Goal: Task Accomplishment & Management: Manage account settings

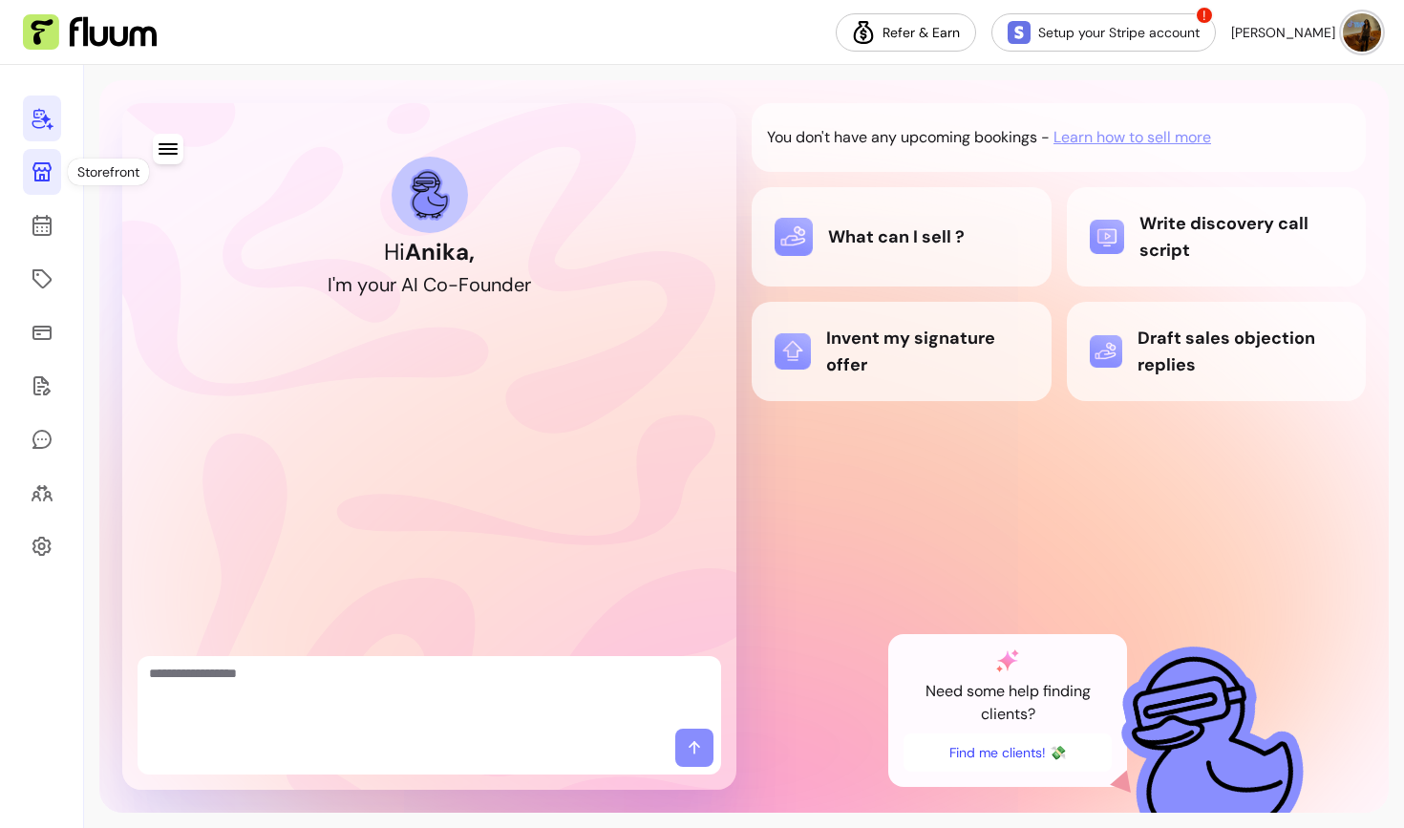
click at [38, 172] on icon at bounding box center [42, 171] width 23 height 23
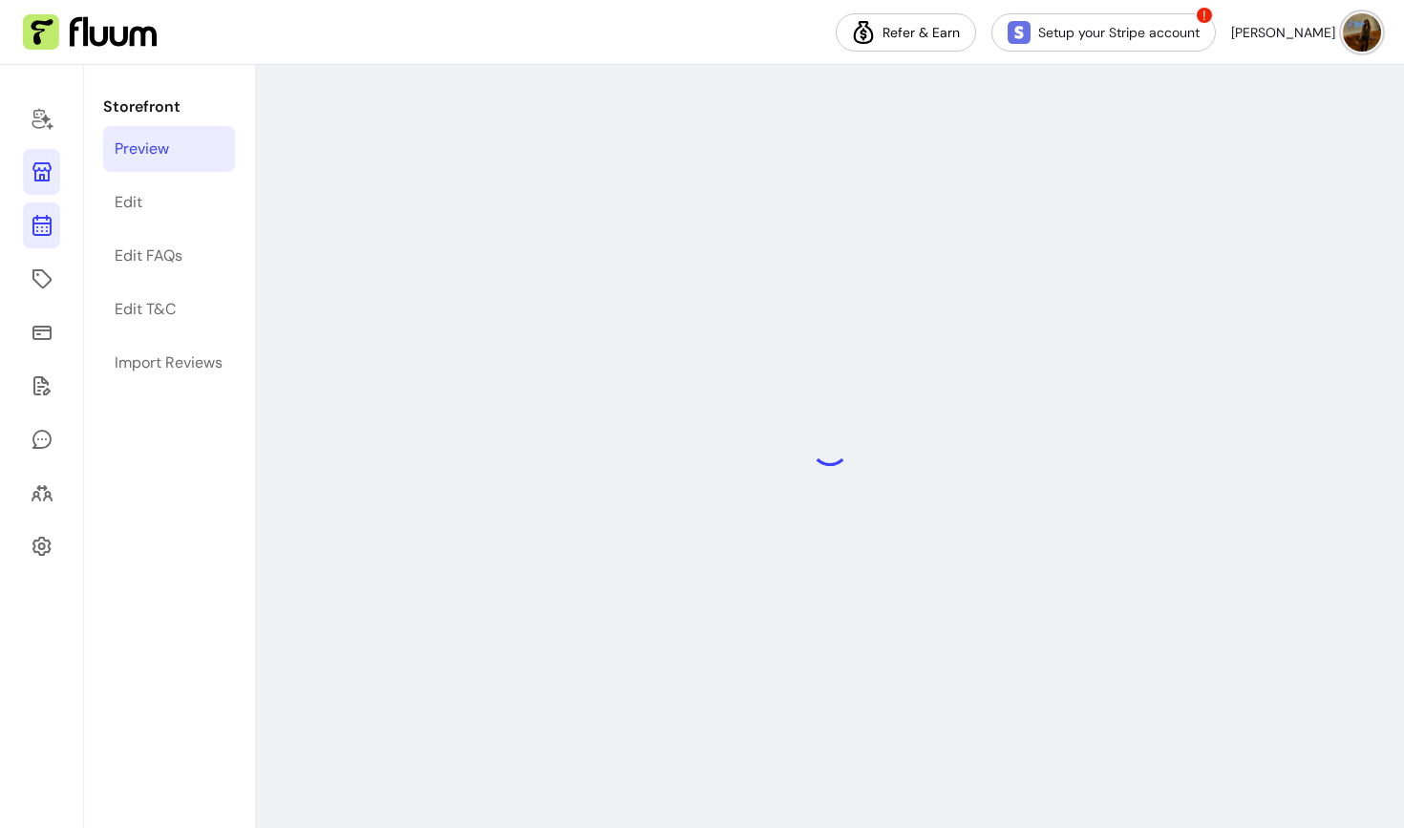
click at [39, 228] on icon at bounding box center [42, 225] width 23 height 23
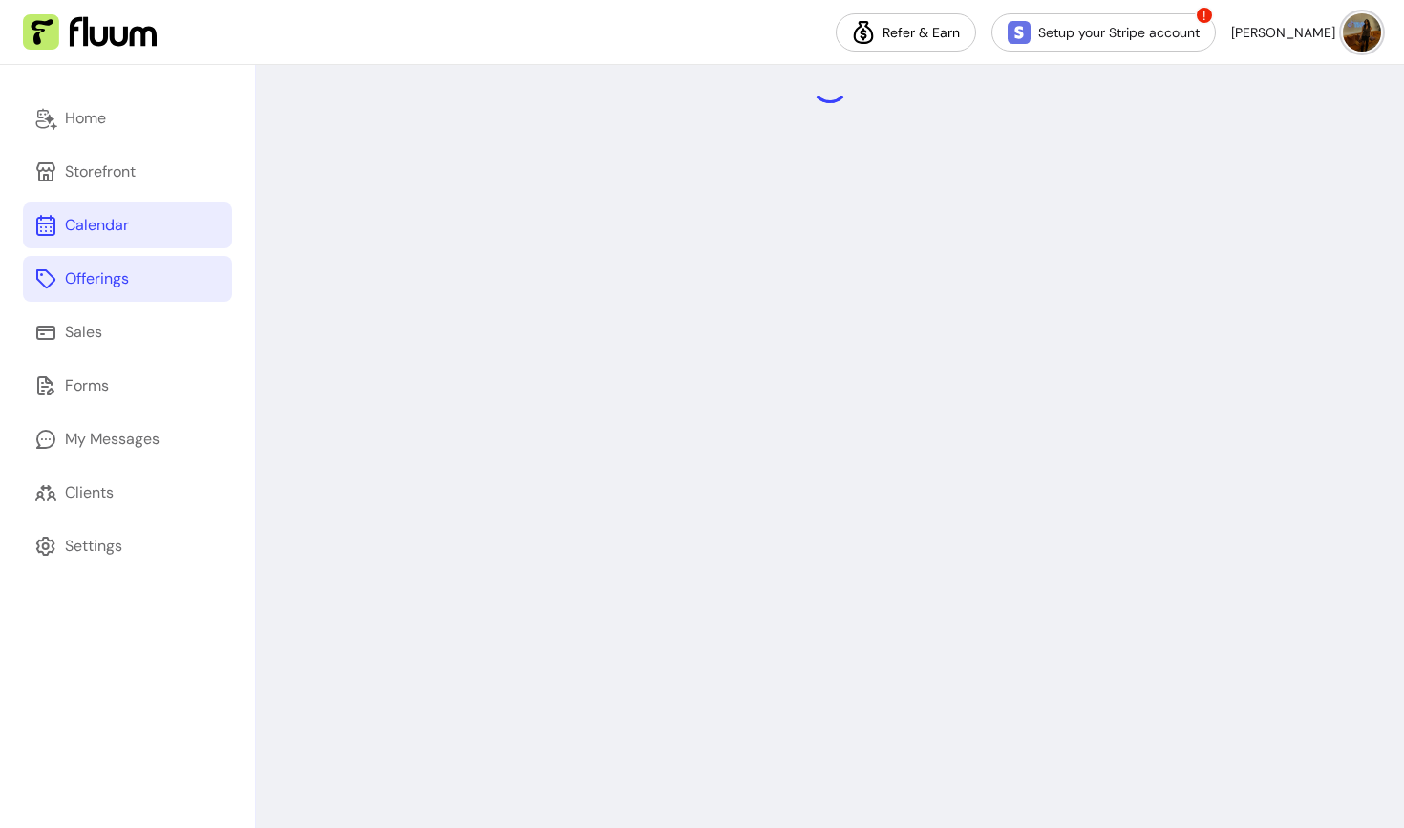
click at [49, 278] on icon at bounding box center [45, 278] width 23 height 23
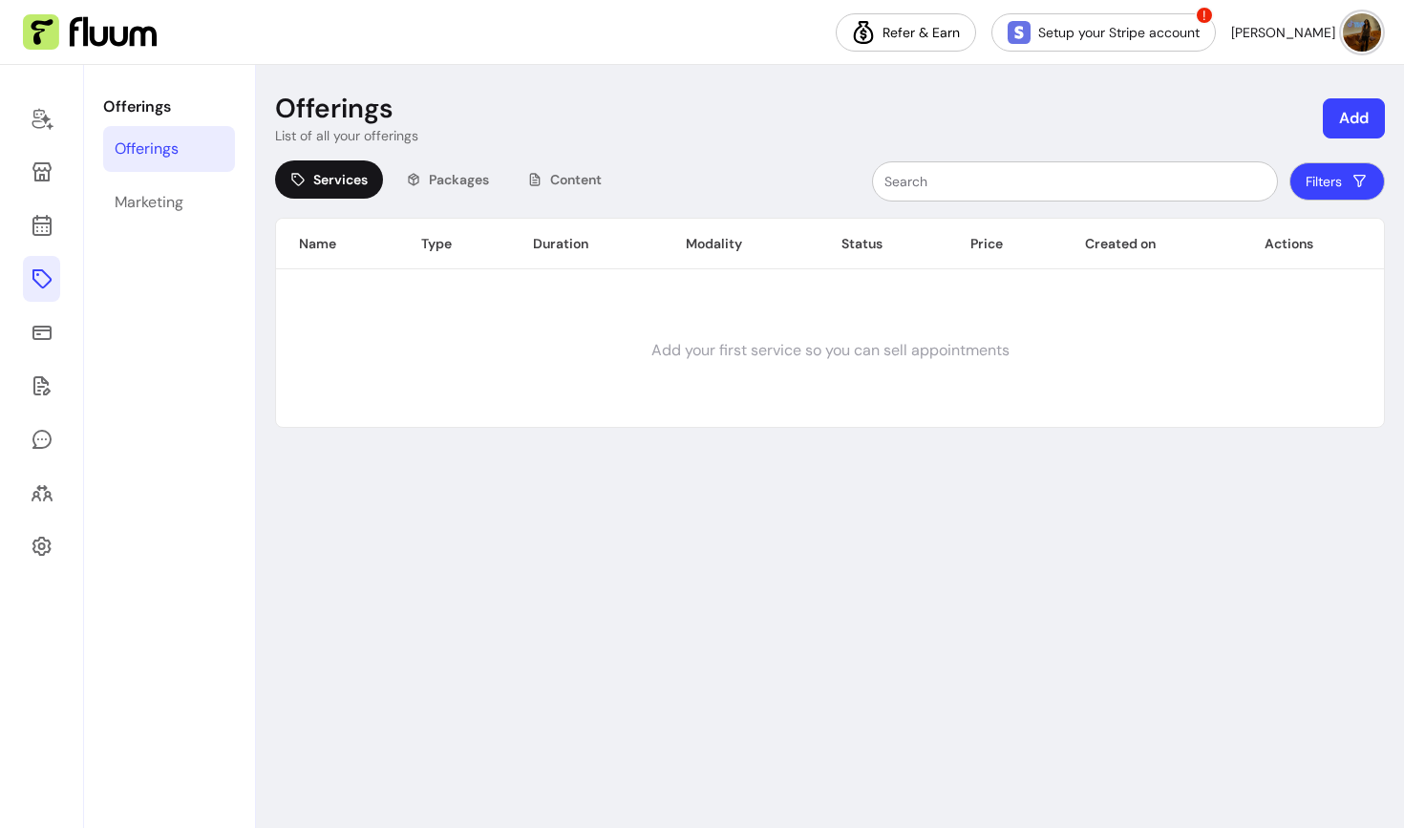
click at [1359, 122] on button "Add" at bounding box center [1354, 118] width 62 height 40
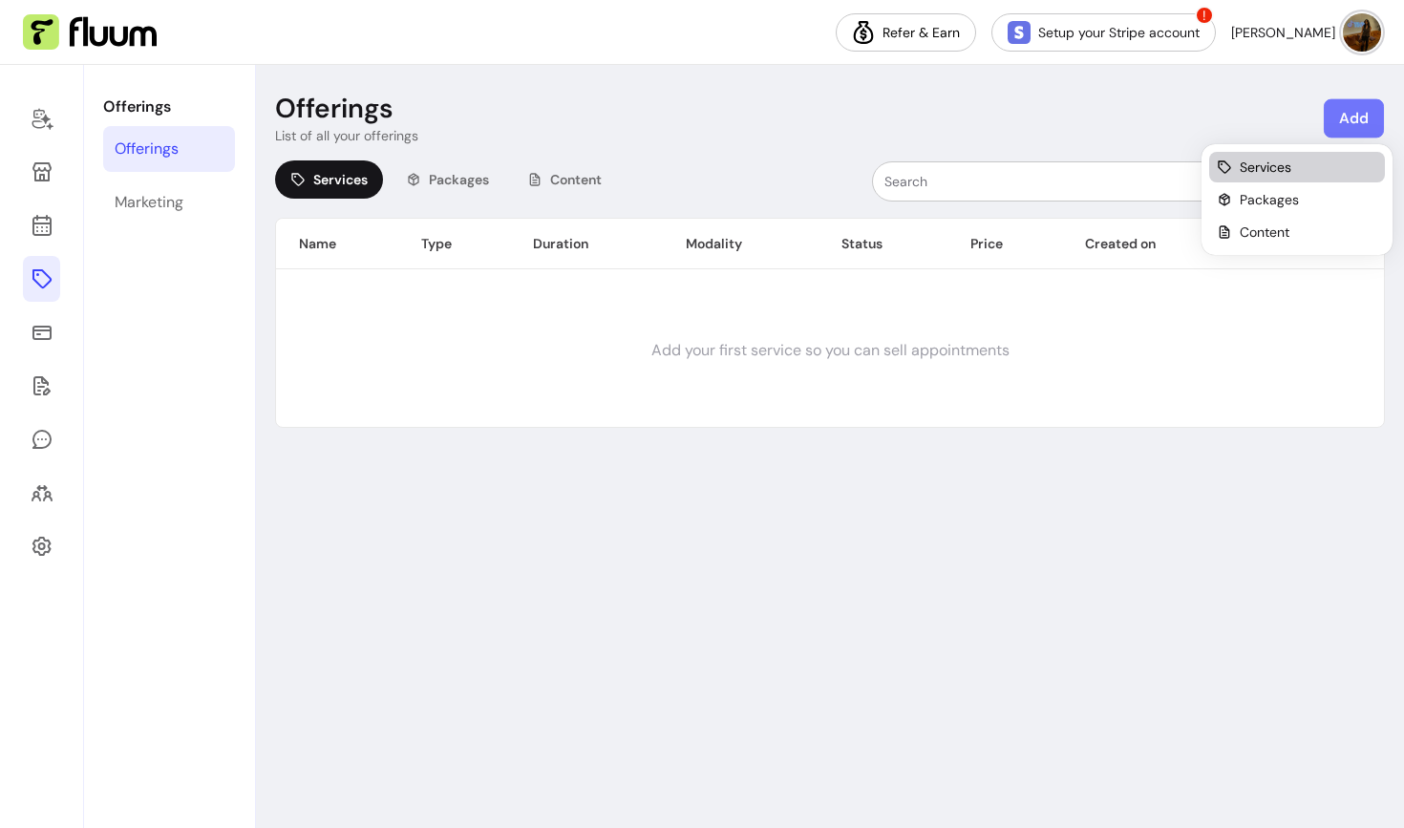
click at [1277, 170] on span "Services" at bounding box center [1266, 167] width 52 height 19
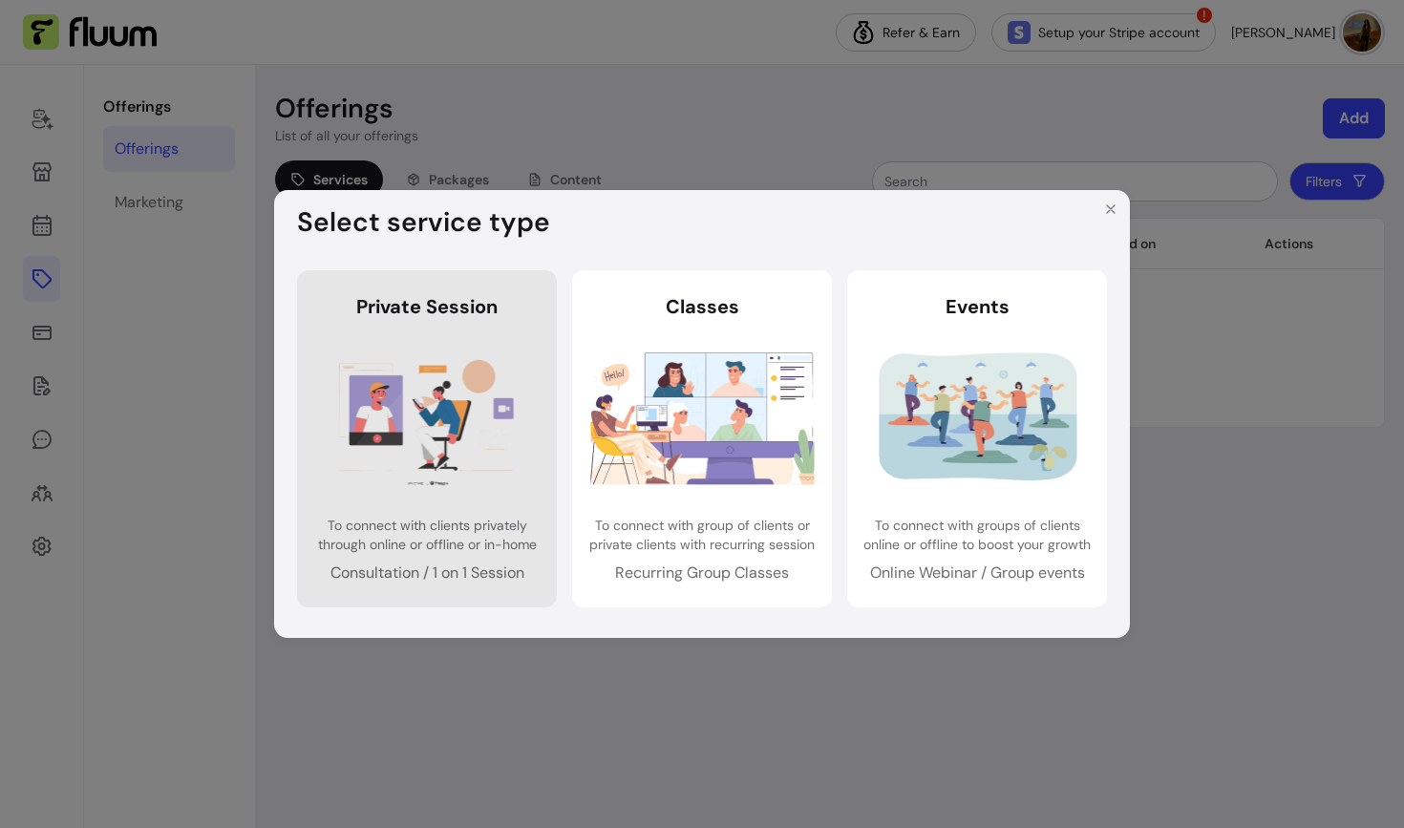
click at [438, 471] on img at bounding box center [427, 417] width 224 height 149
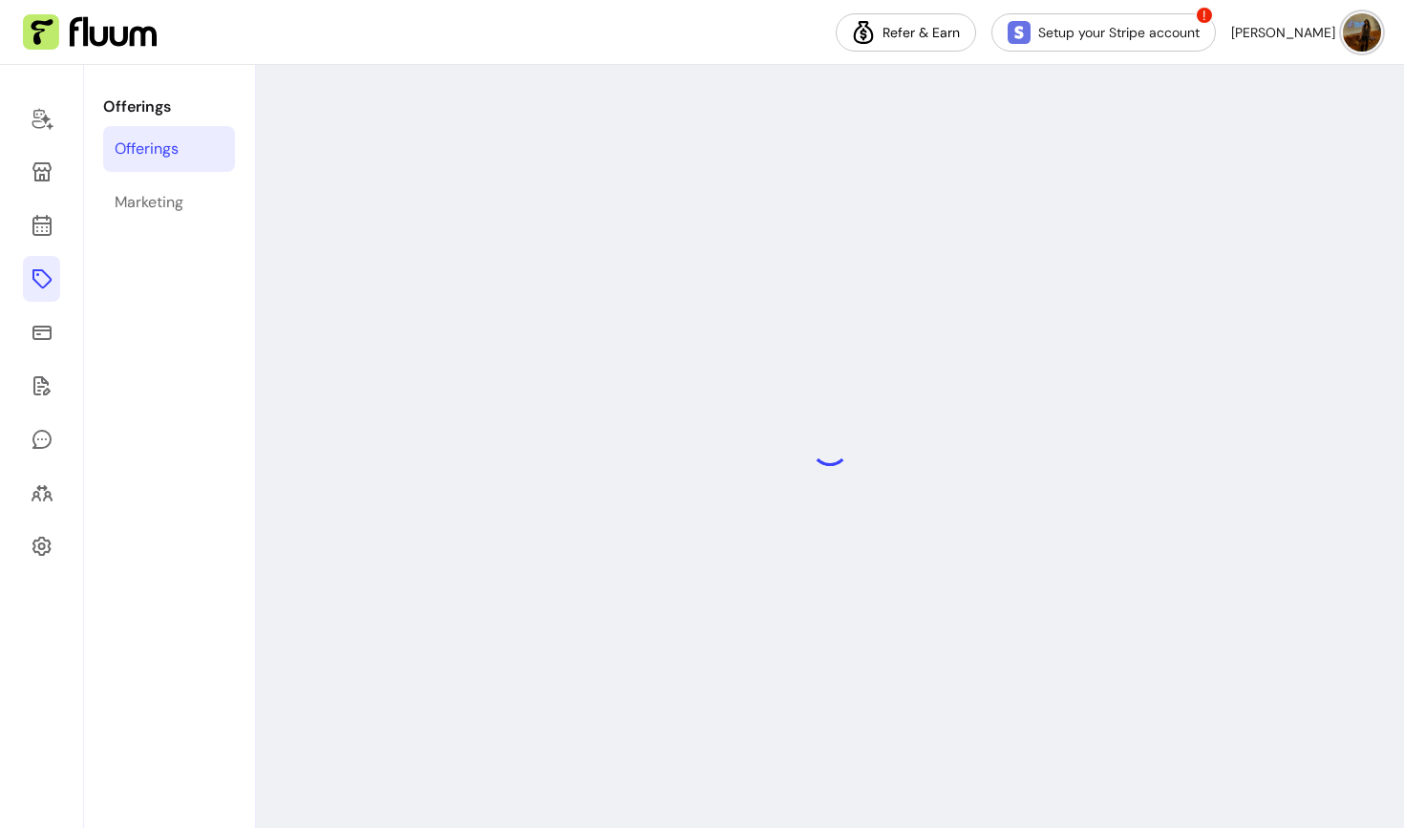
select select "***"
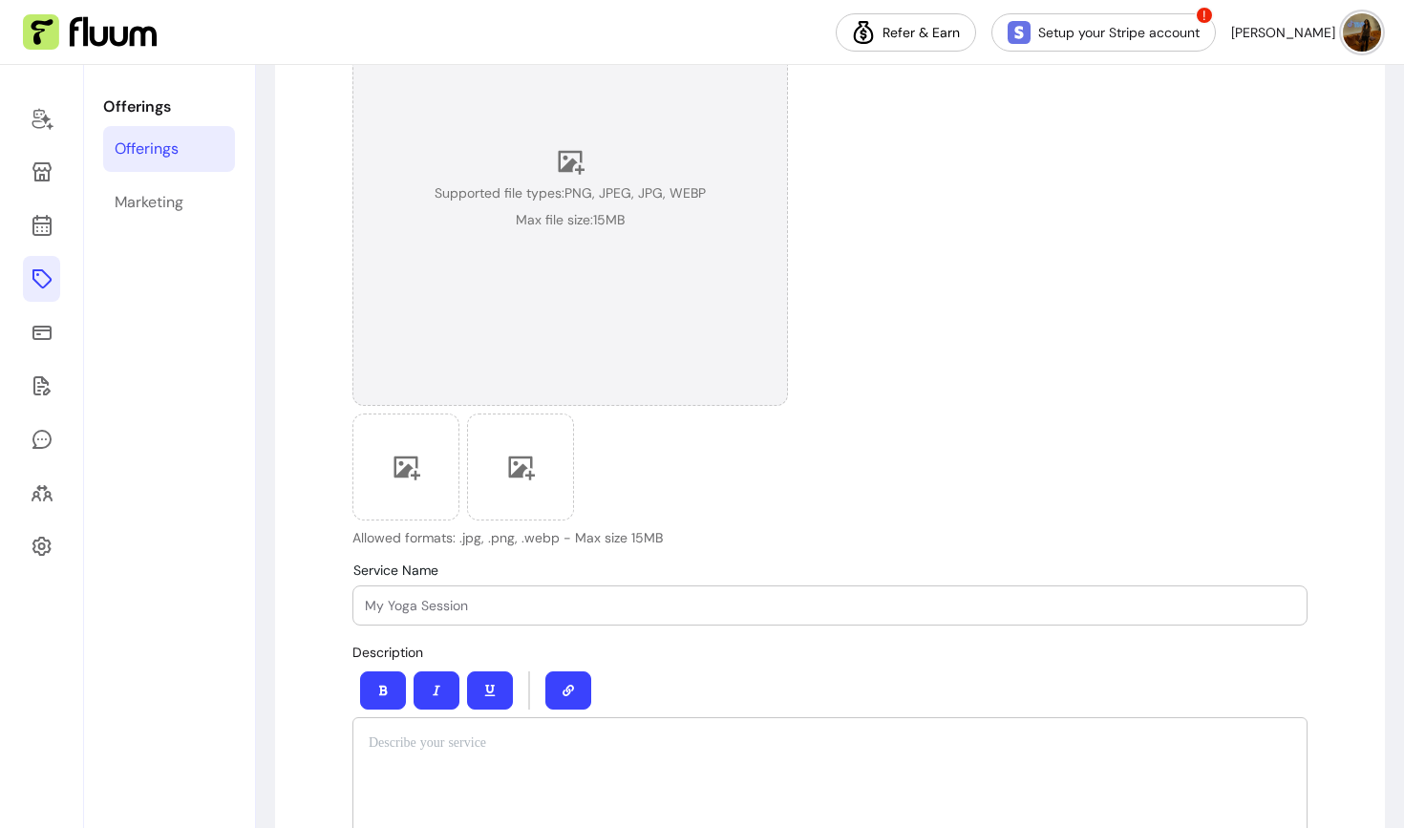
scroll to position [291, 0]
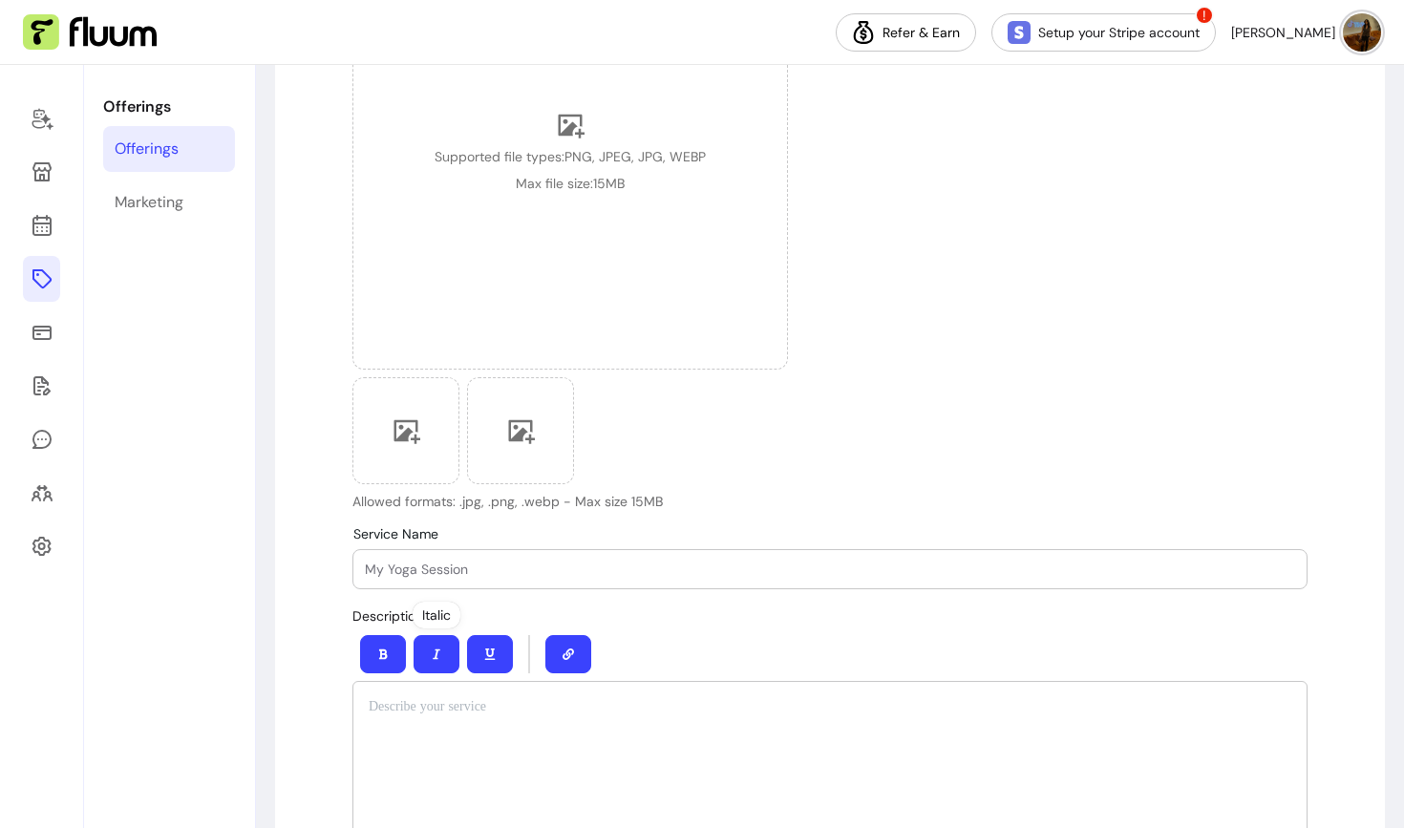
click at [404, 568] on input "Service Name" at bounding box center [830, 569] width 930 height 19
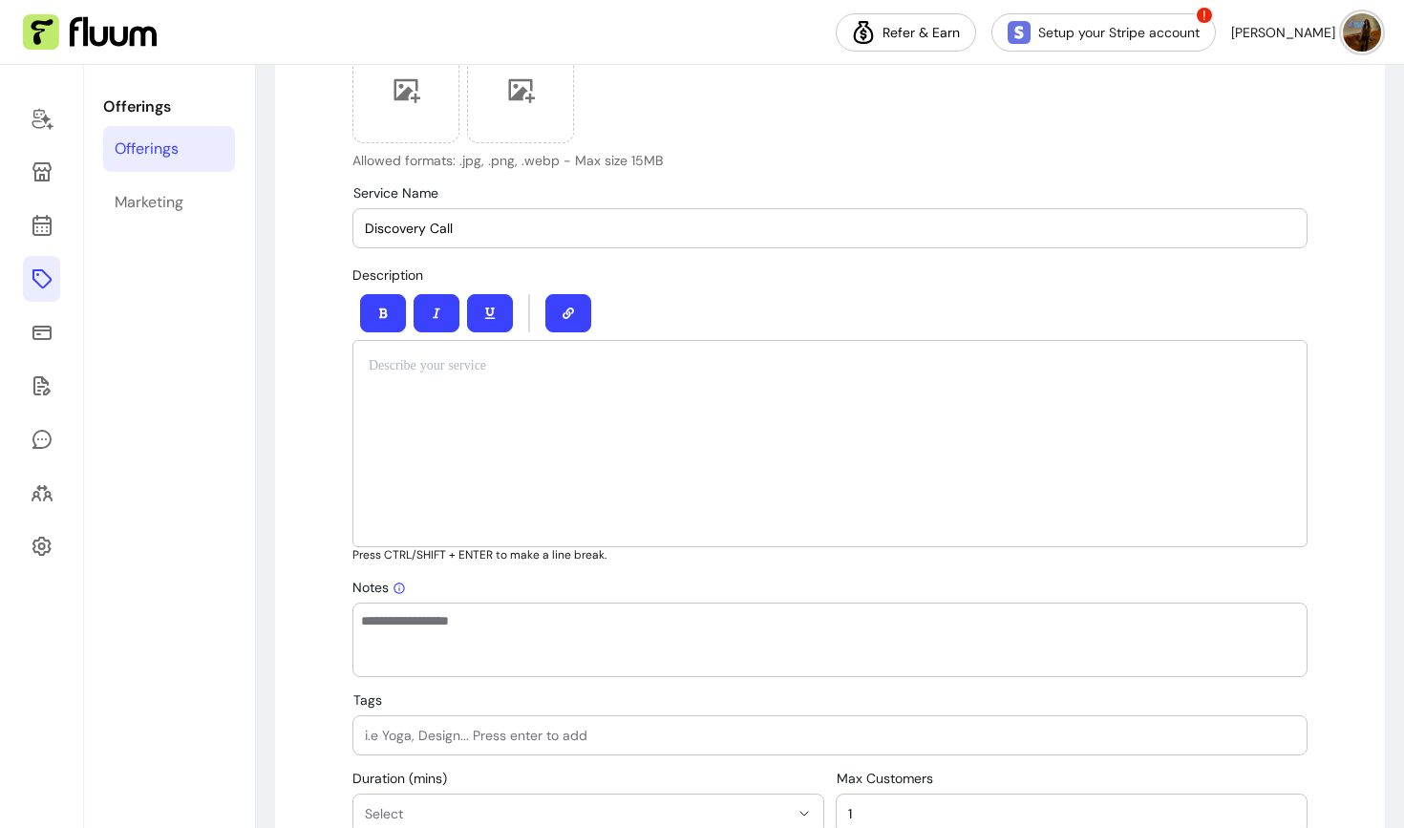
scroll to position [631, 0]
type input "Discovery Call"
click at [398, 423] on div at bounding box center [829, 444] width 955 height 207
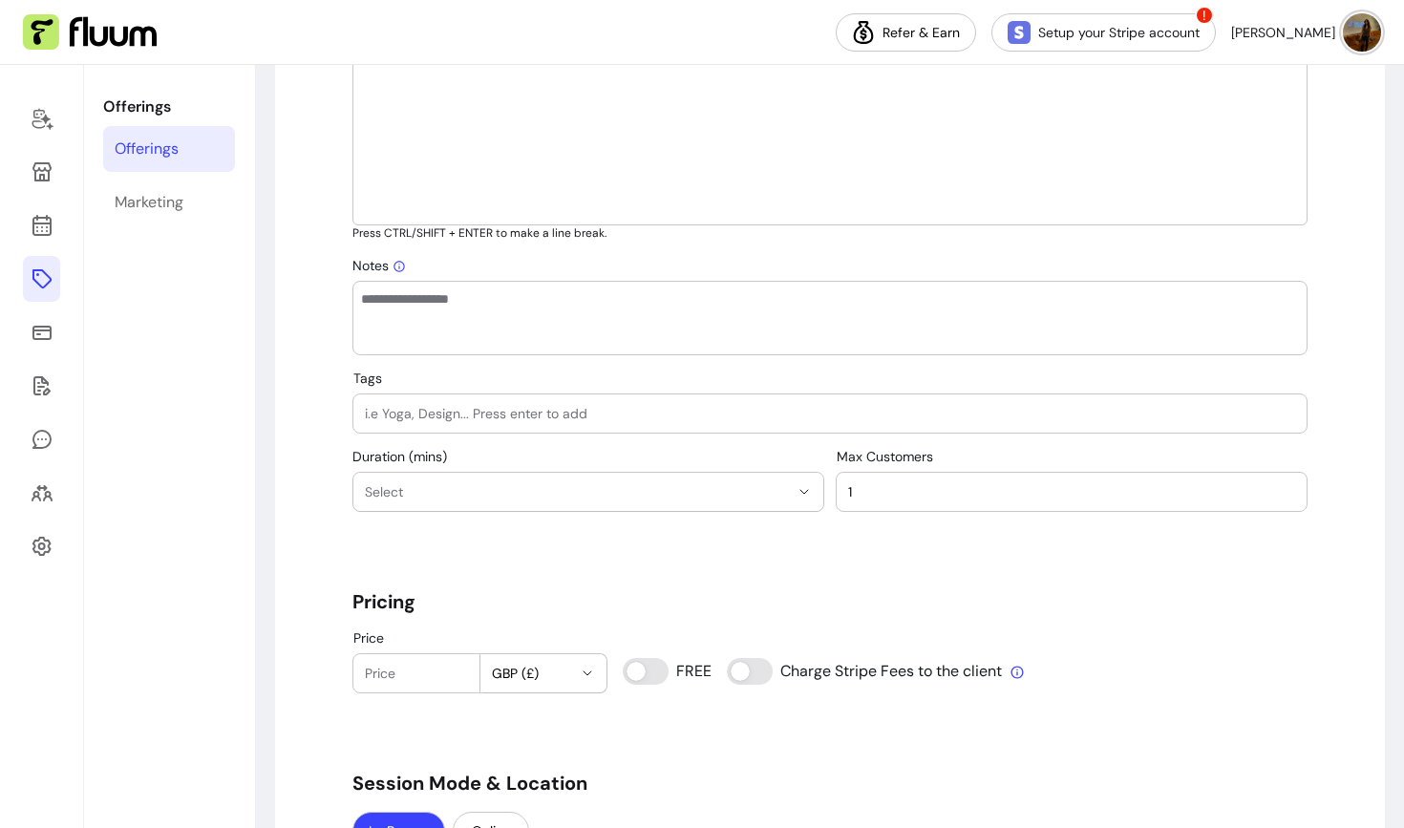
scroll to position [955, 0]
click at [393, 311] on textarea "Notes" at bounding box center [830, 316] width 938 height 57
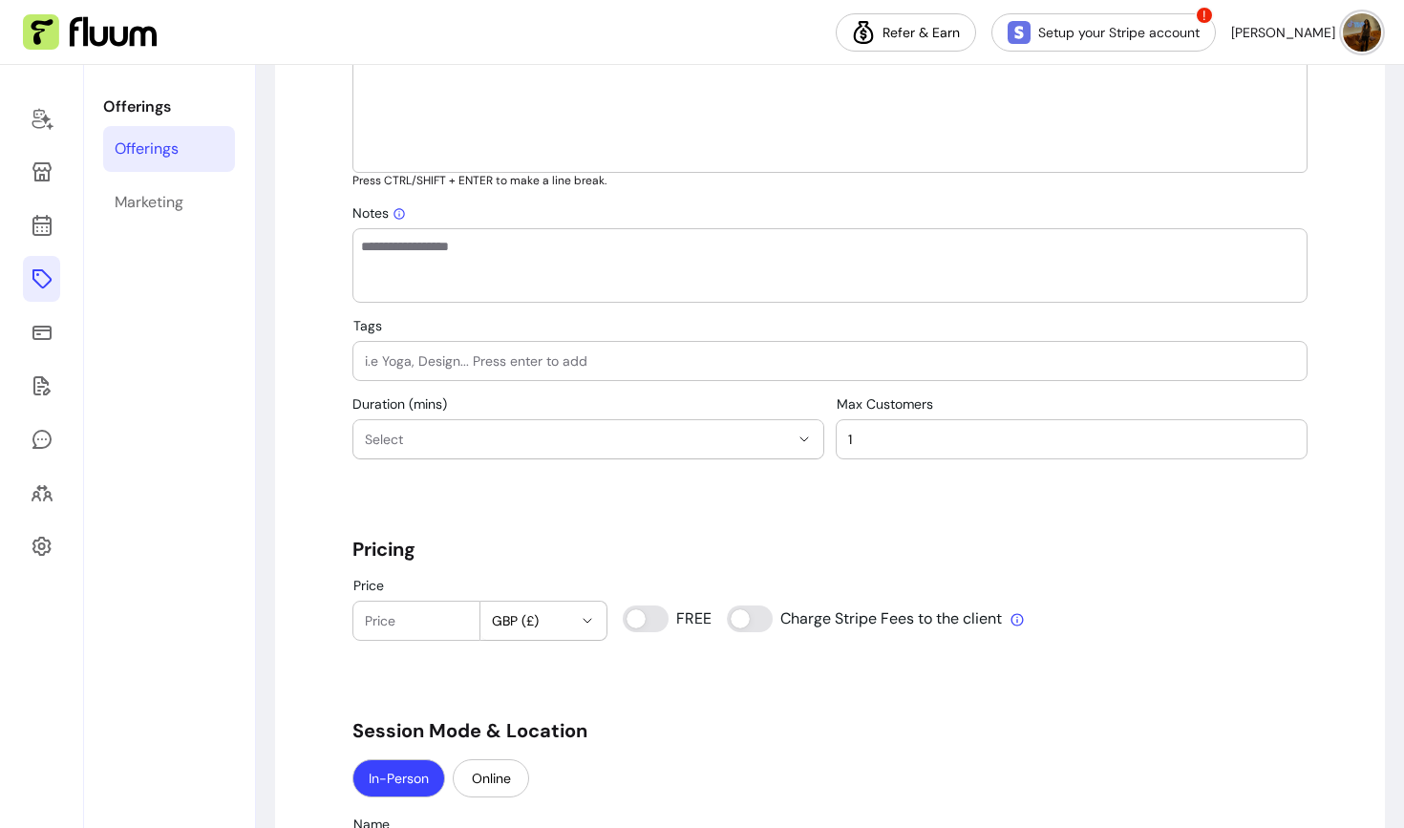
scroll to position [1011, 0]
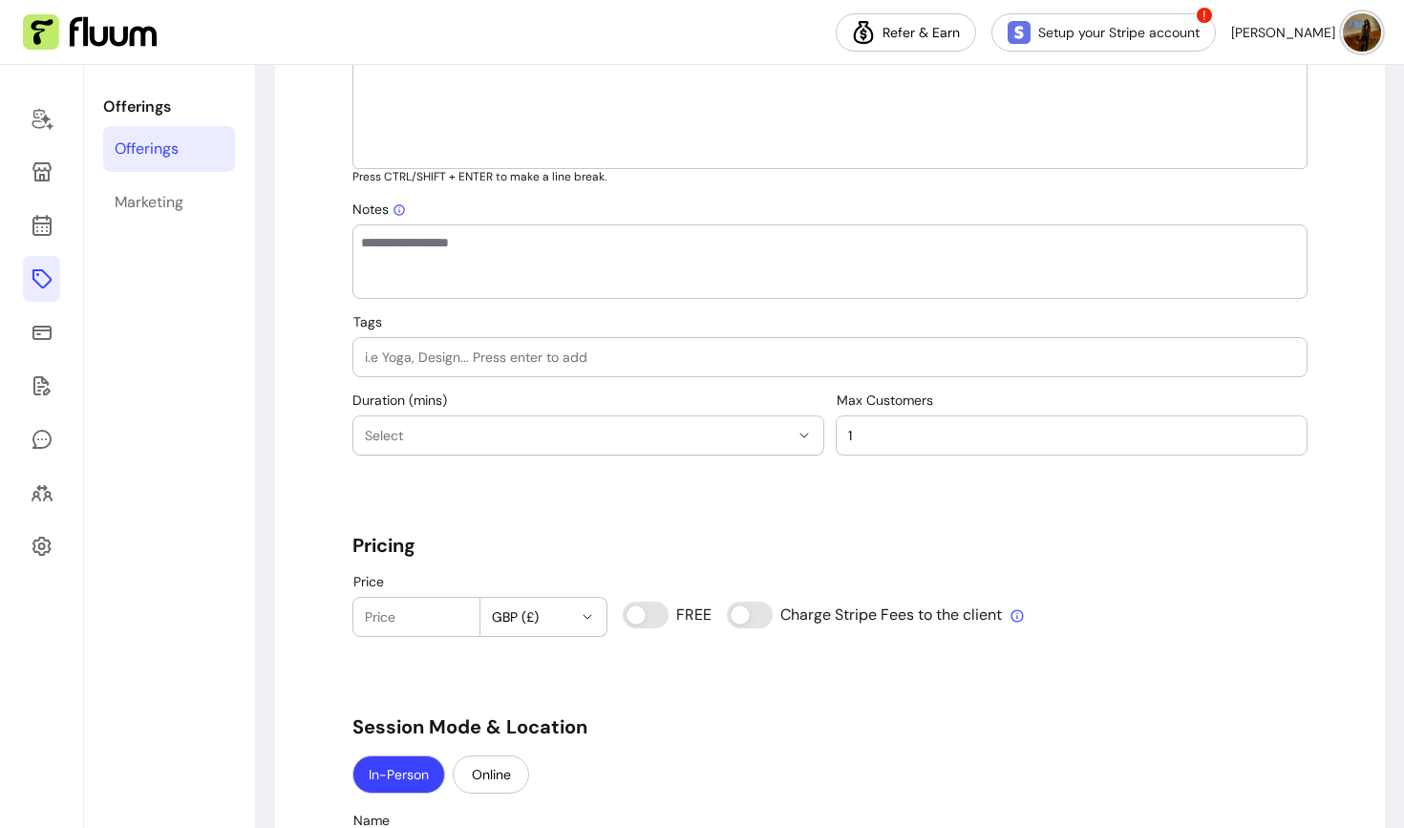
click at [433, 361] on input "Tags" at bounding box center [830, 357] width 930 height 19
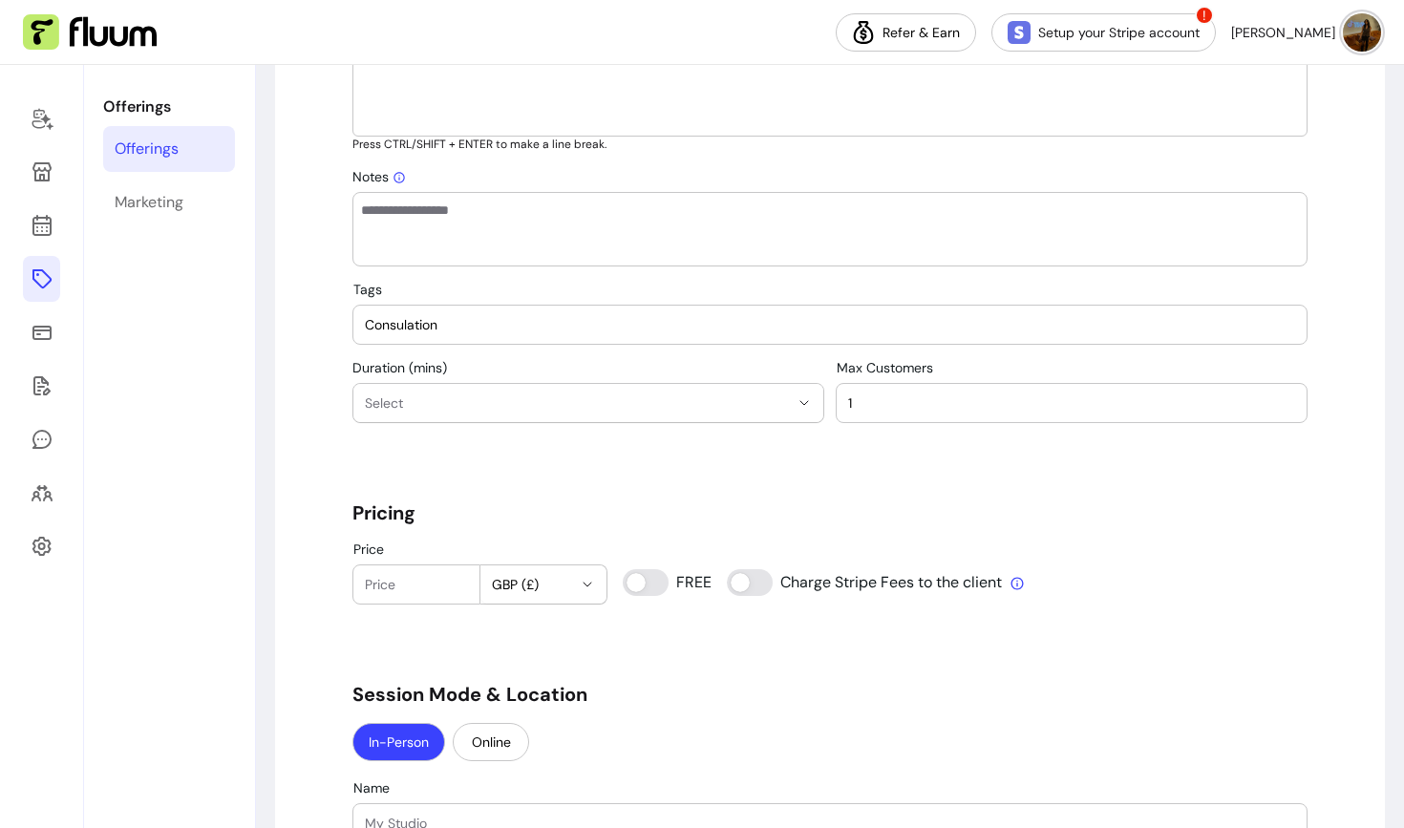
type input "Consulation"
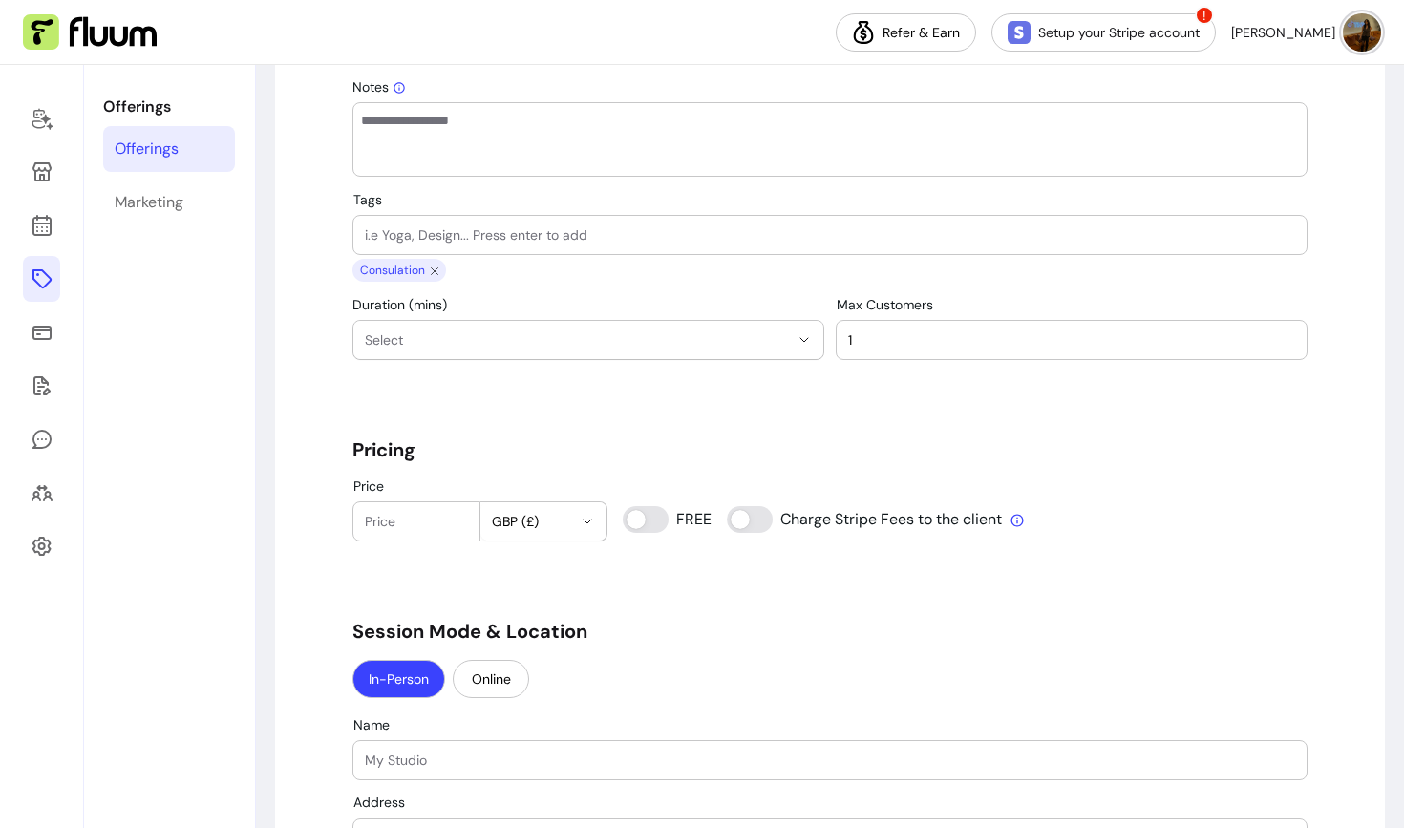
scroll to position [1131, 0]
click at [397, 327] on button "Select" at bounding box center [588, 342] width 470 height 38
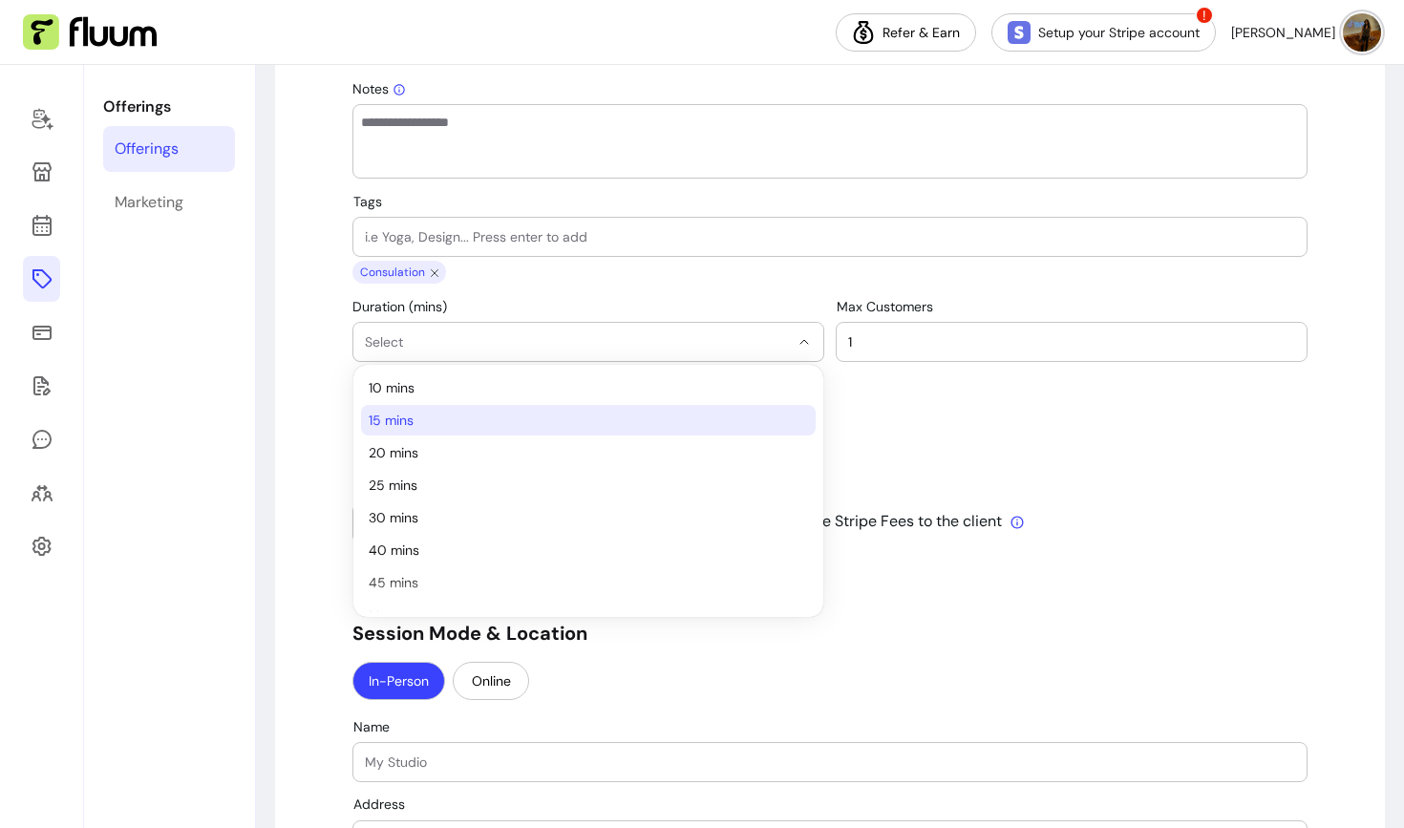
click at [408, 426] on span "15 mins" at bounding box center [579, 420] width 420 height 19
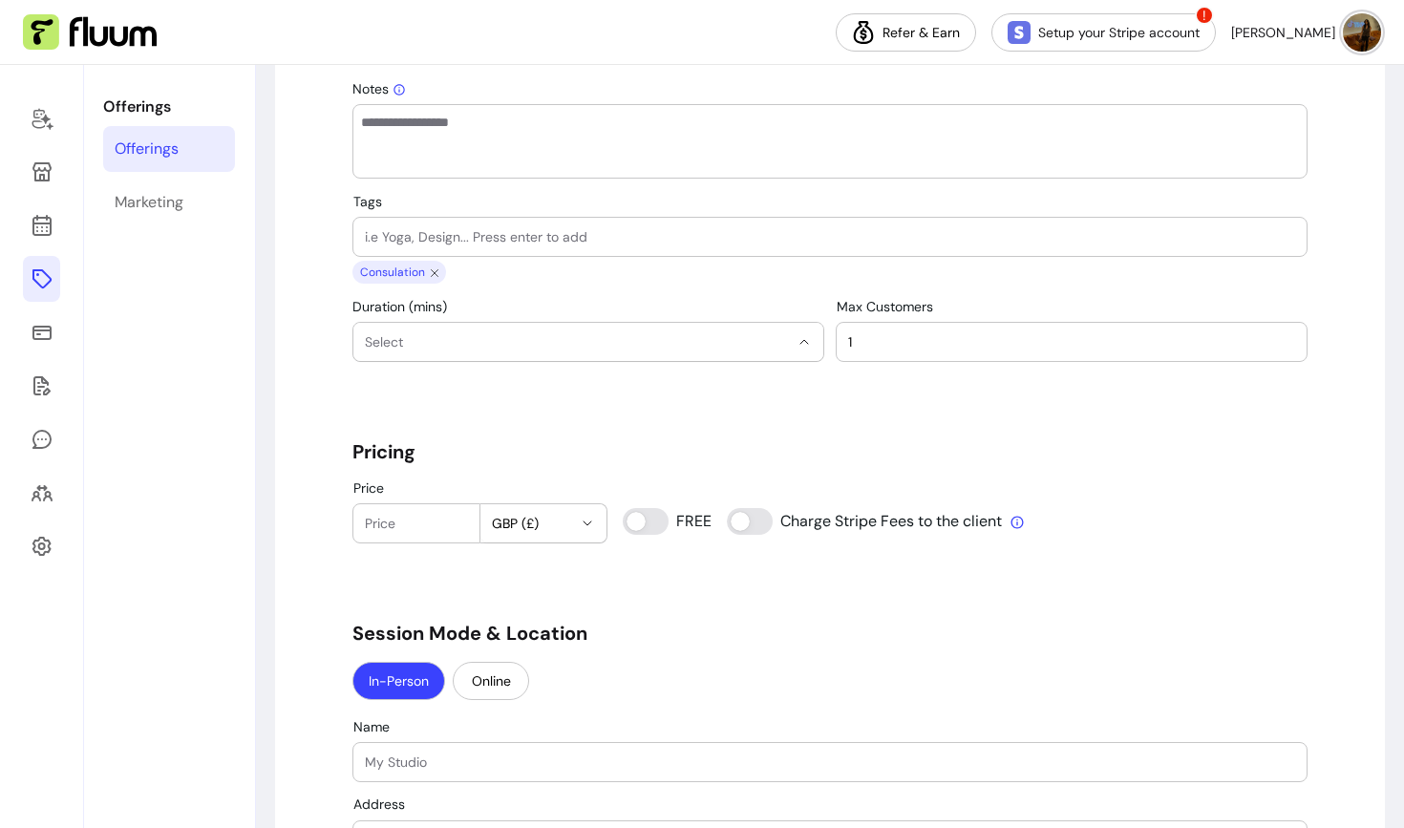
select select "**"
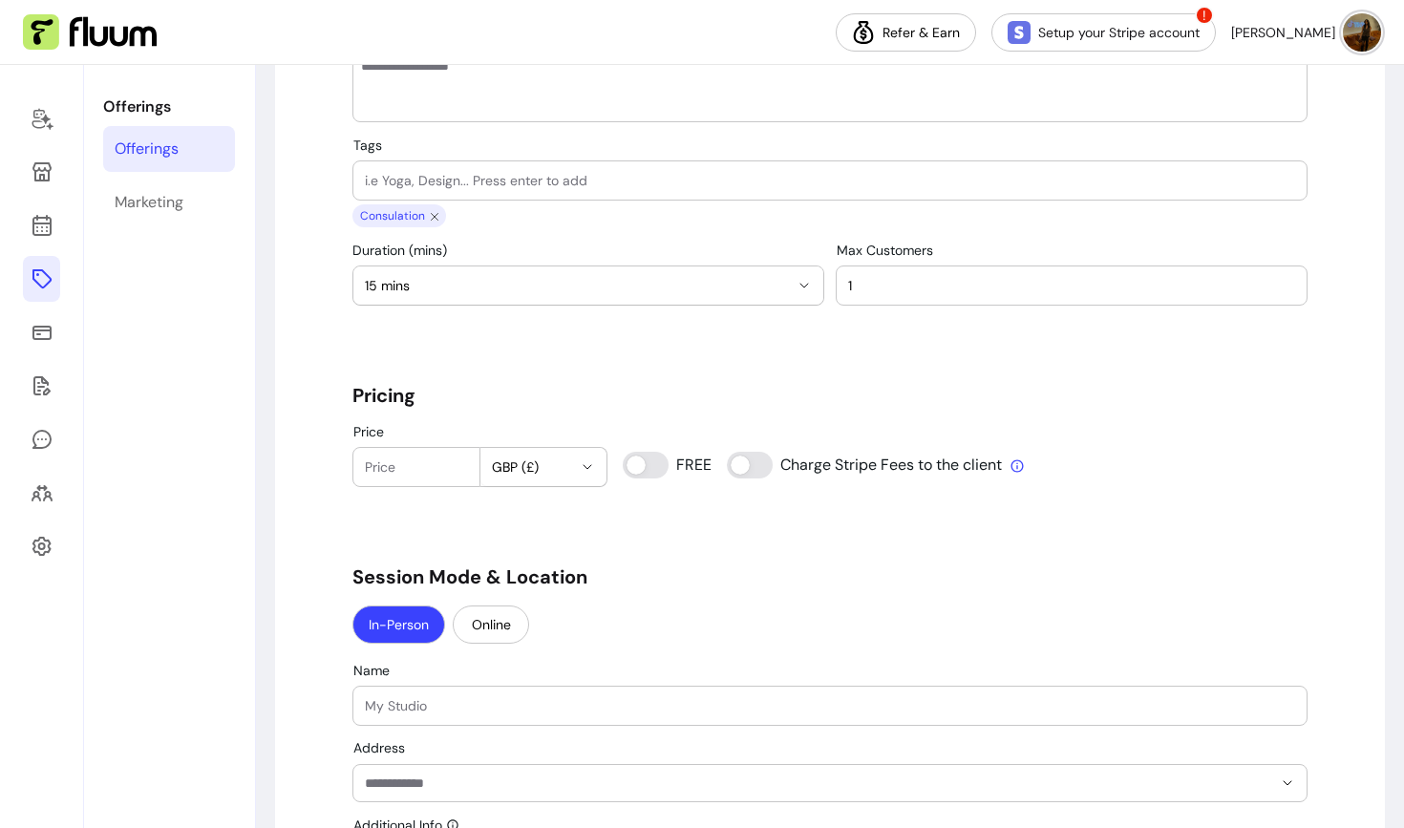
scroll to position [1196, 0]
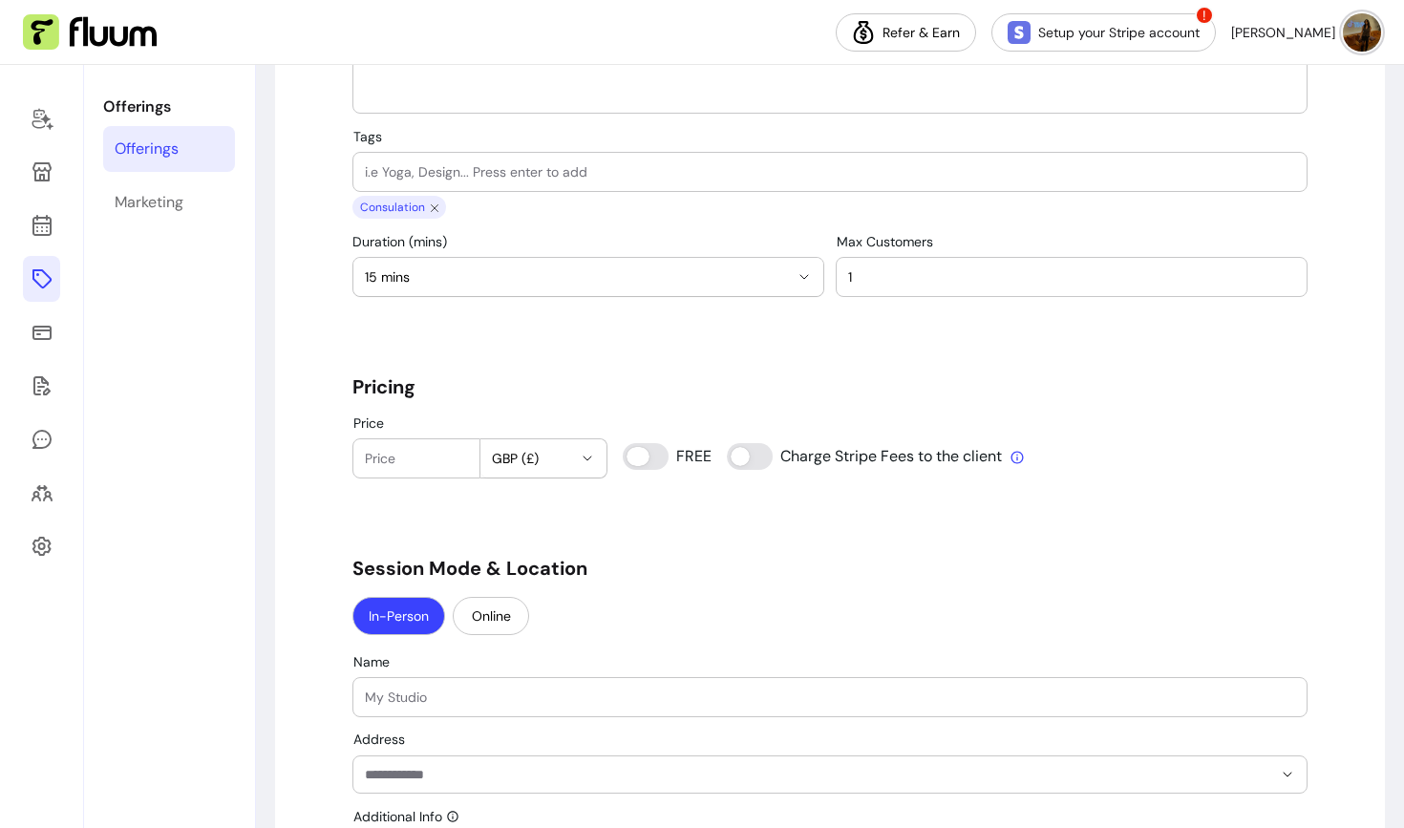
type input "0"
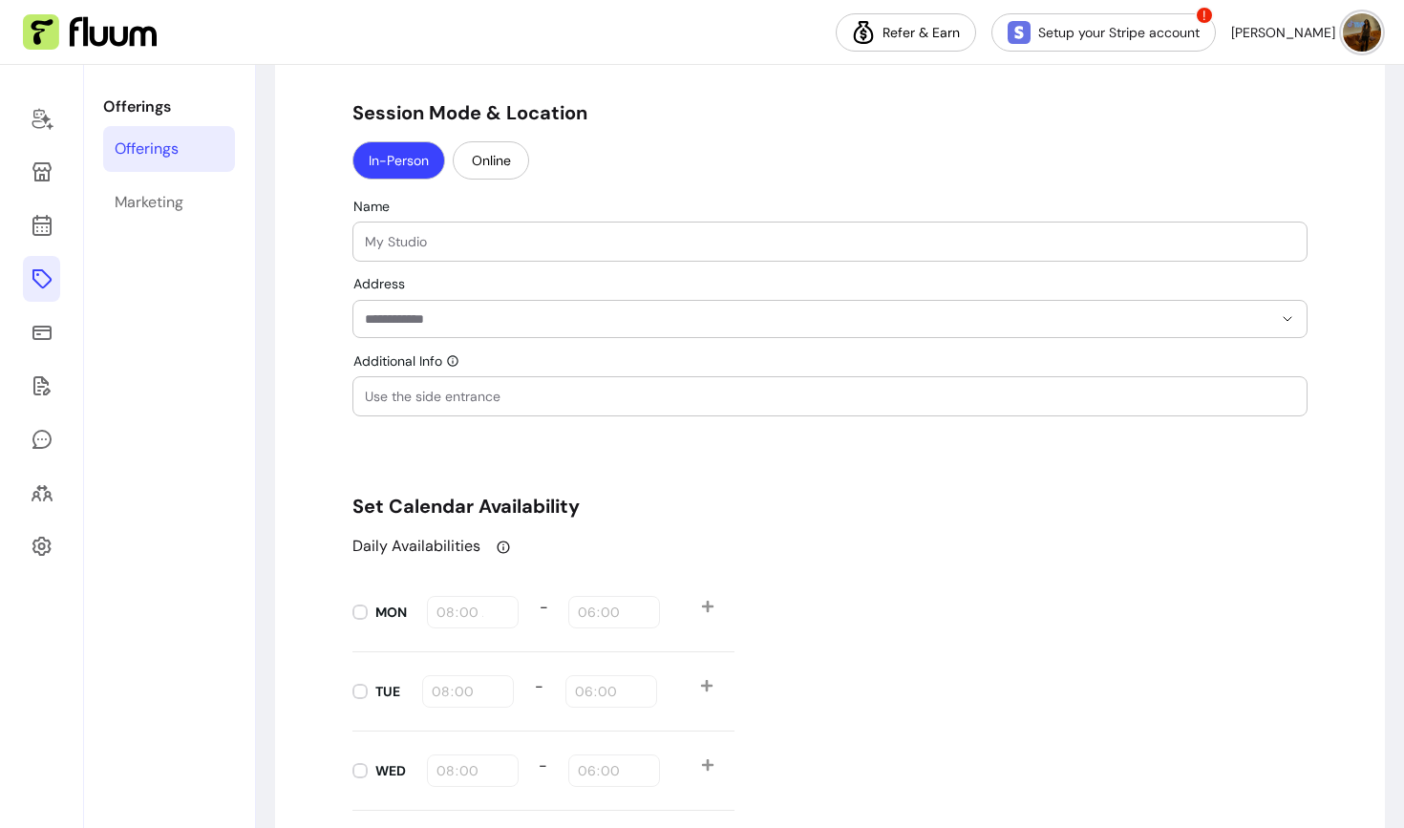
scroll to position [1678, 0]
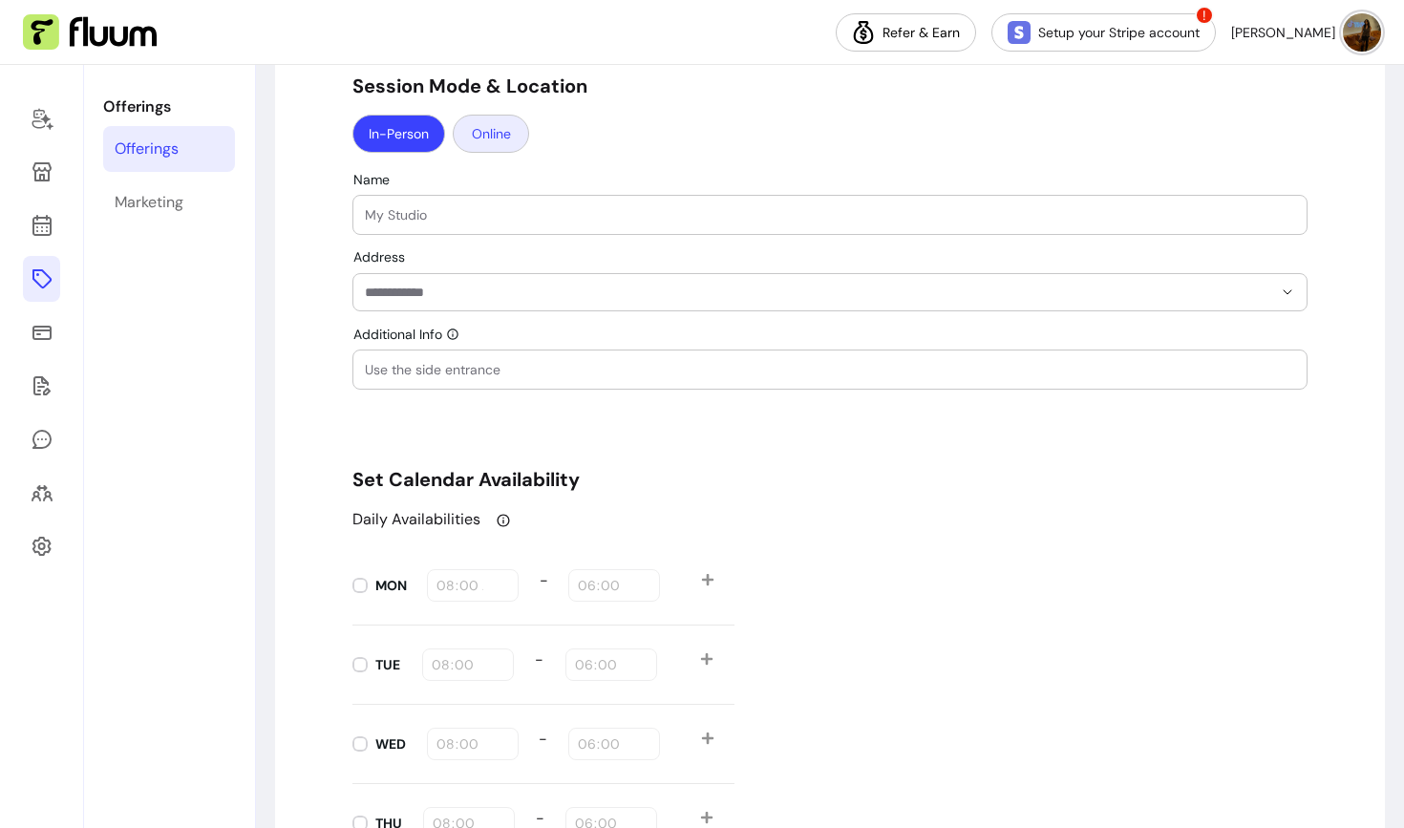
click at [485, 142] on button "Online" at bounding box center [491, 134] width 76 height 38
select select "******"
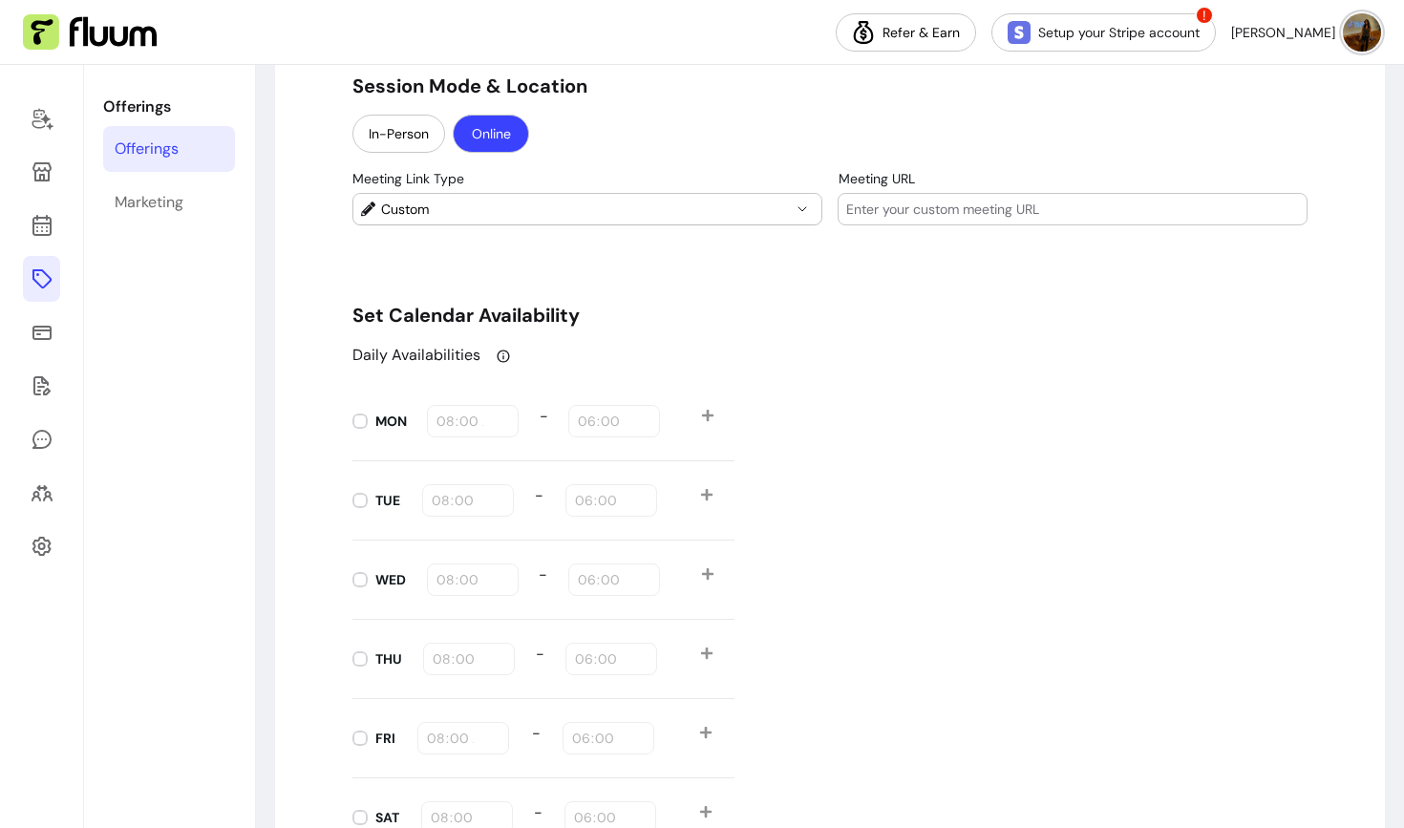
click at [475, 208] on span "Custom" at bounding box center [586, 209] width 410 height 19
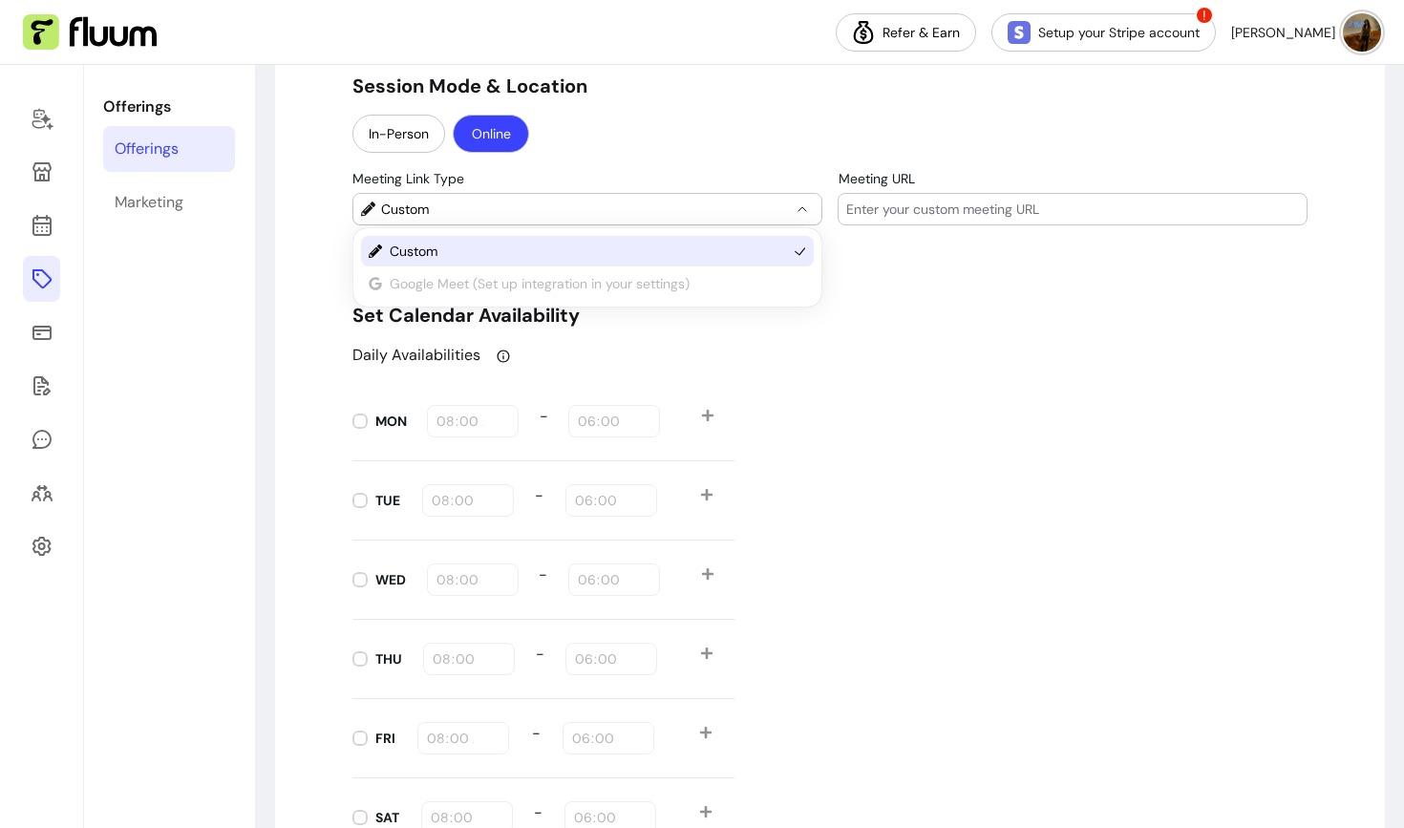
click at [515, 208] on span "Custom" at bounding box center [586, 209] width 410 height 19
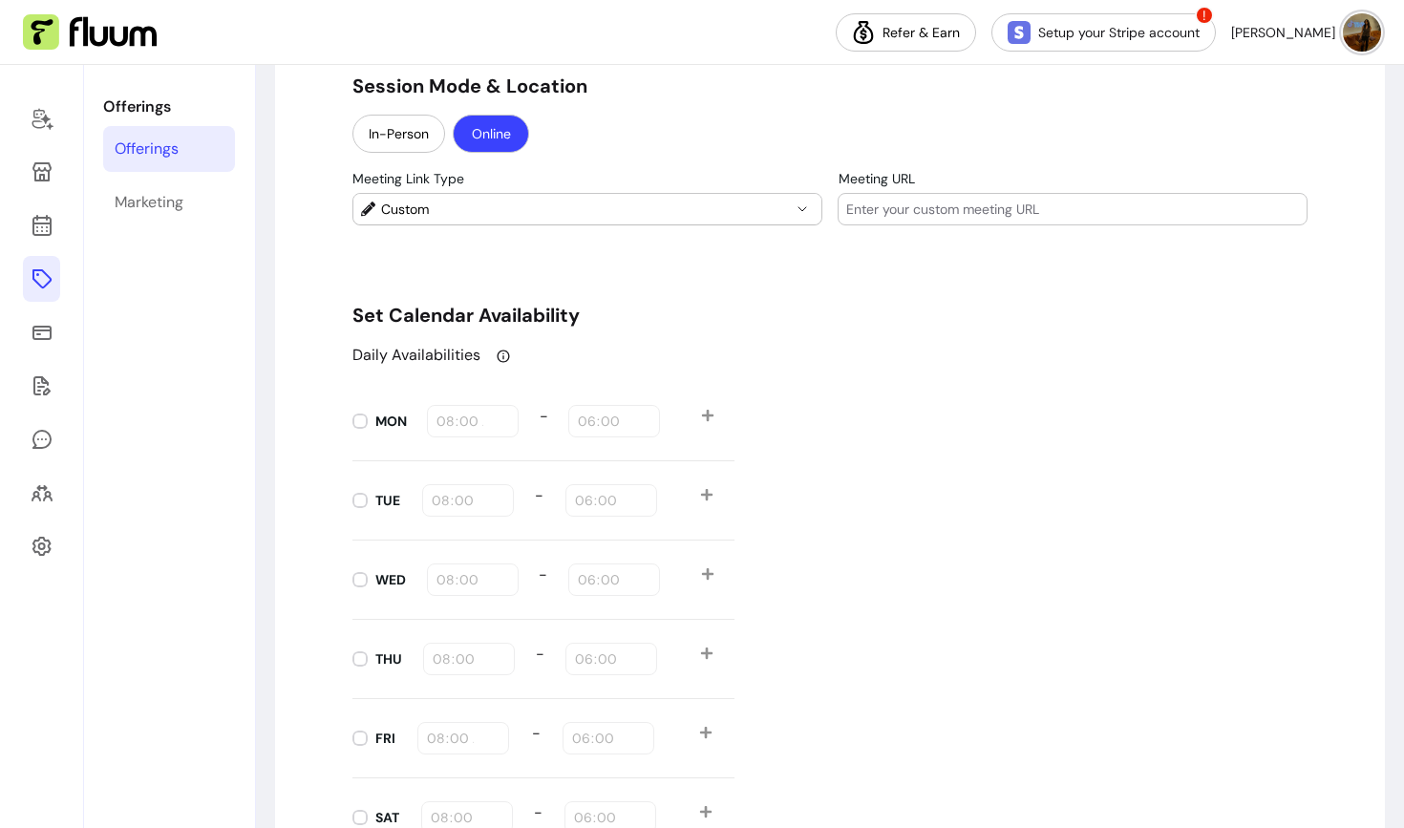
click at [480, 224] on div "Custom" at bounding box center [587, 209] width 470 height 32
click at [457, 204] on span "Custom" at bounding box center [586, 209] width 410 height 19
click at [308, 257] on div "**********" at bounding box center [830, 223] width 1110 height 3521
click at [891, 208] on input "Meeting URL" at bounding box center [1072, 209] width 453 height 19
type input "to be added"
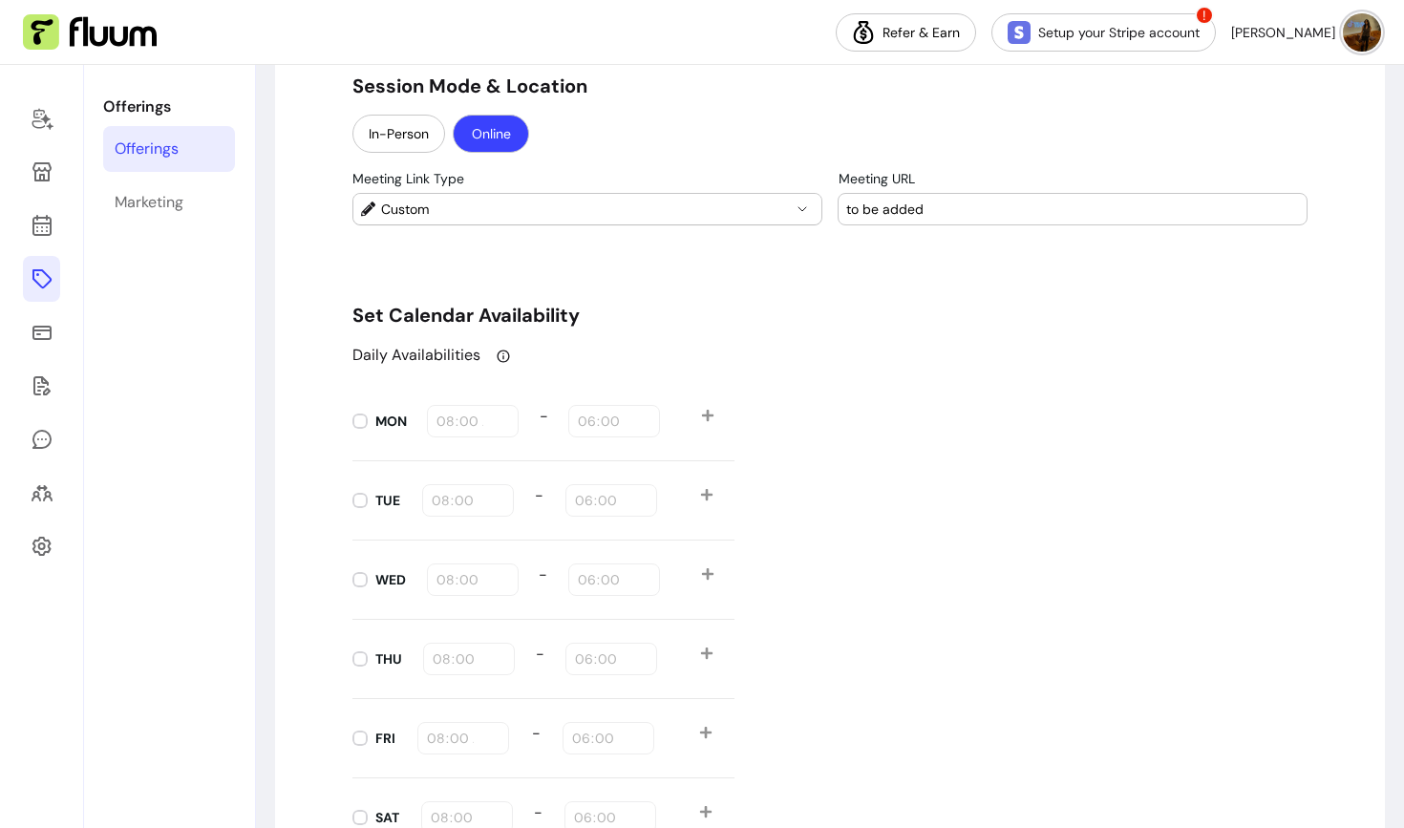
scroll to position [1818, 0]
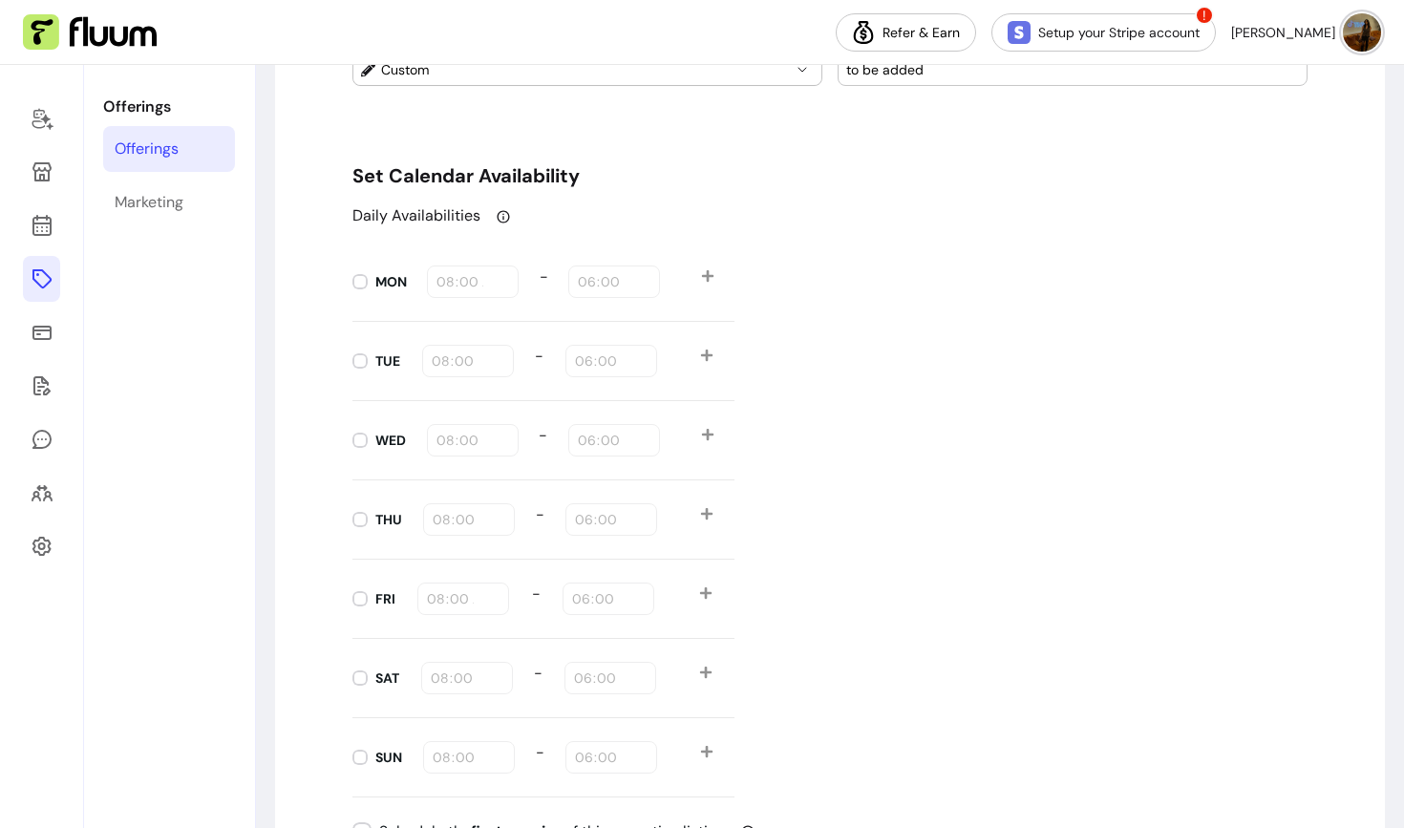
click at [384, 181] on h5 "Set Calendar Availability" at bounding box center [829, 175] width 955 height 27
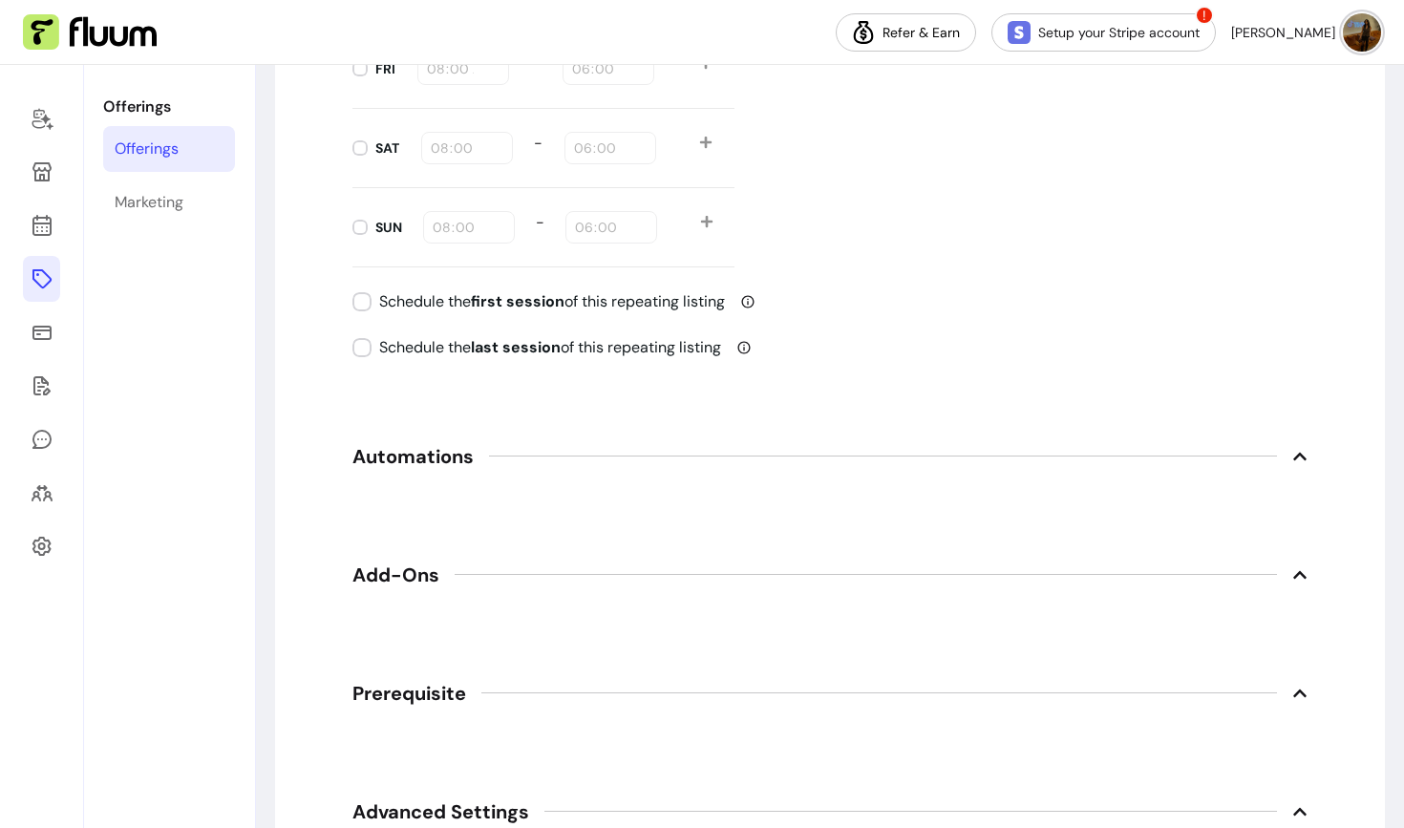
scroll to position [2424, 0]
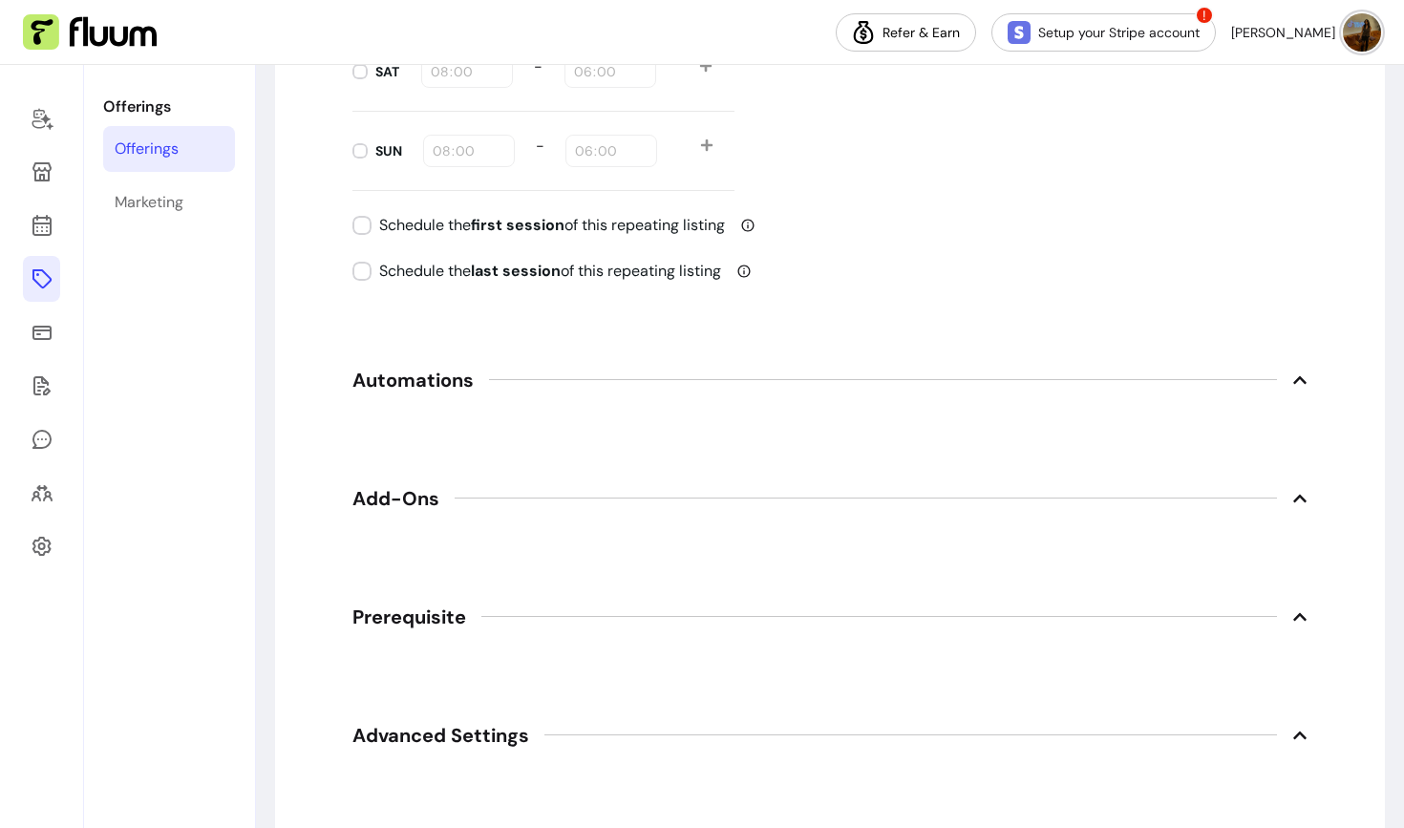
click at [377, 373] on span "Automations" at bounding box center [412, 380] width 121 height 27
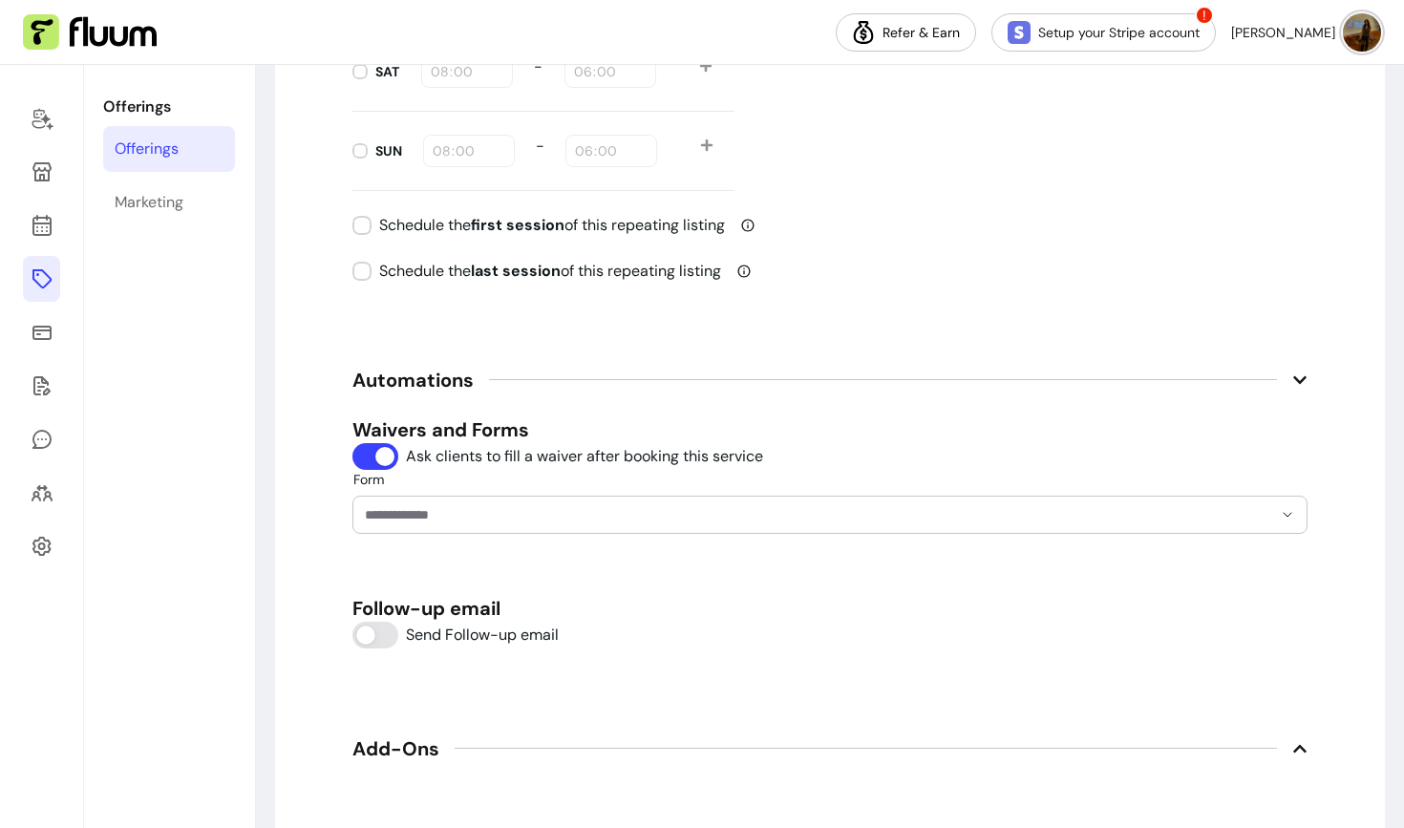
click at [434, 517] on input "Form" at bounding box center [803, 514] width 877 height 19
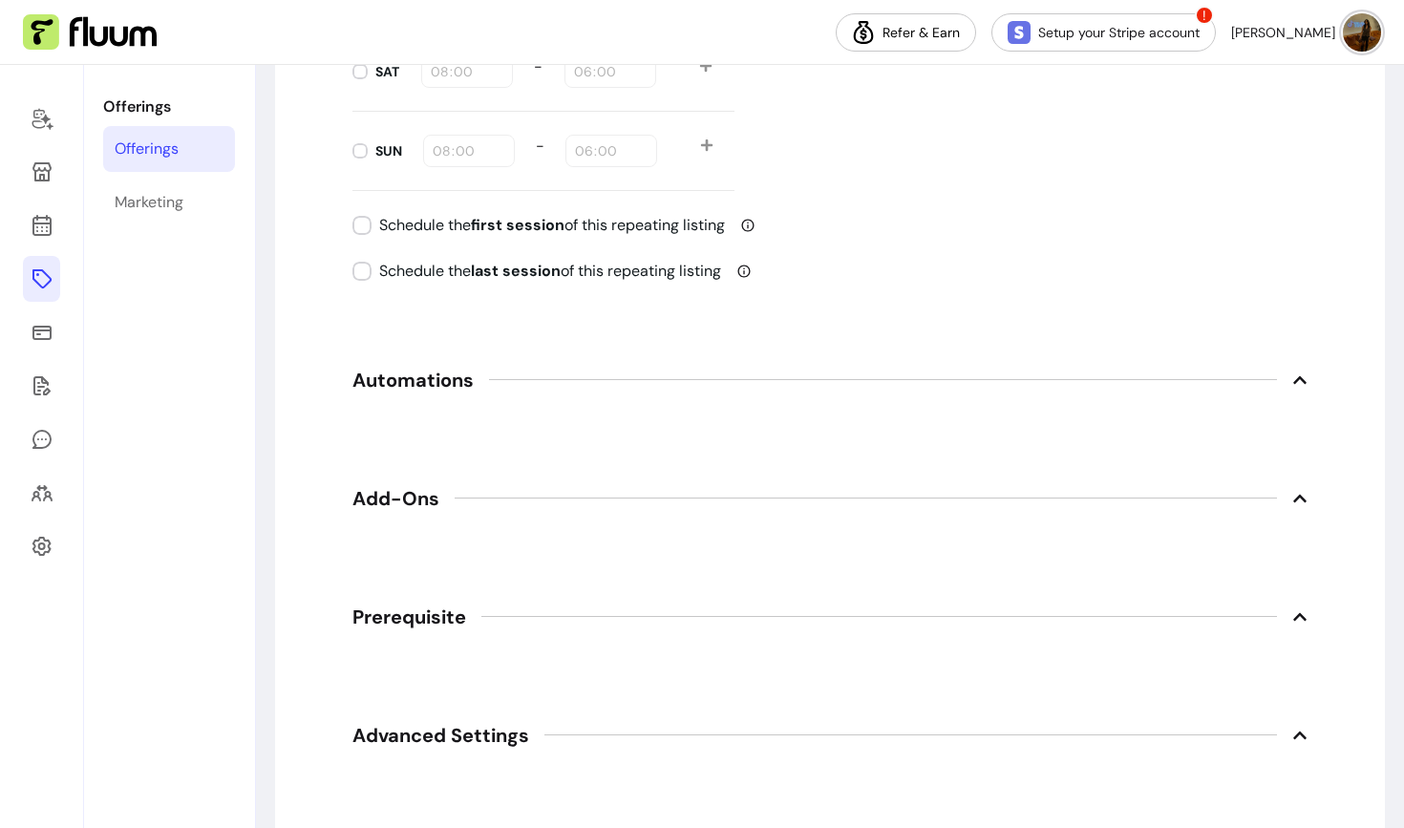
click at [381, 503] on span "Add-Ons" at bounding box center [395, 498] width 87 height 27
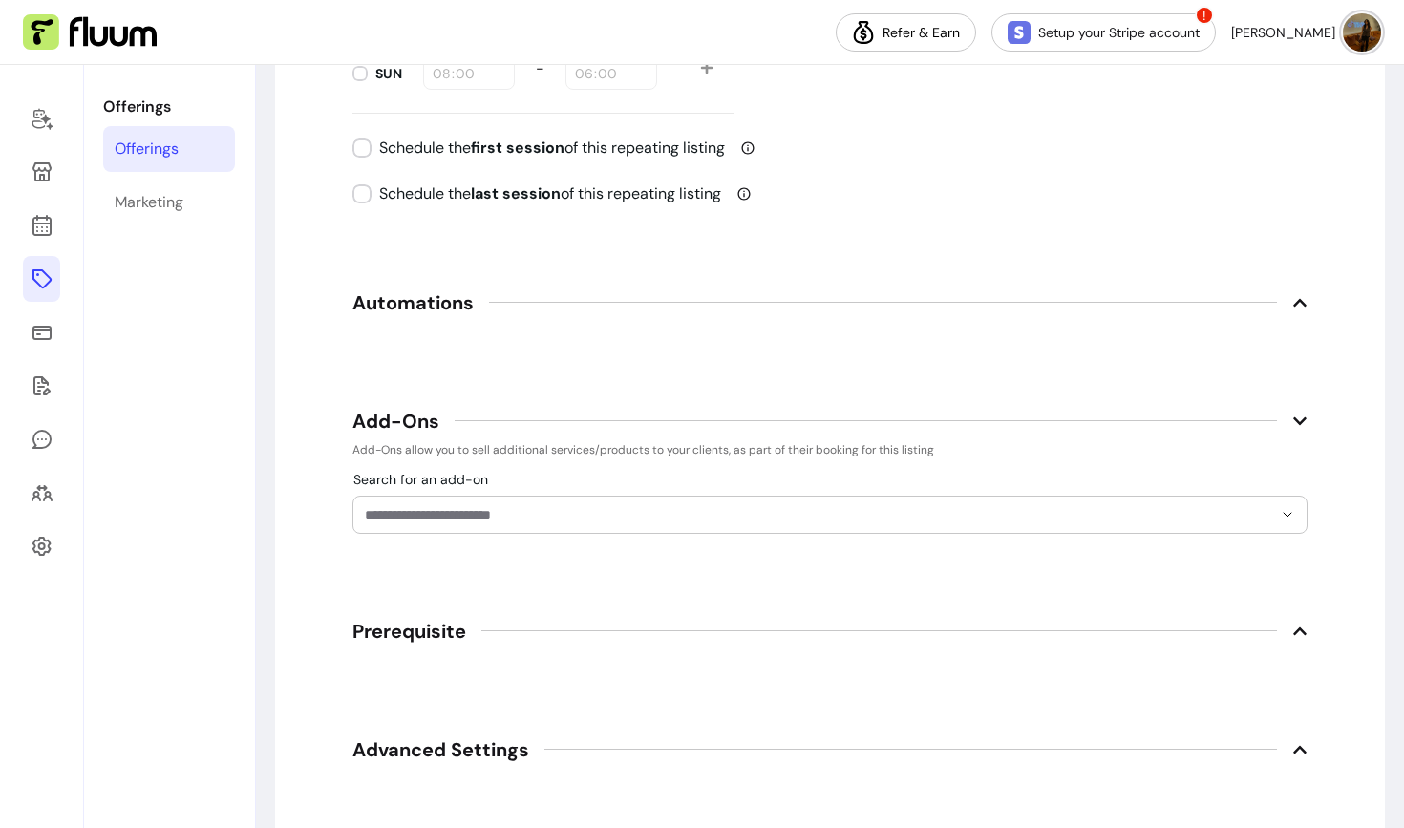
scroll to position [2501, 0]
click at [401, 510] on input "Search for an add-on" at bounding box center [818, 515] width 907 height 19
click at [421, 450] on p "Add-Ons allow you to sell additional services/products to your clients, as part…" at bounding box center [829, 450] width 955 height 15
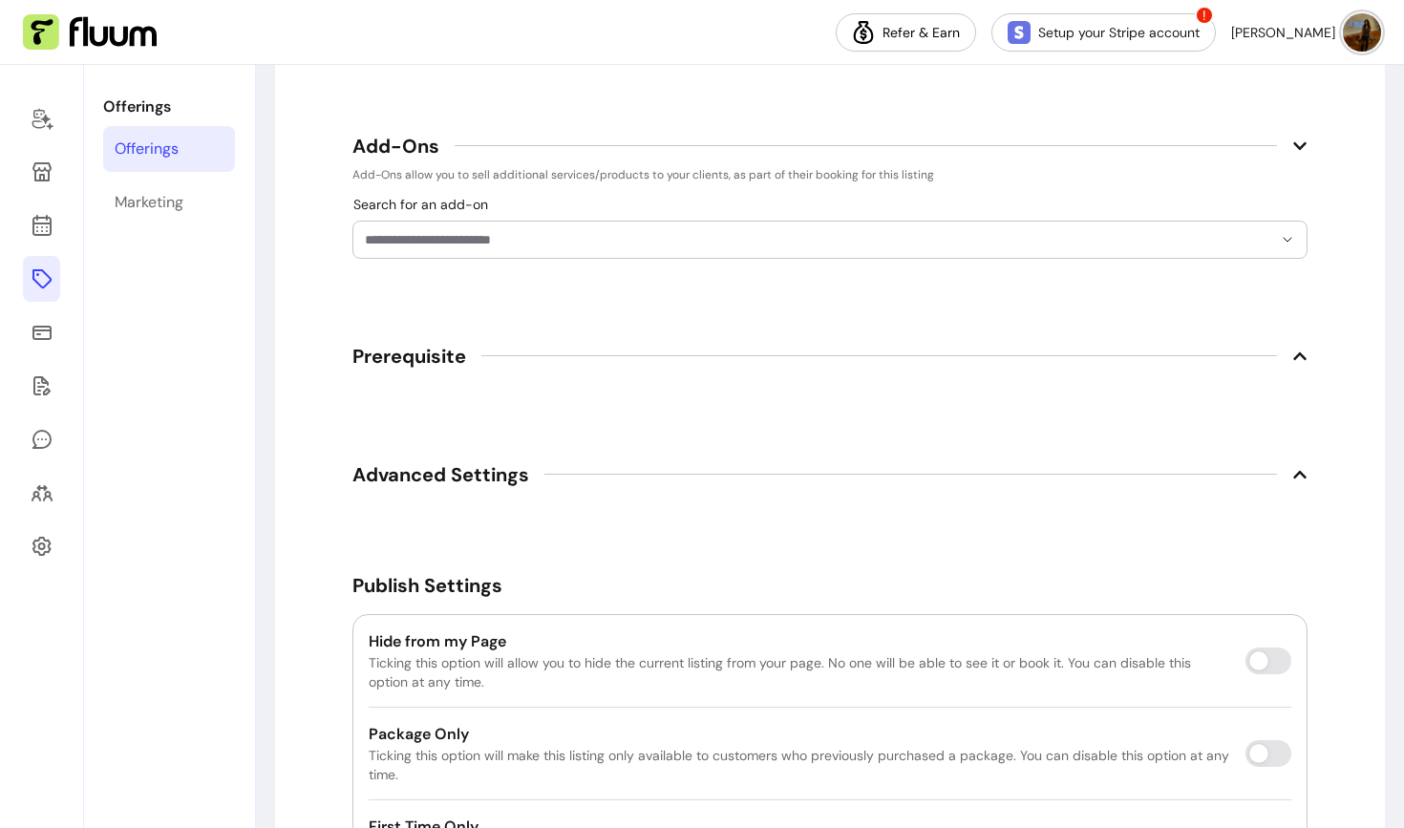
scroll to position [2952, 0]
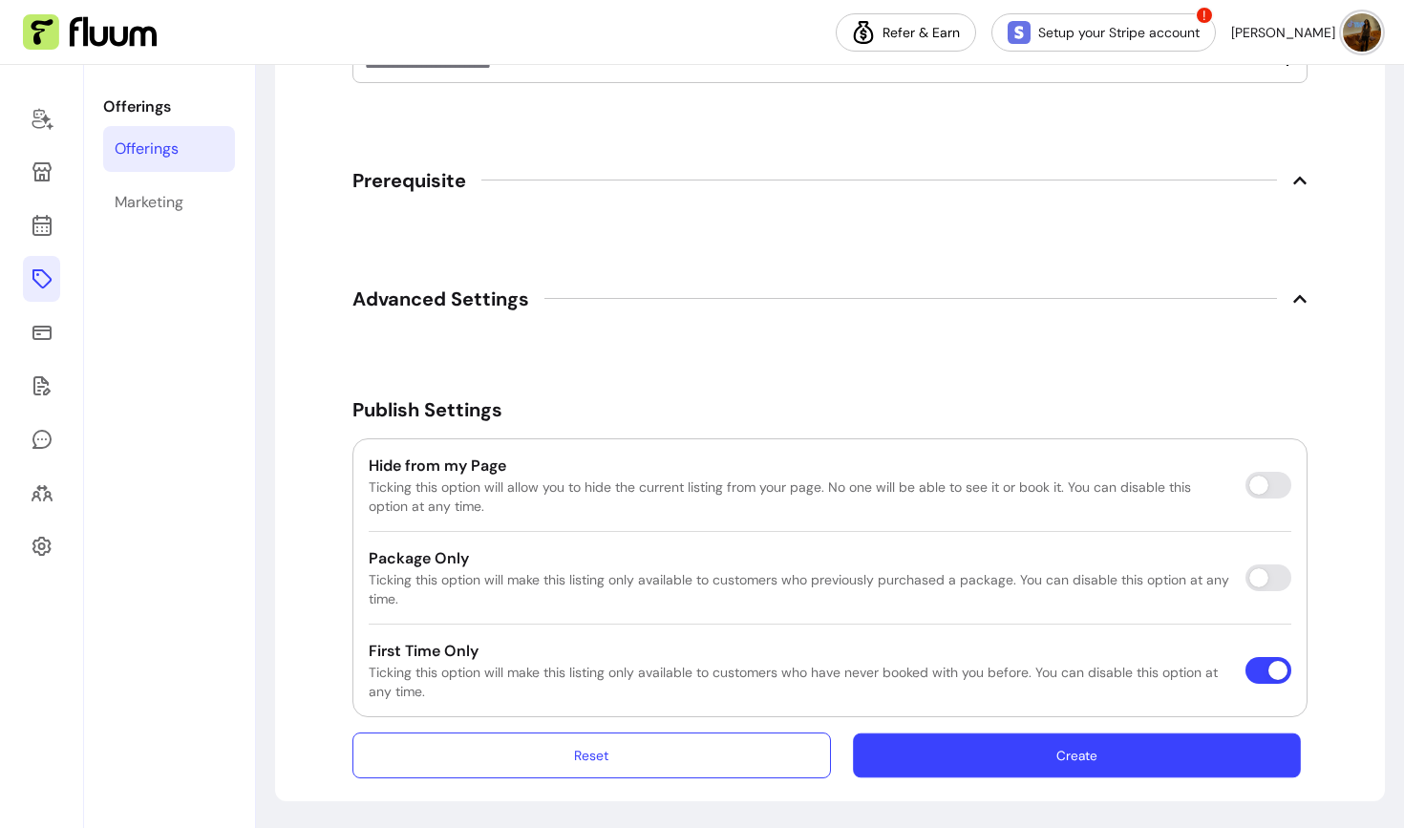
click at [1055, 758] on button "Create" at bounding box center [1077, 755] width 448 height 45
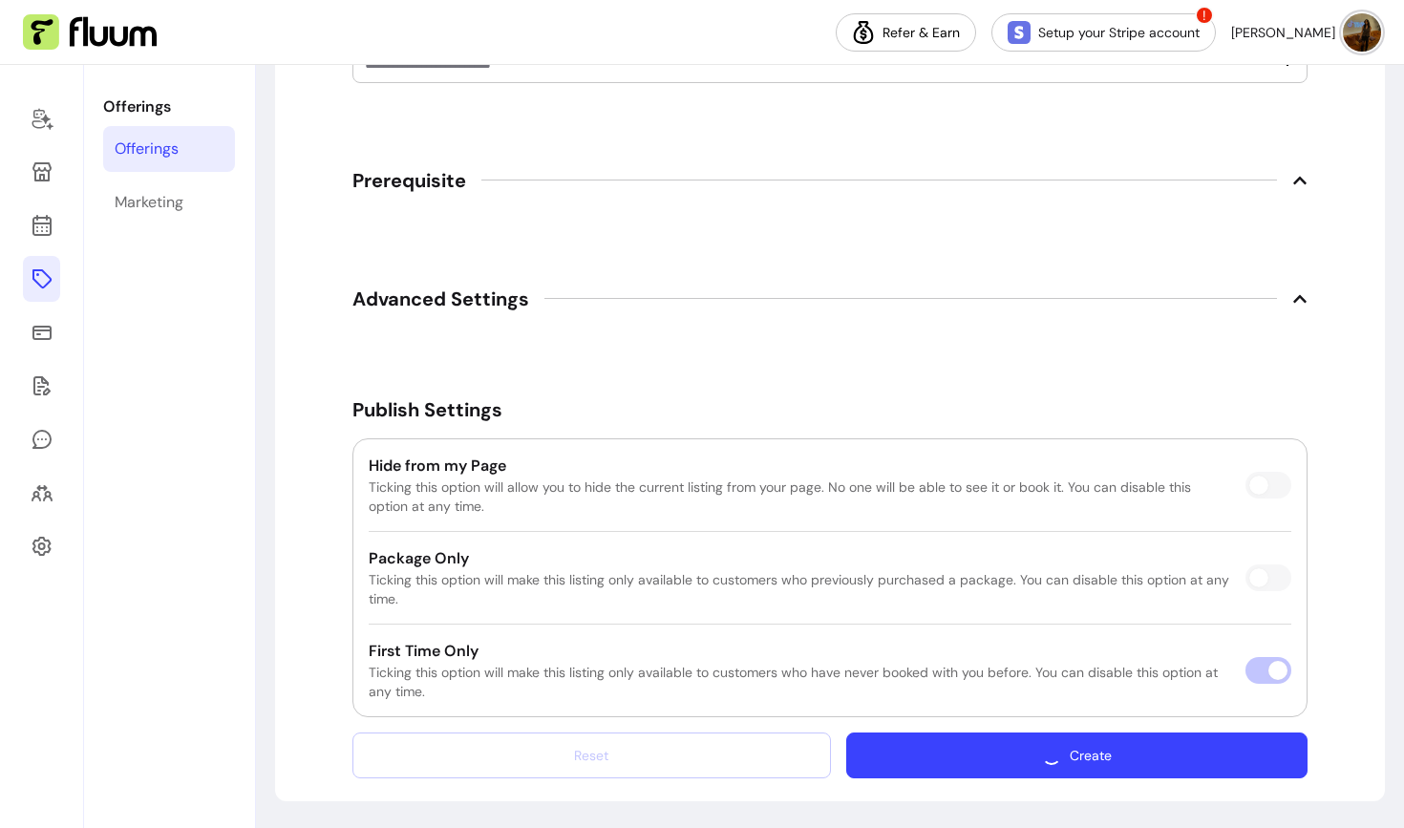
scroll to position [2899, 0]
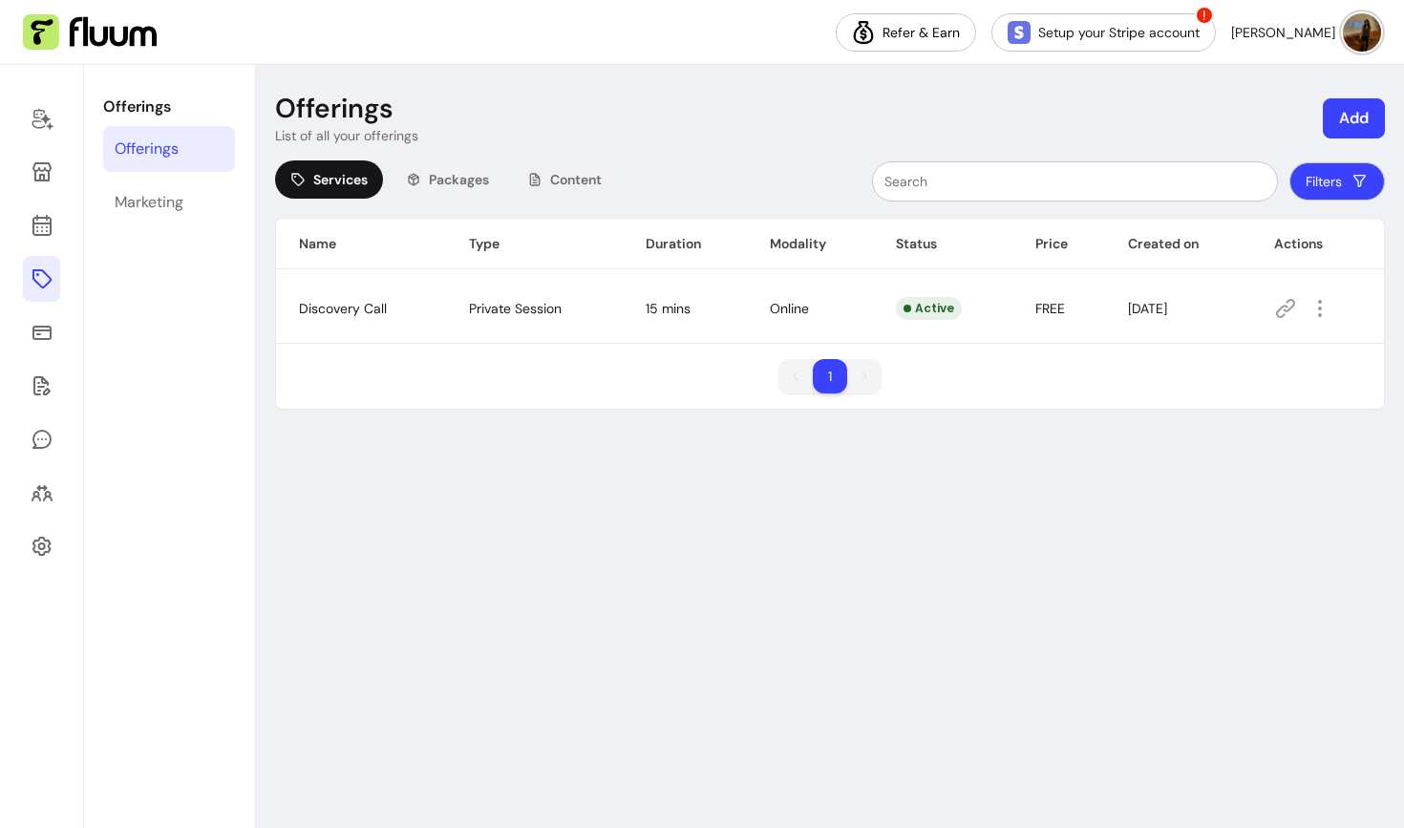
click at [1294, 305] on icon at bounding box center [1285, 308] width 23 height 23
click at [46, 335] on icon at bounding box center [42, 332] width 23 height 23
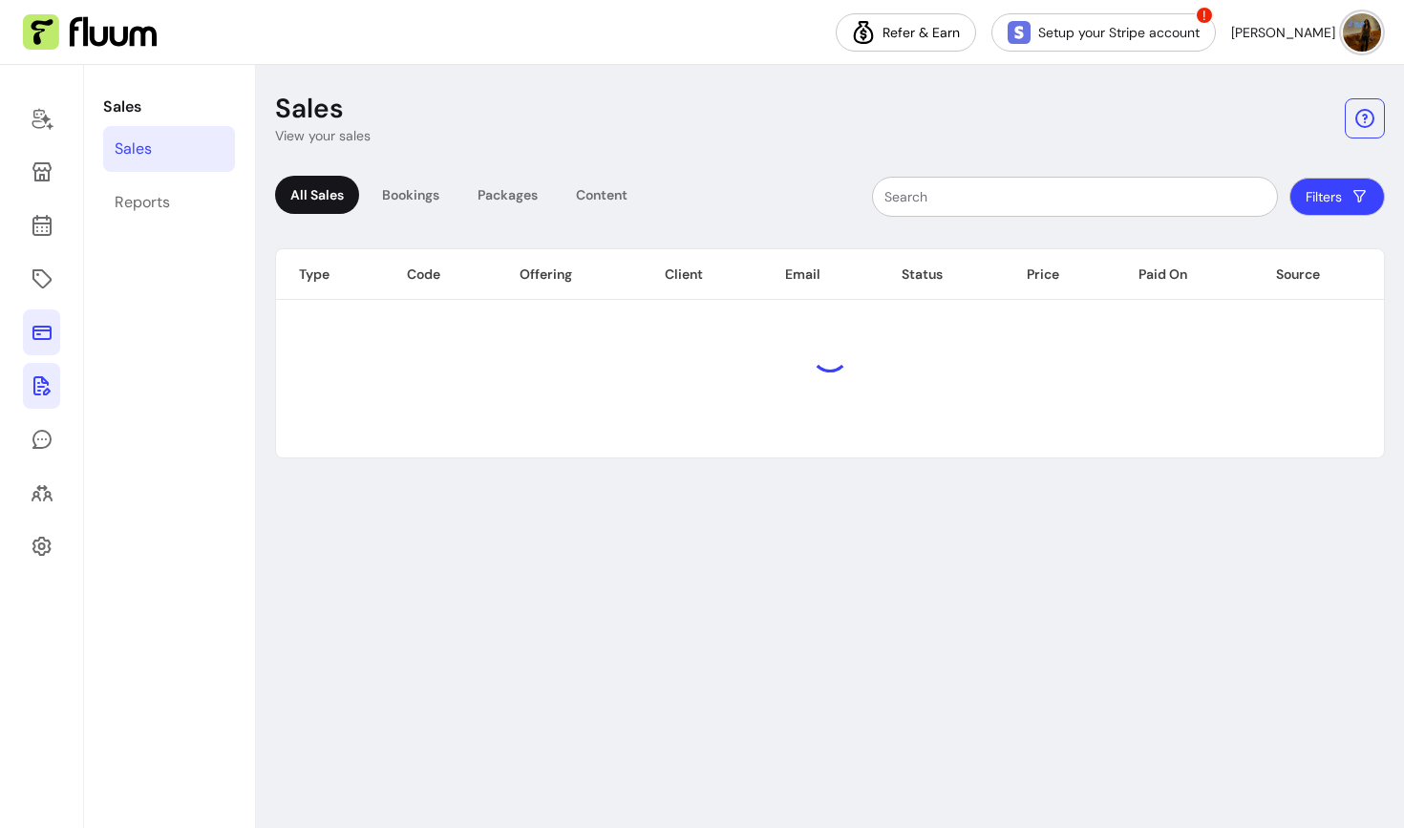
click at [44, 386] on icon at bounding box center [42, 385] width 23 height 23
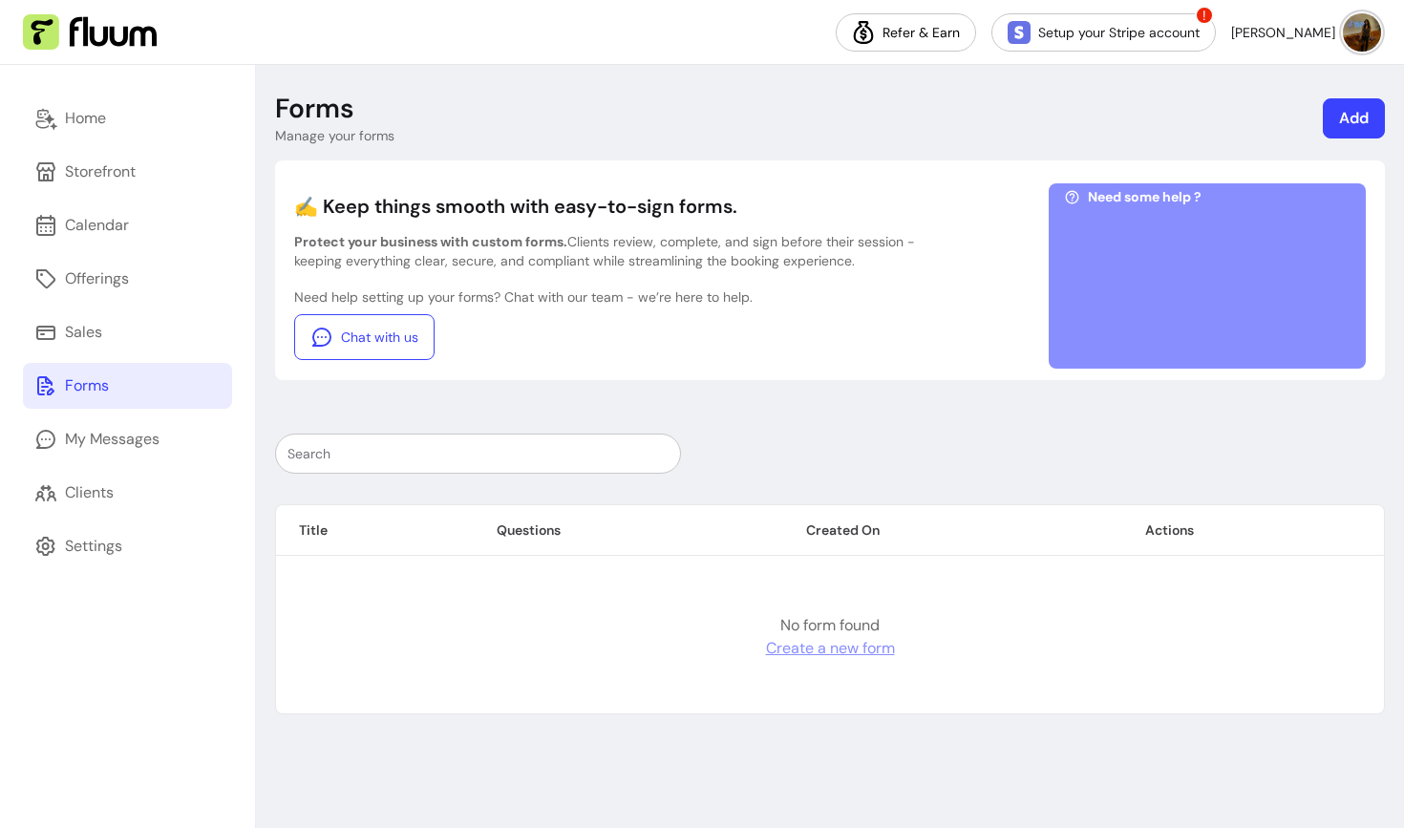
click at [1366, 118] on link "Add" at bounding box center [1354, 118] width 62 height 40
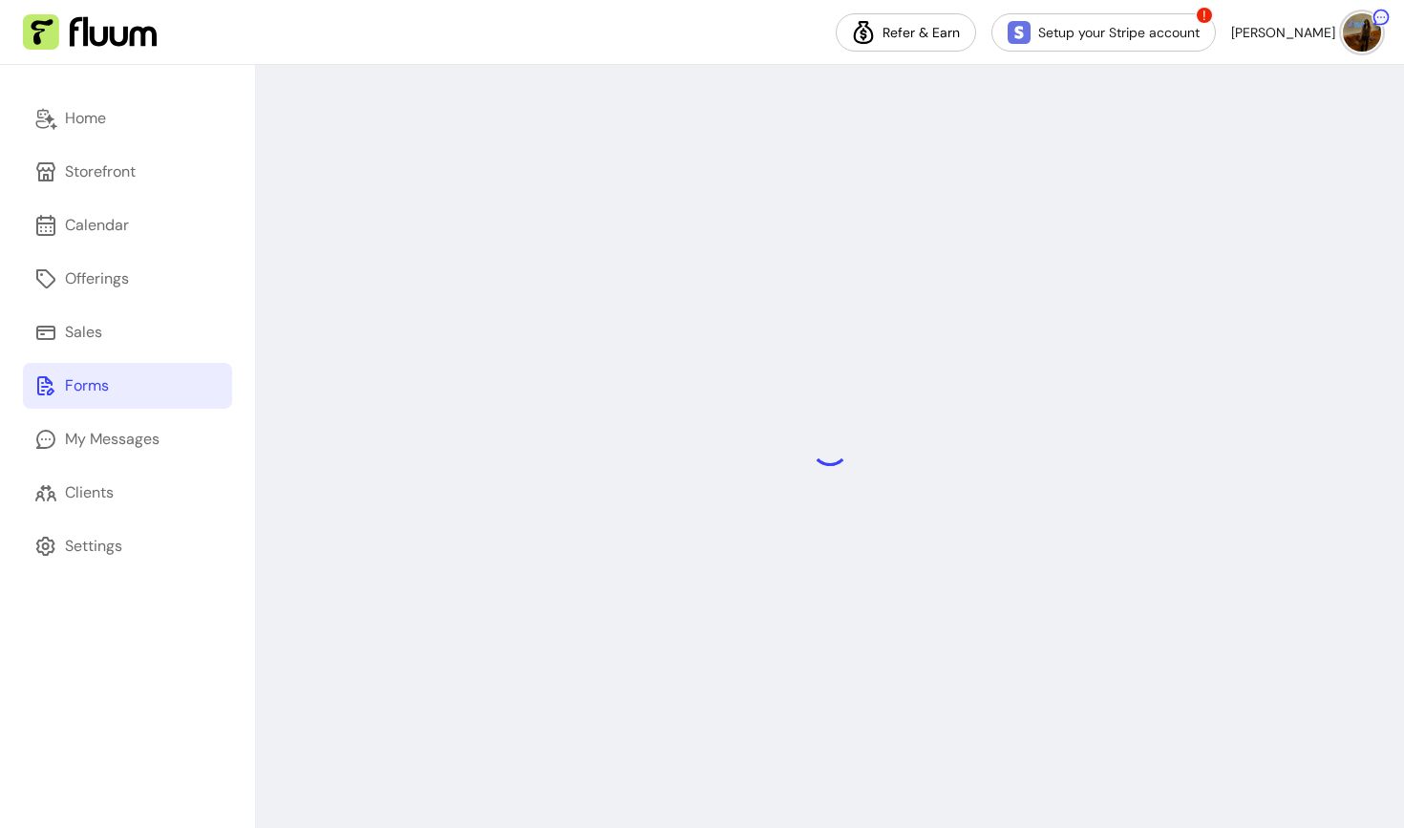
select select "*"
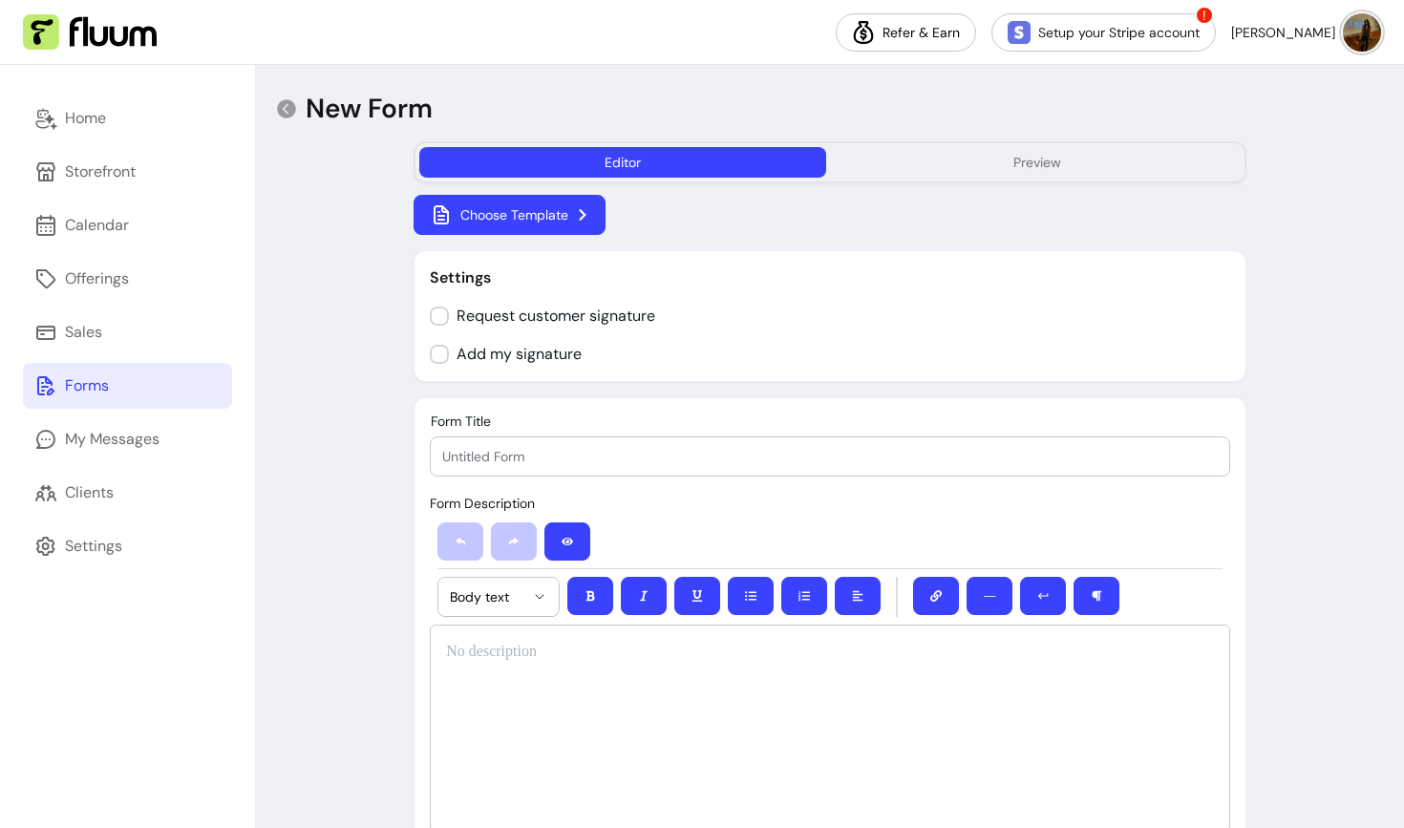
click at [532, 467] on div at bounding box center [830, 456] width 776 height 38
type input "I"
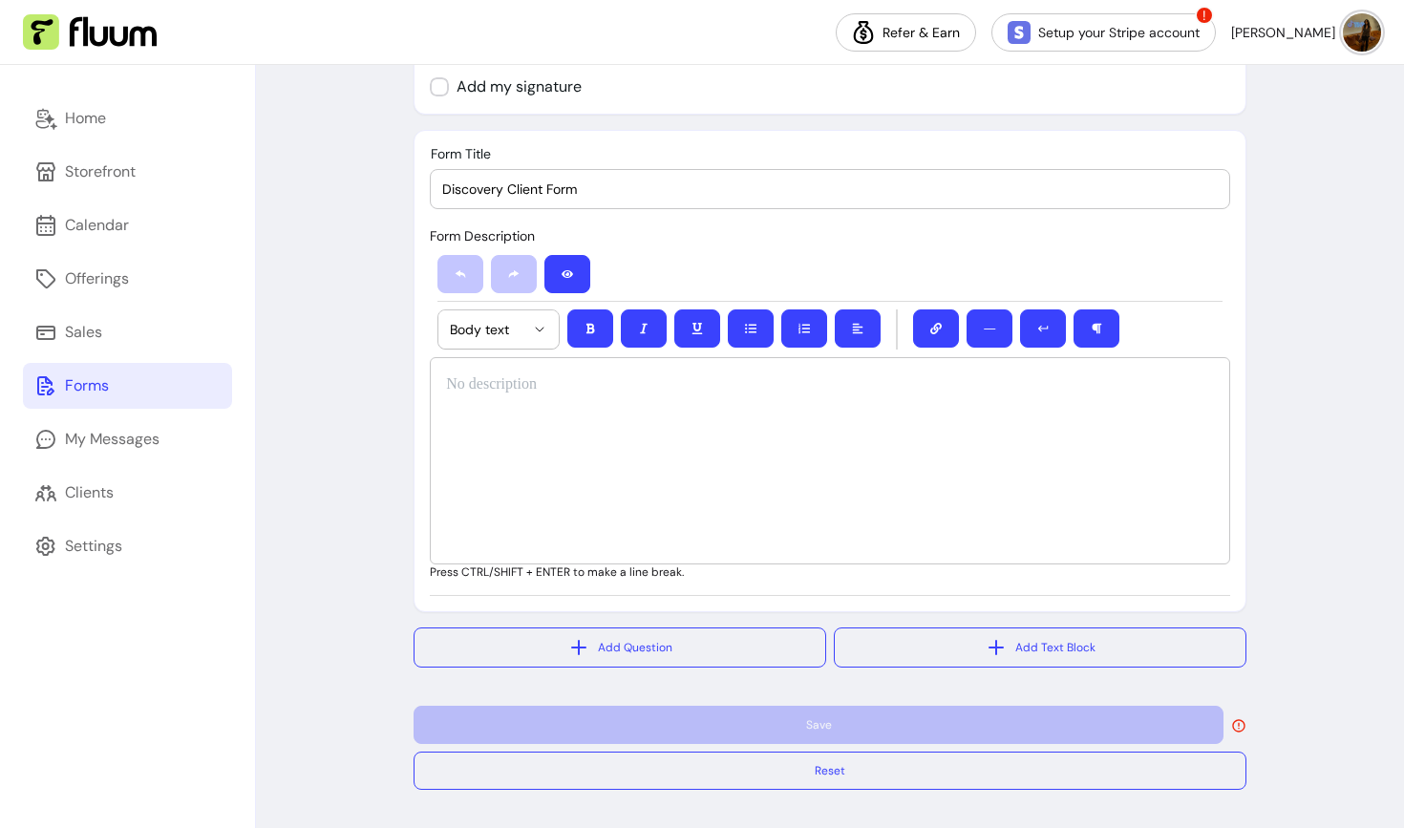
scroll to position [266, 0]
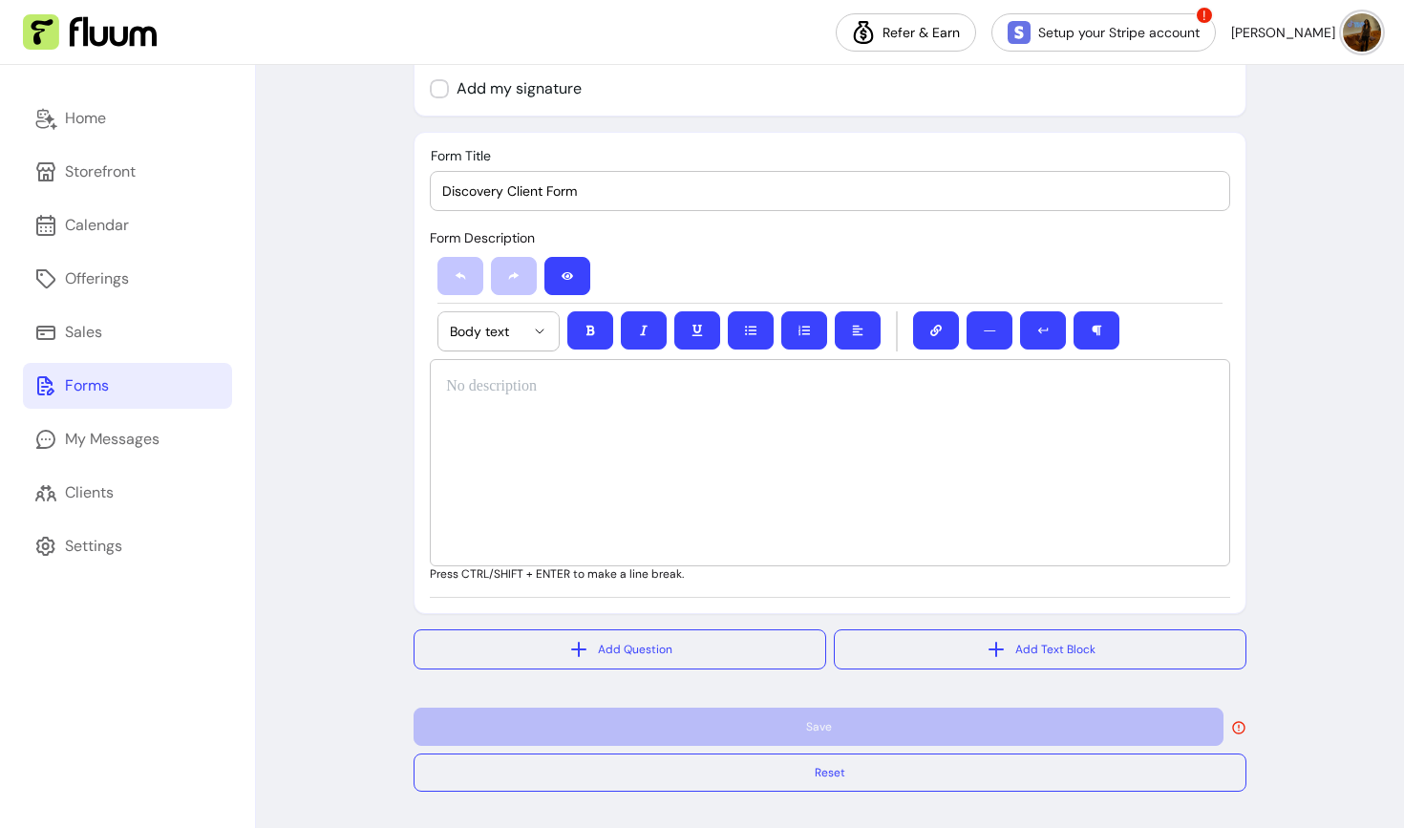
type input "Discovery Client Form"
click at [476, 433] on div at bounding box center [830, 462] width 800 height 207
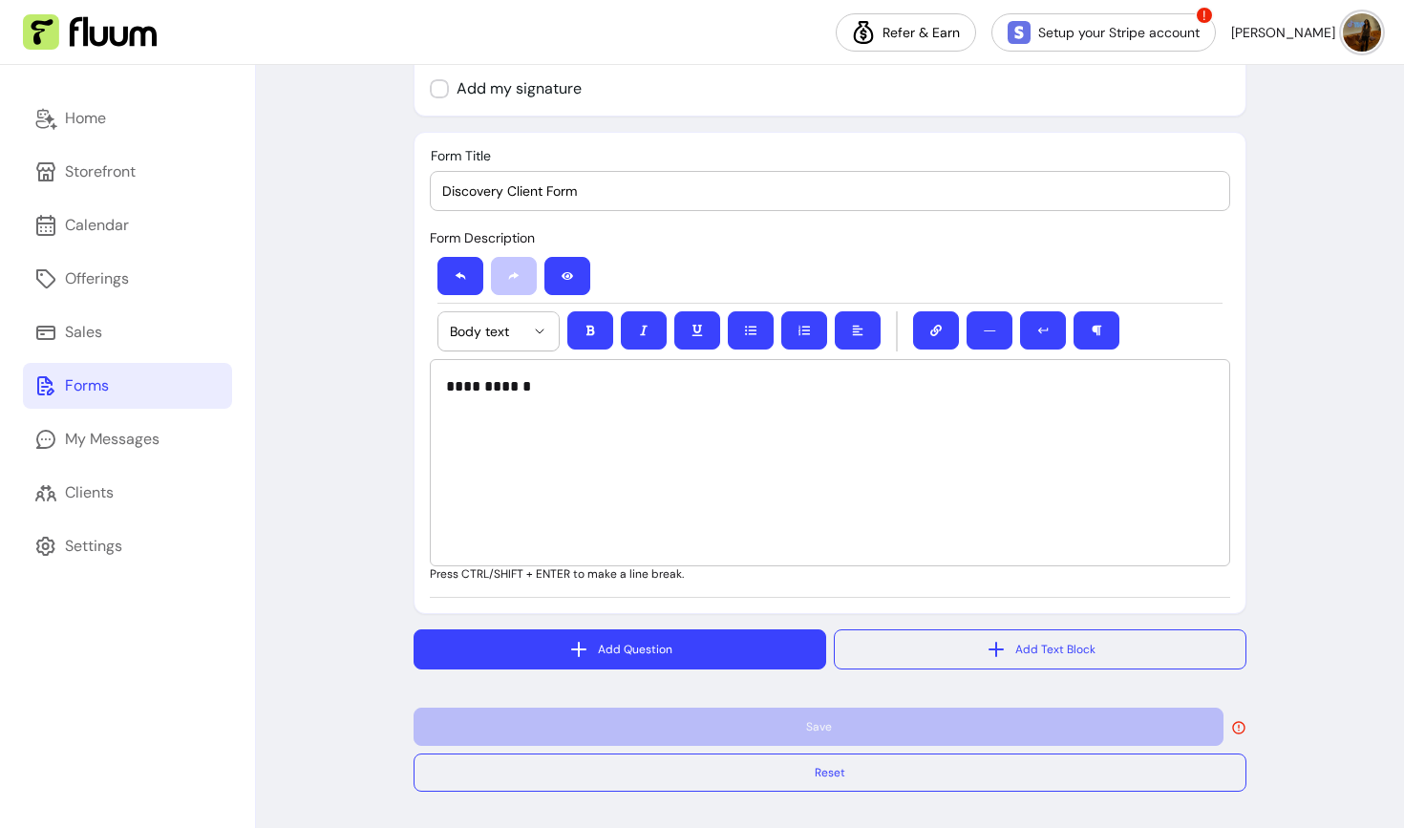
click at [540, 643] on button "Add Question" at bounding box center [620, 649] width 413 height 40
select select "****"
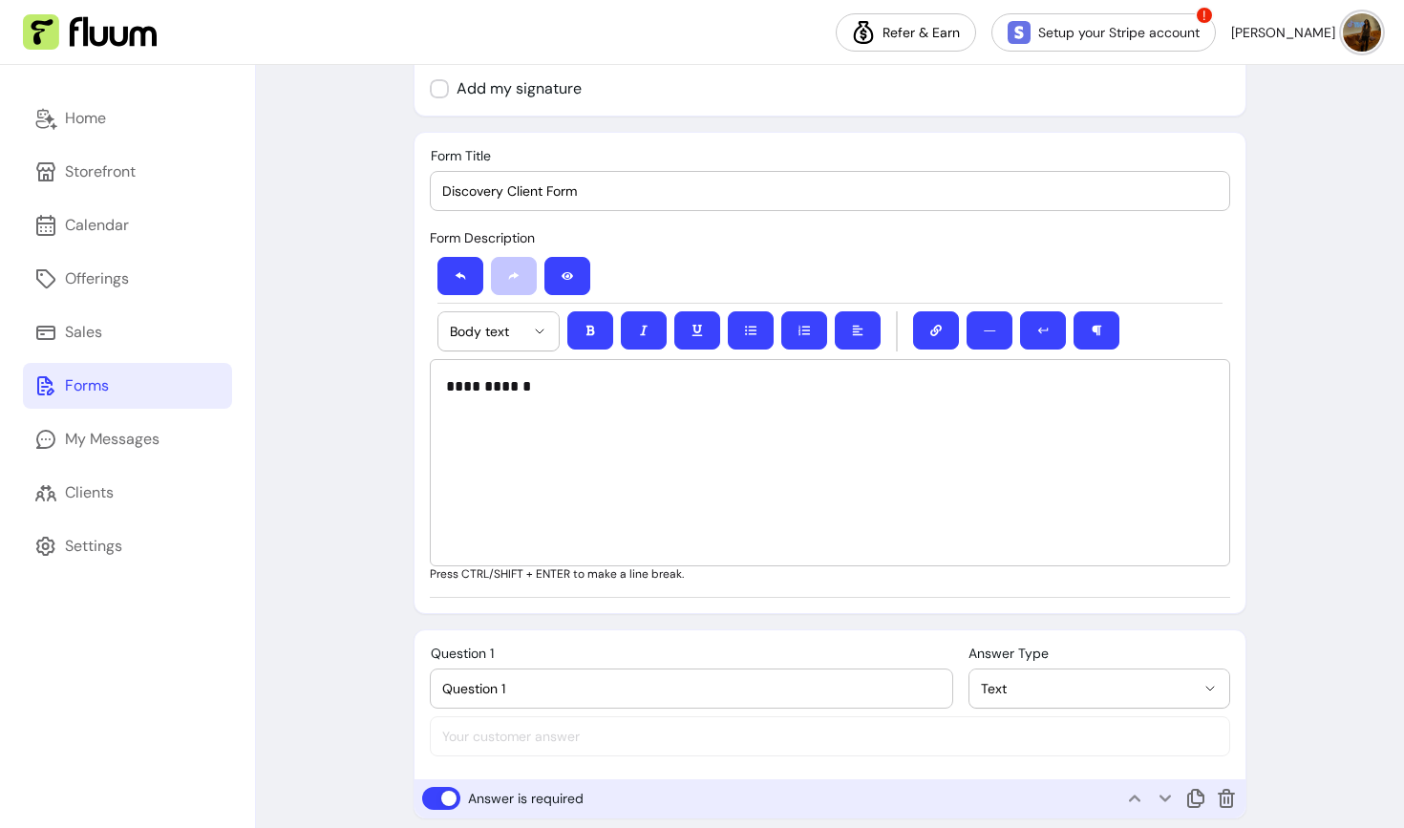
scroll to position [472, 0]
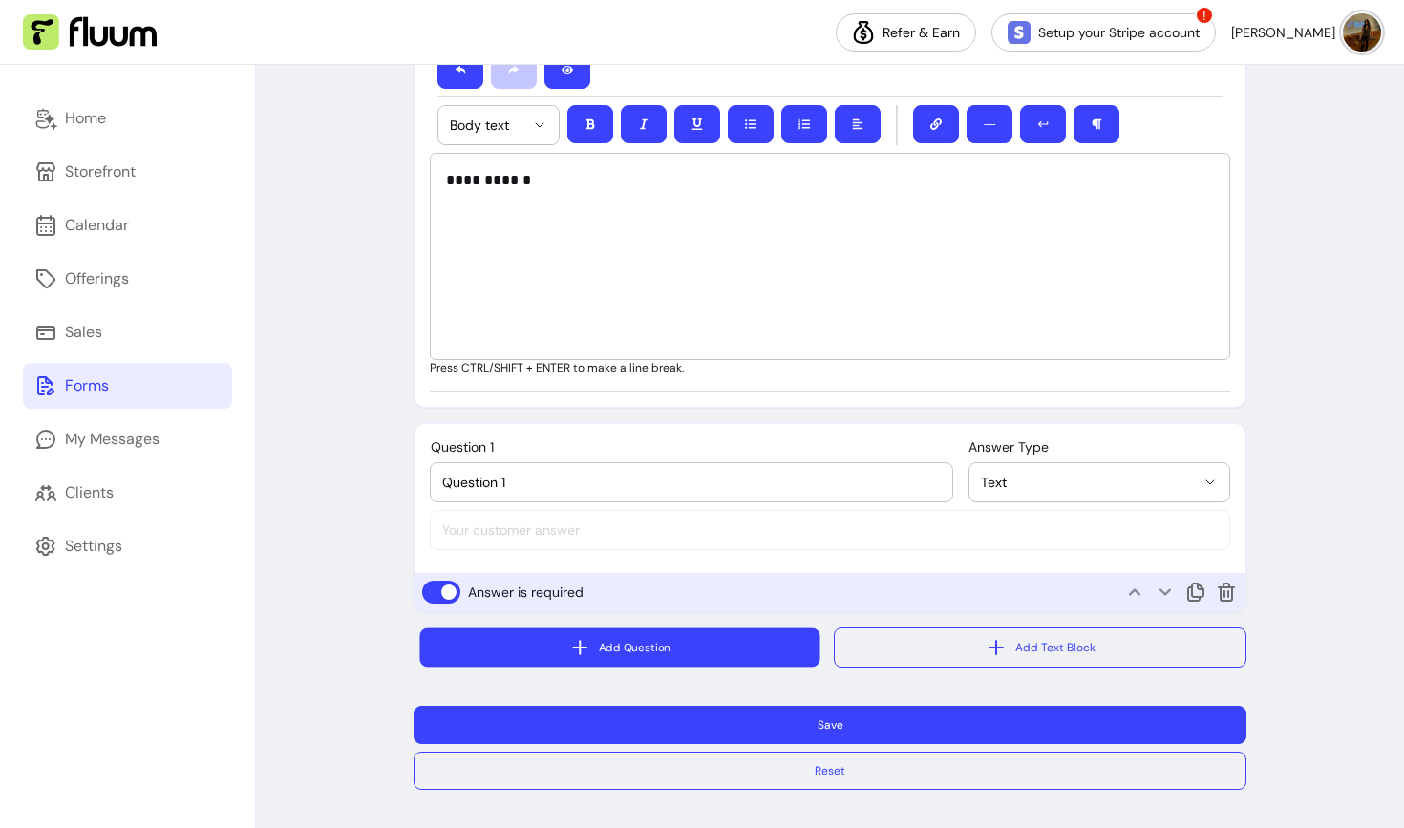
click at [553, 656] on button "Add Question" at bounding box center [620, 647] width 400 height 39
select select "****"
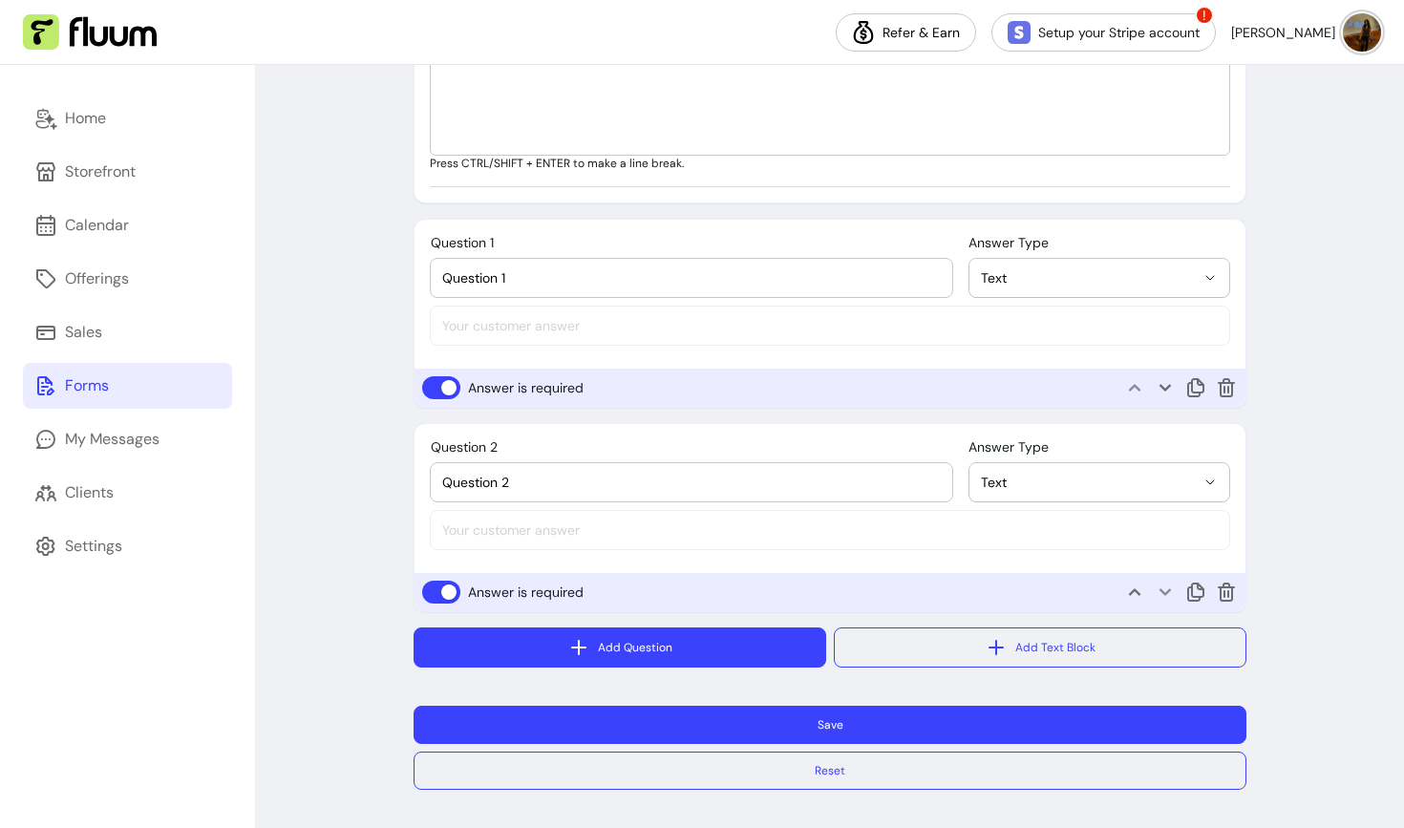
scroll to position [675, 0]
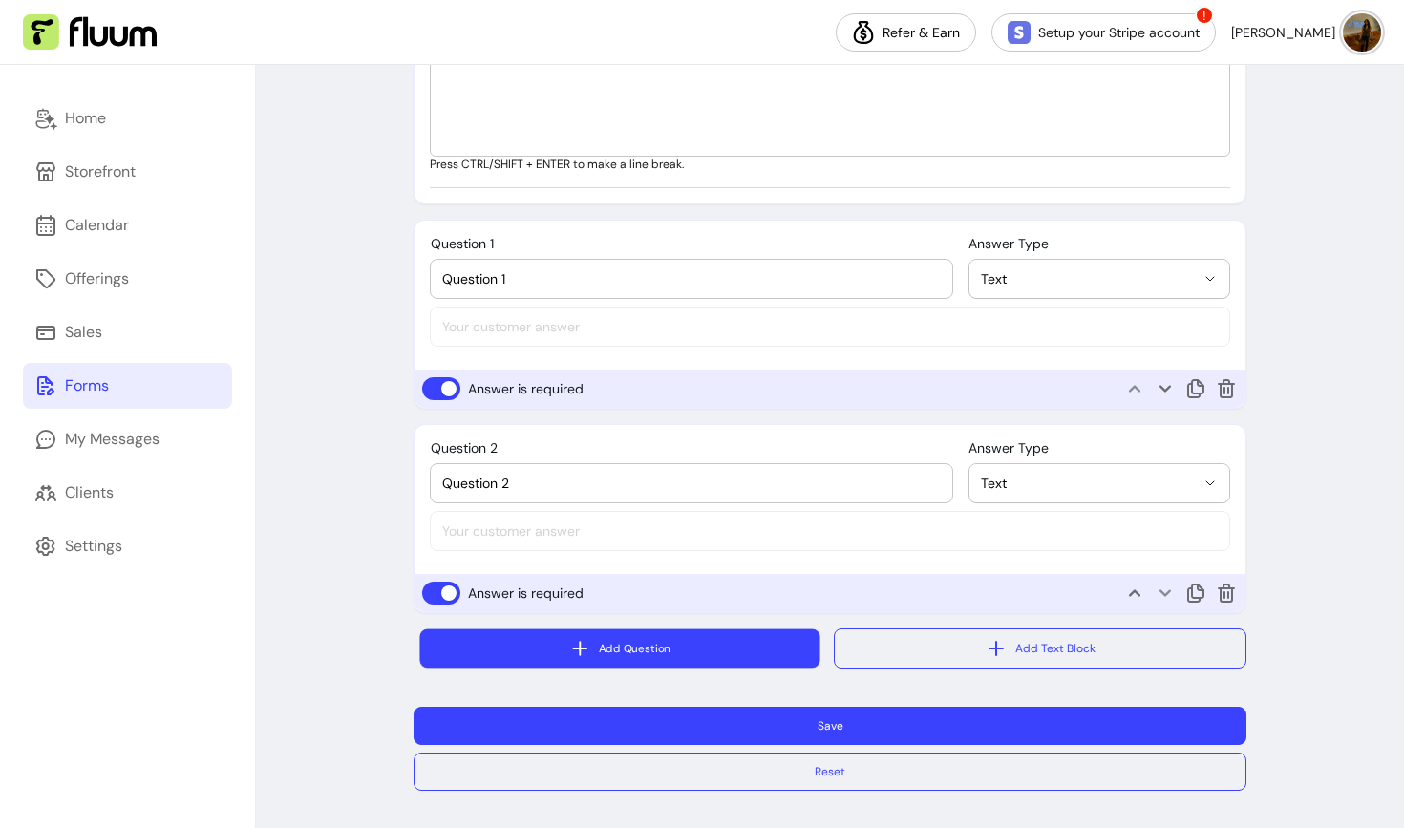
click at [551, 655] on button "Add Question" at bounding box center [620, 648] width 400 height 39
select select "****"
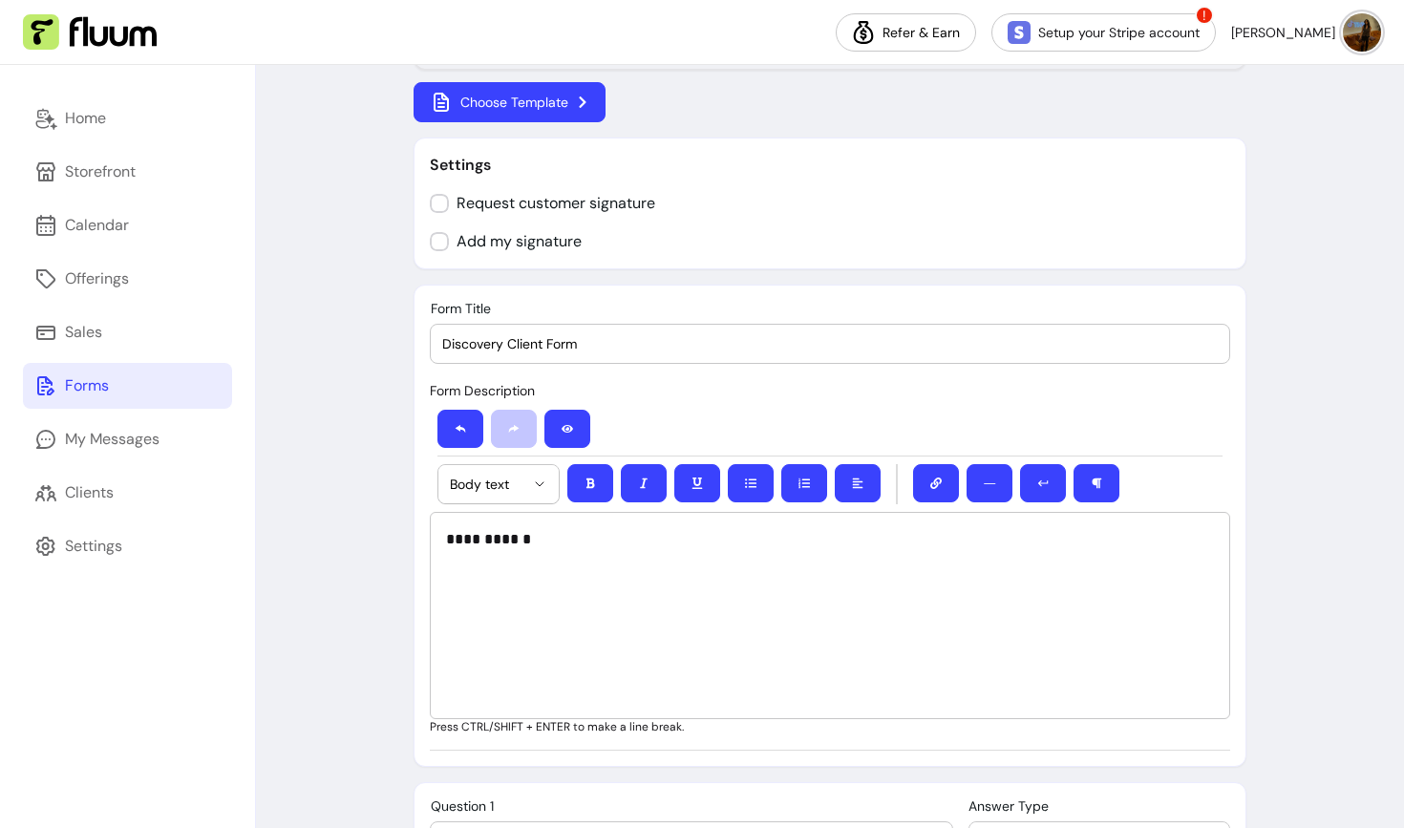
scroll to position [881, 0]
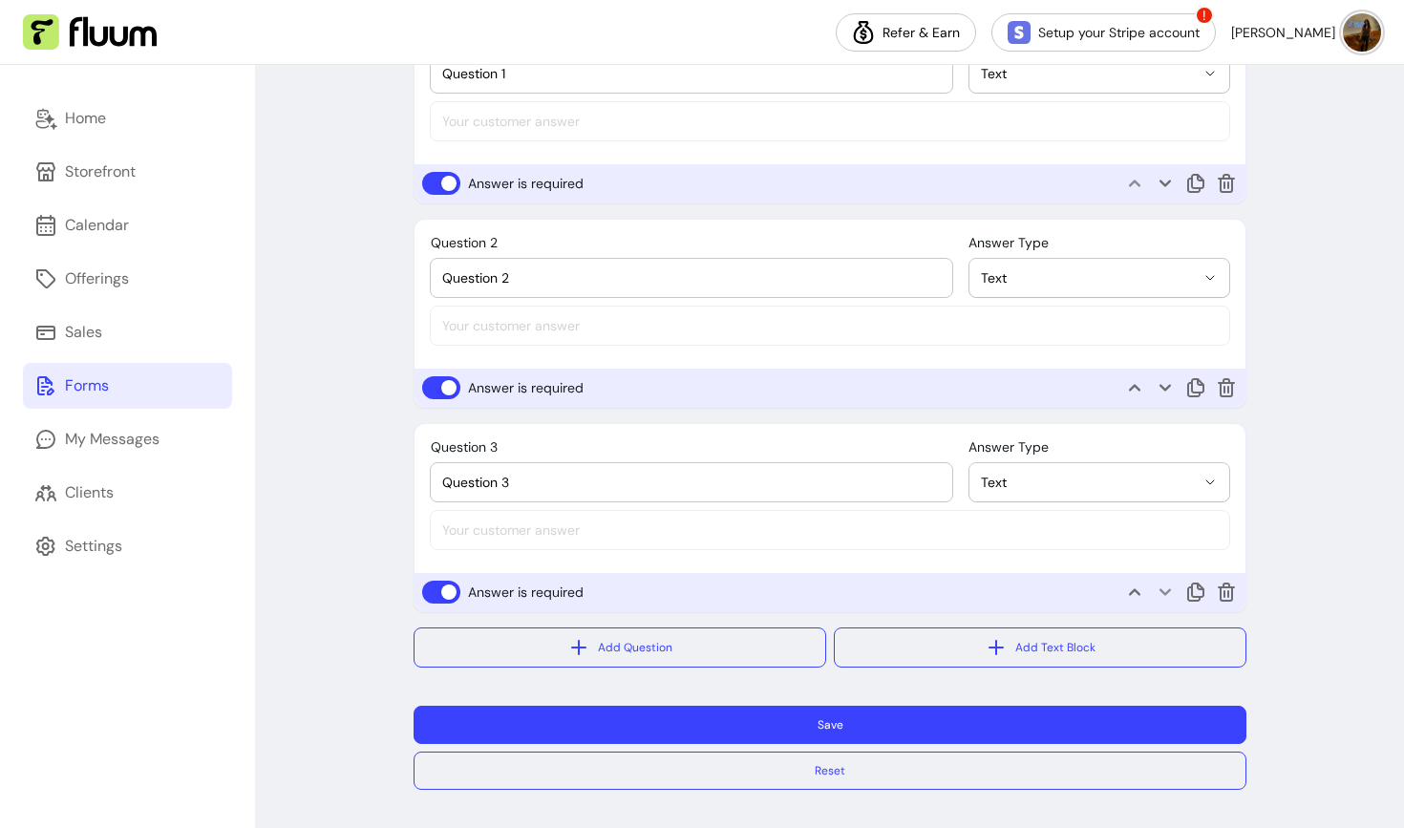
click at [510, 724] on button "Save" at bounding box center [830, 725] width 833 height 38
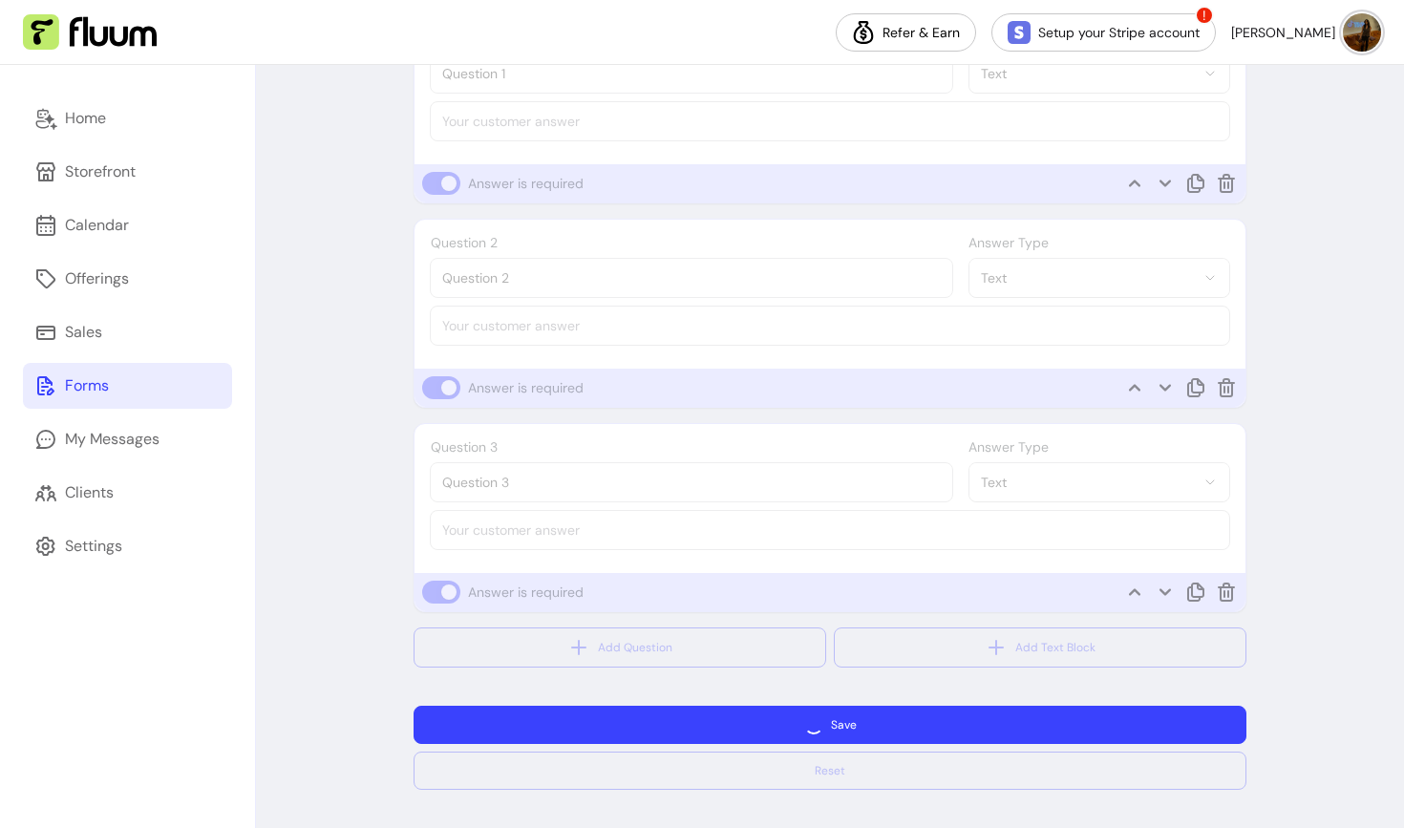
scroll to position [771, 0]
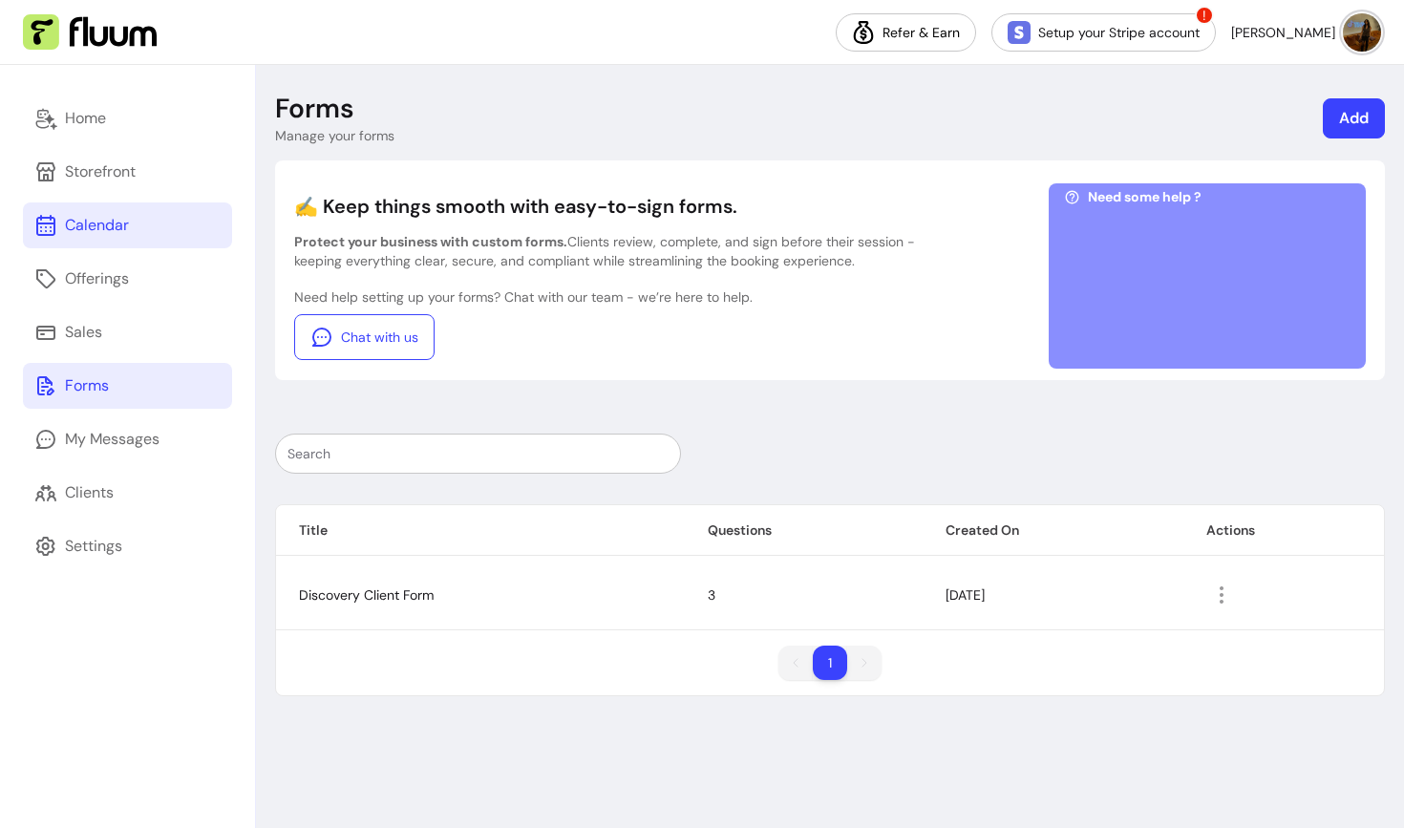
click at [75, 231] on div "Calendar" at bounding box center [97, 225] width 64 height 23
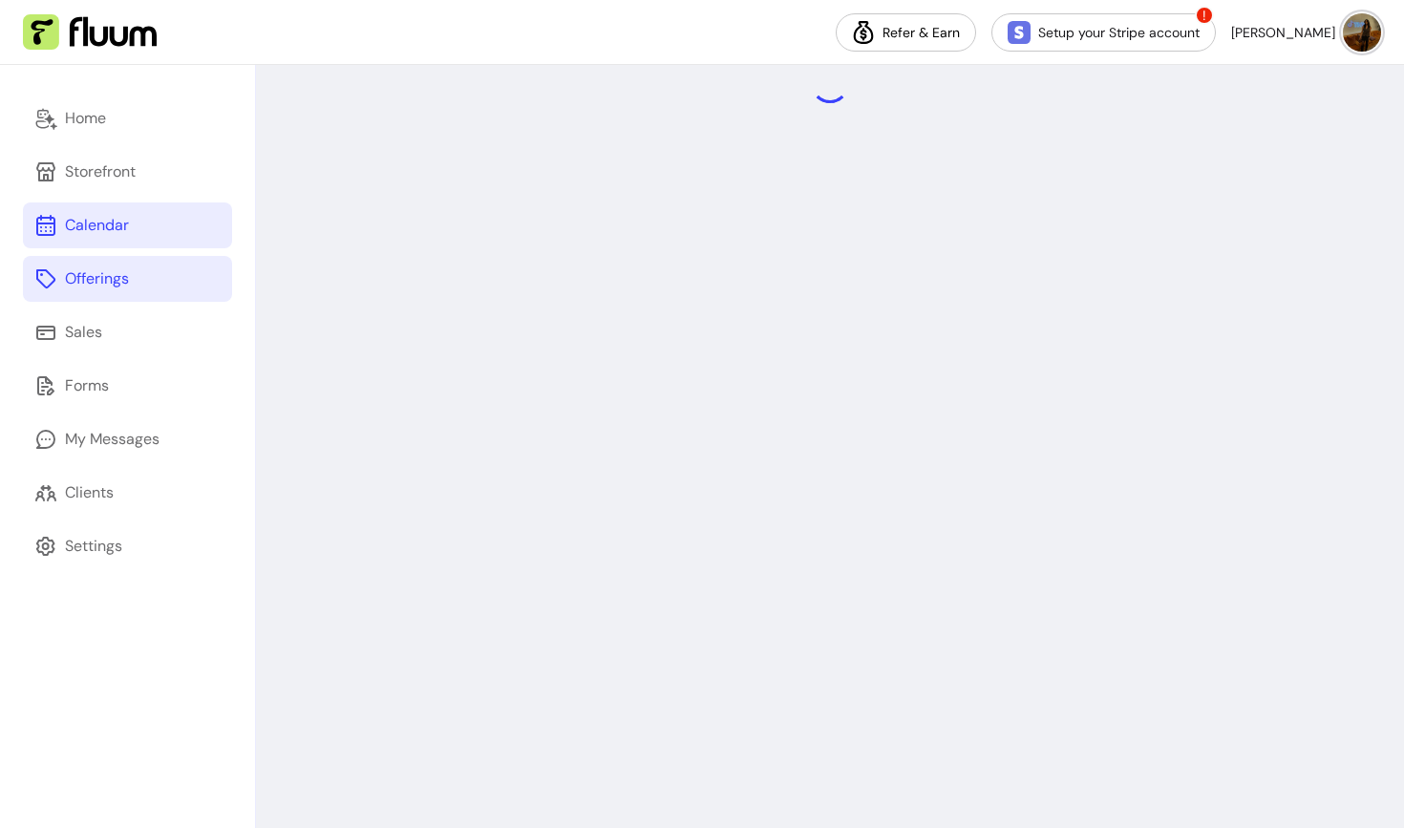
click at [84, 277] on div "Offerings" at bounding box center [97, 278] width 64 height 23
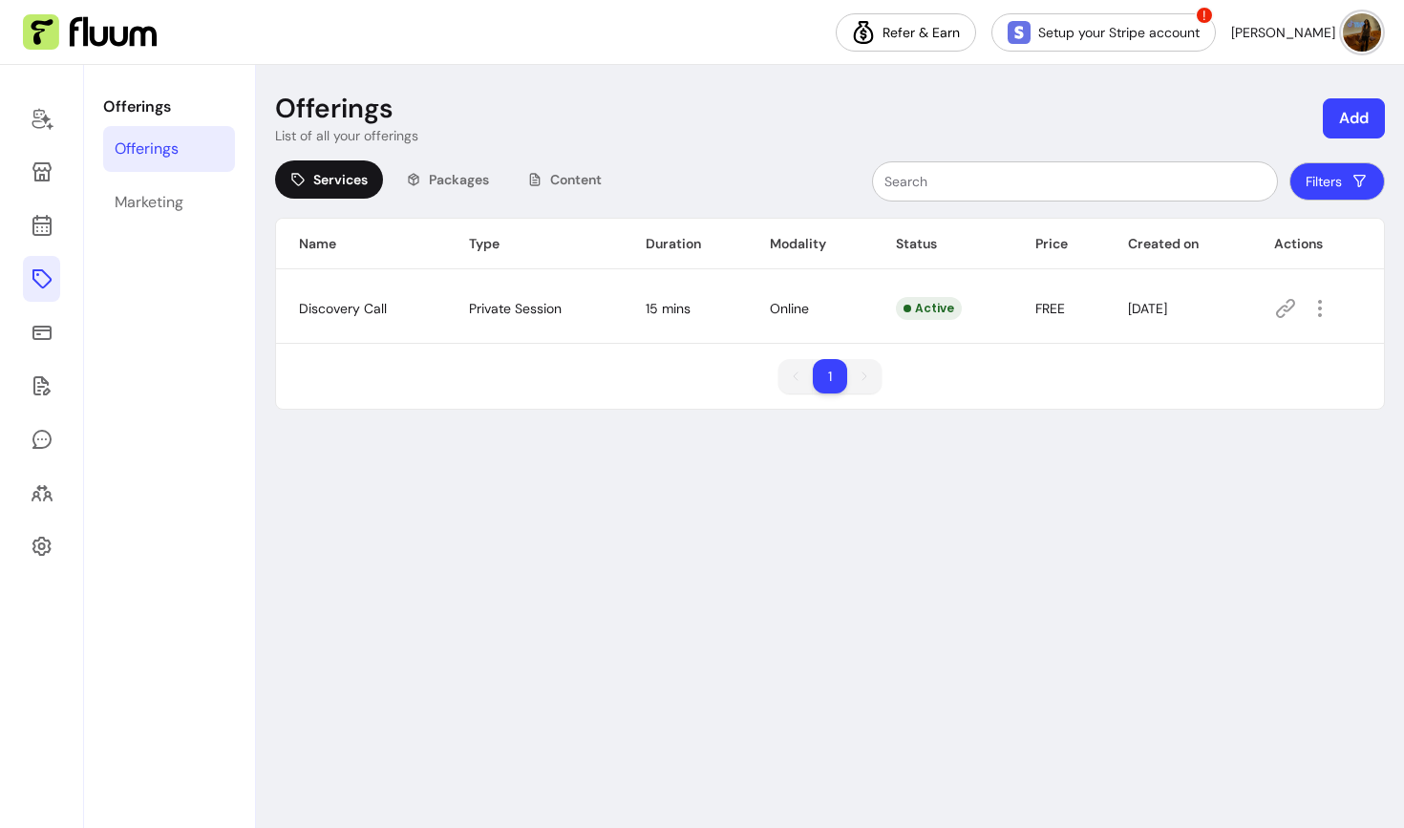
click at [1282, 305] on icon at bounding box center [1285, 308] width 23 height 23
click at [1306, 313] on div at bounding box center [1323, 308] width 98 height 31
click at [1325, 309] on icon "button" at bounding box center [1320, 308] width 23 height 23
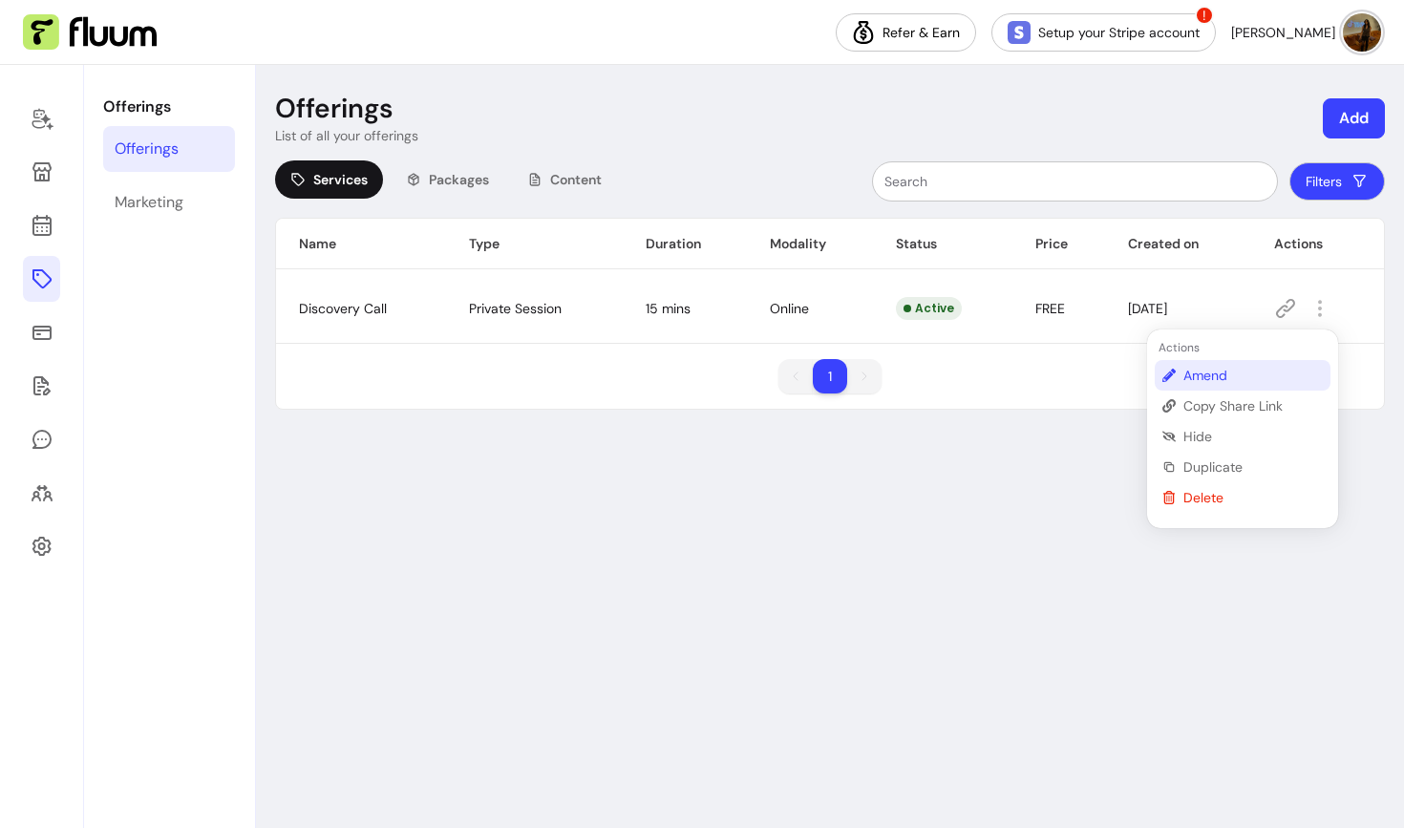
click at [1232, 368] on span "Amend" at bounding box center [1252, 375] width 139 height 19
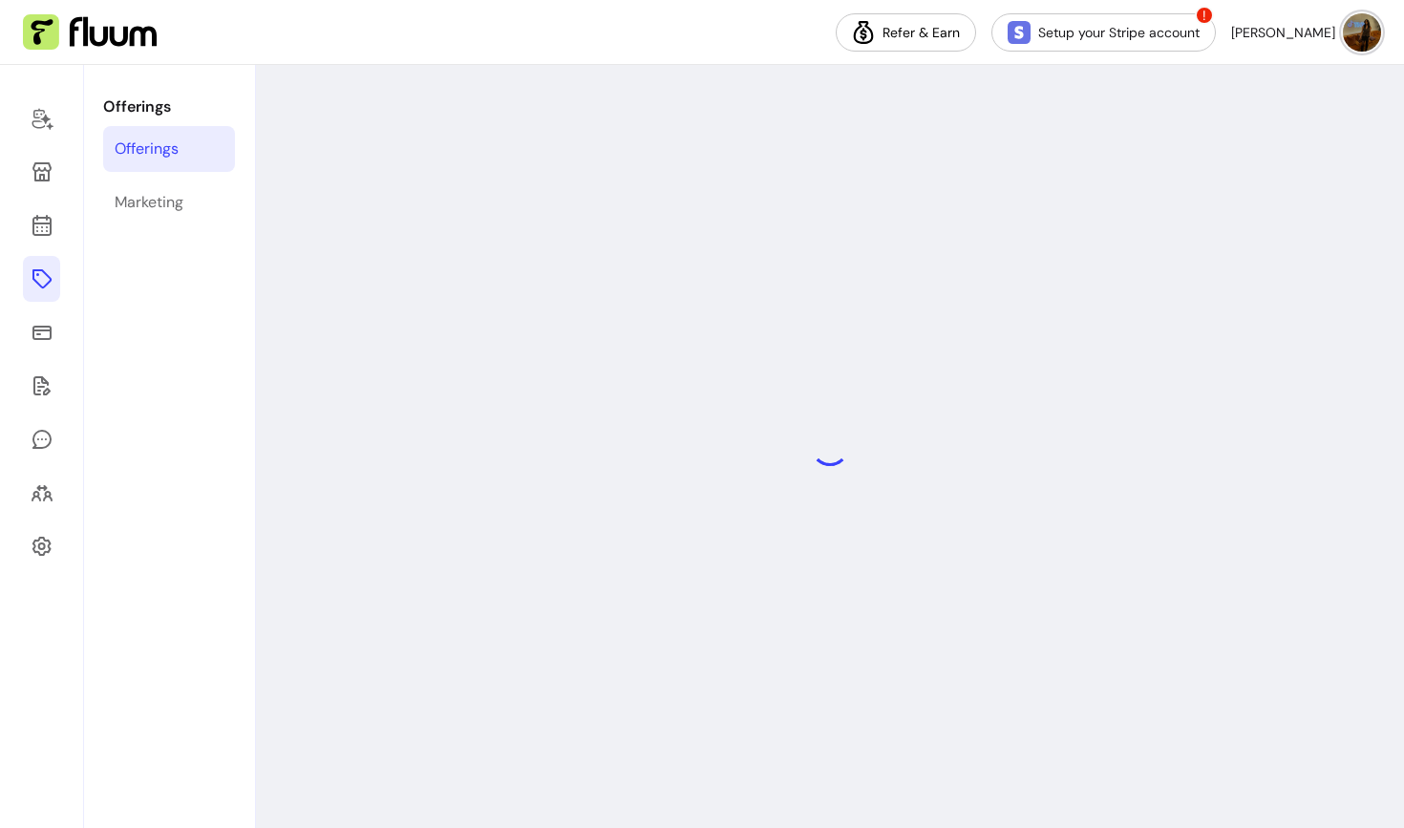
select select "**"
select select "***"
select select "******"
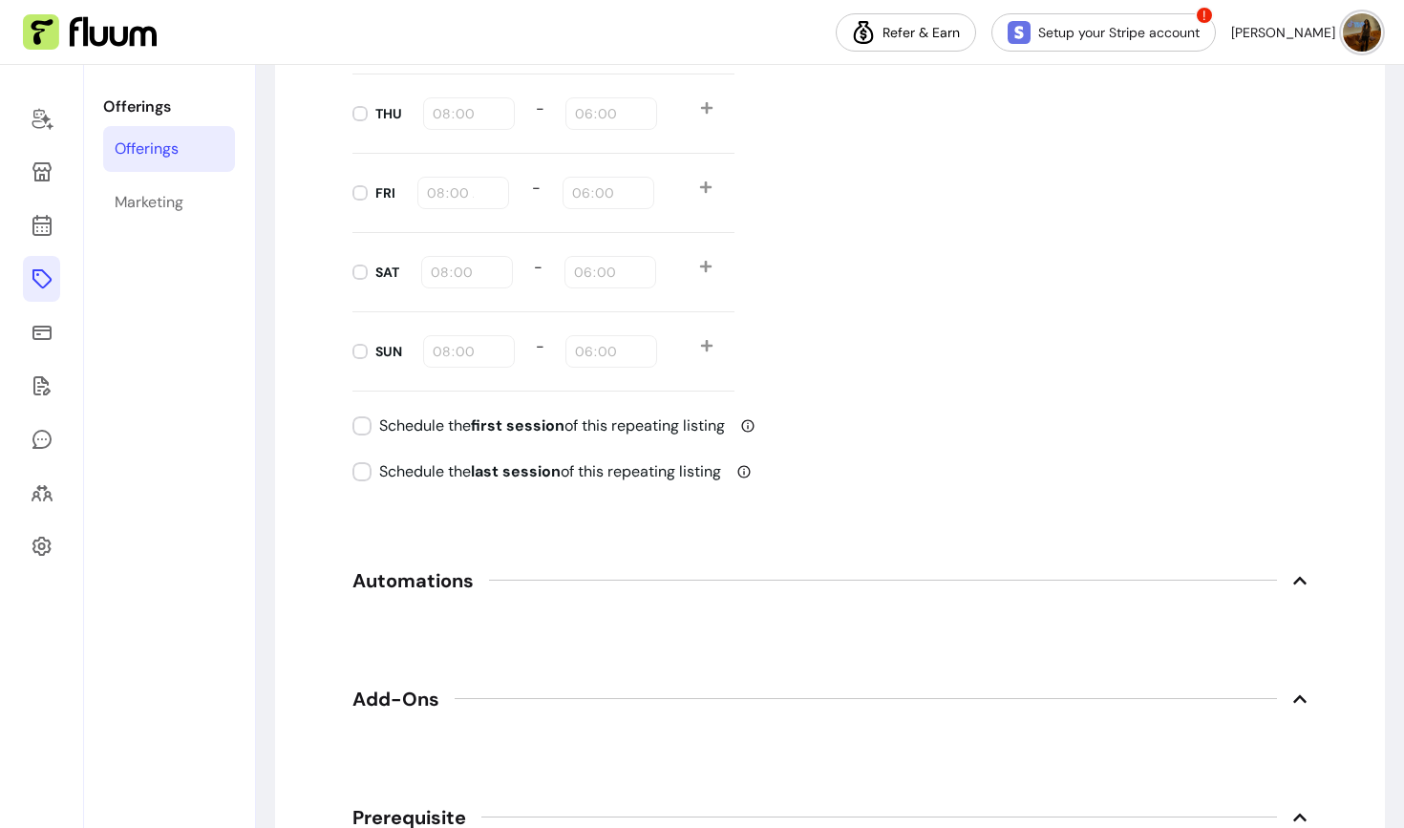
scroll to position [2353, 0]
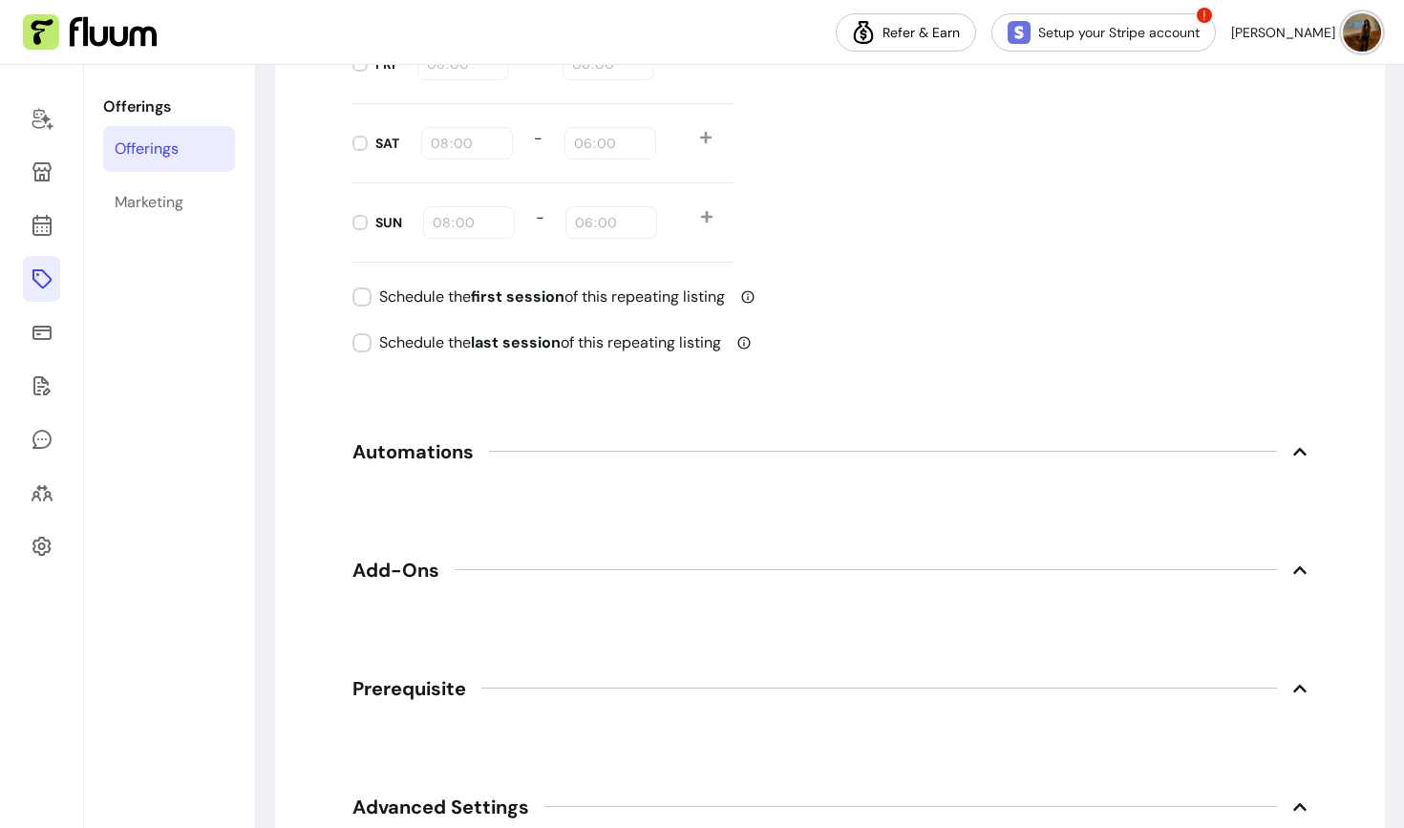
click at [402, 452] on span "Automations" at bounding box center [412, 451] width 121 height 27
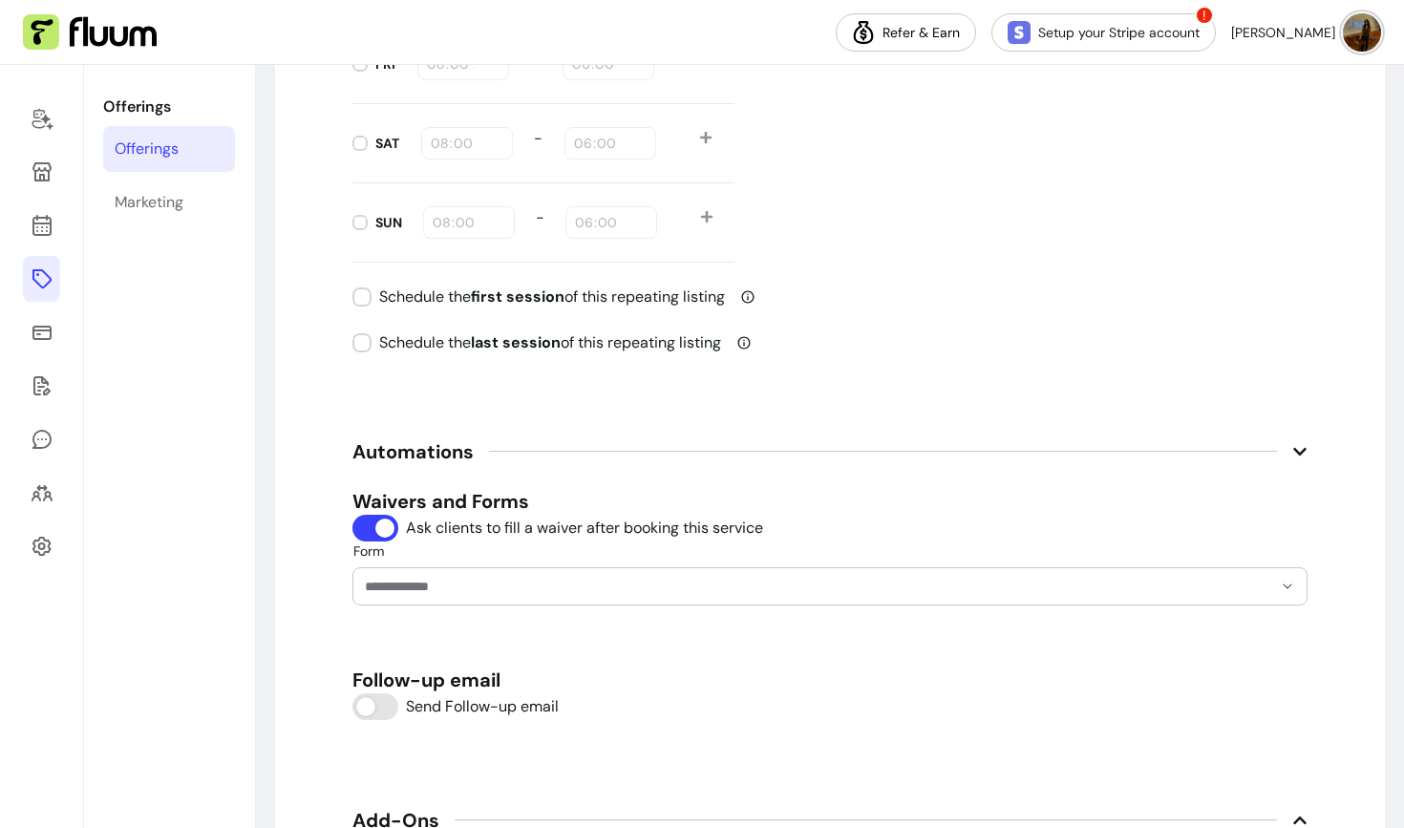
click at [399, 600] on div at bounding box center [830, 586] width 930 height 36
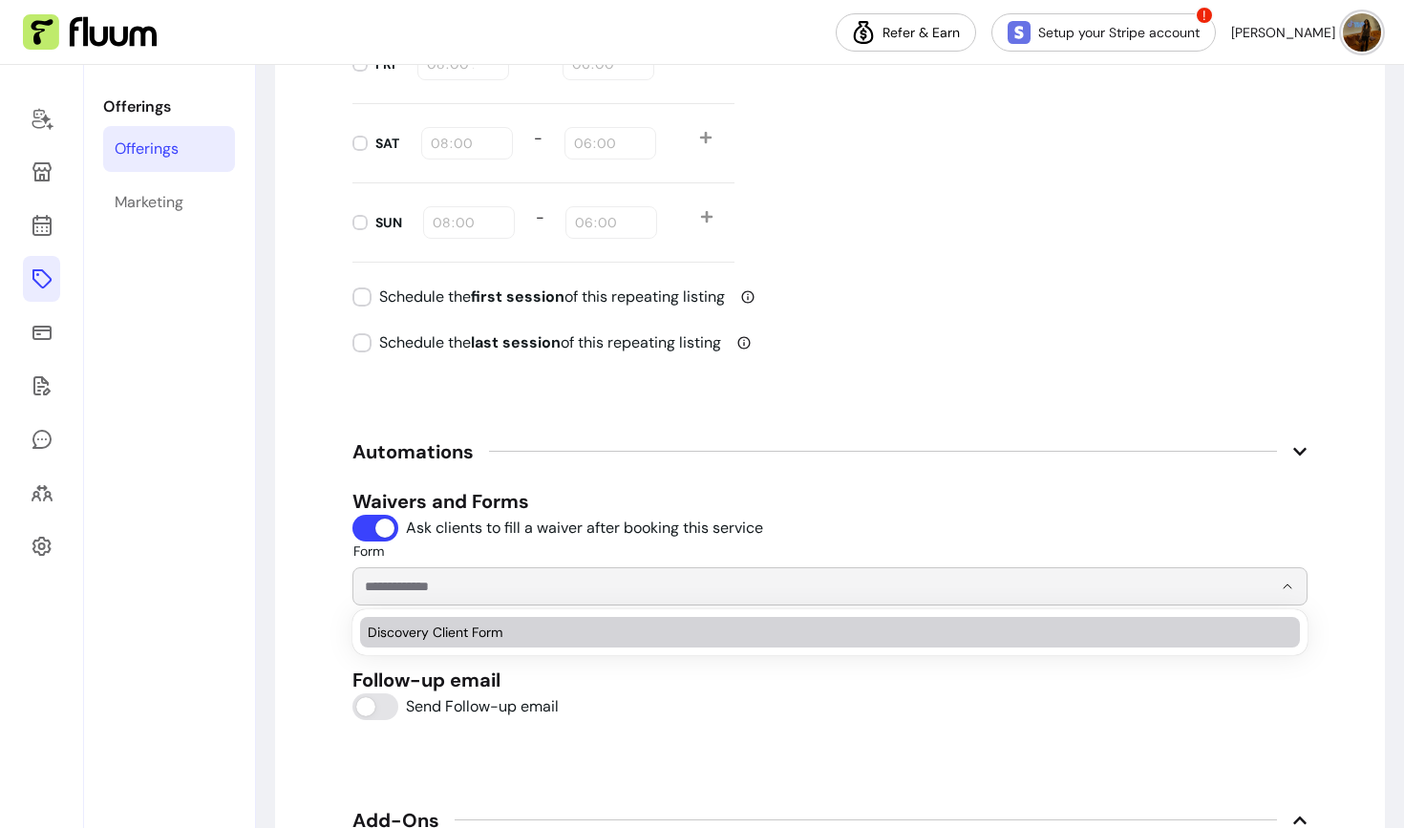
click at [408, 634] on span "Discovery Client Form" at bounding box center [821, 632] width 906 height 19
type input "**********"
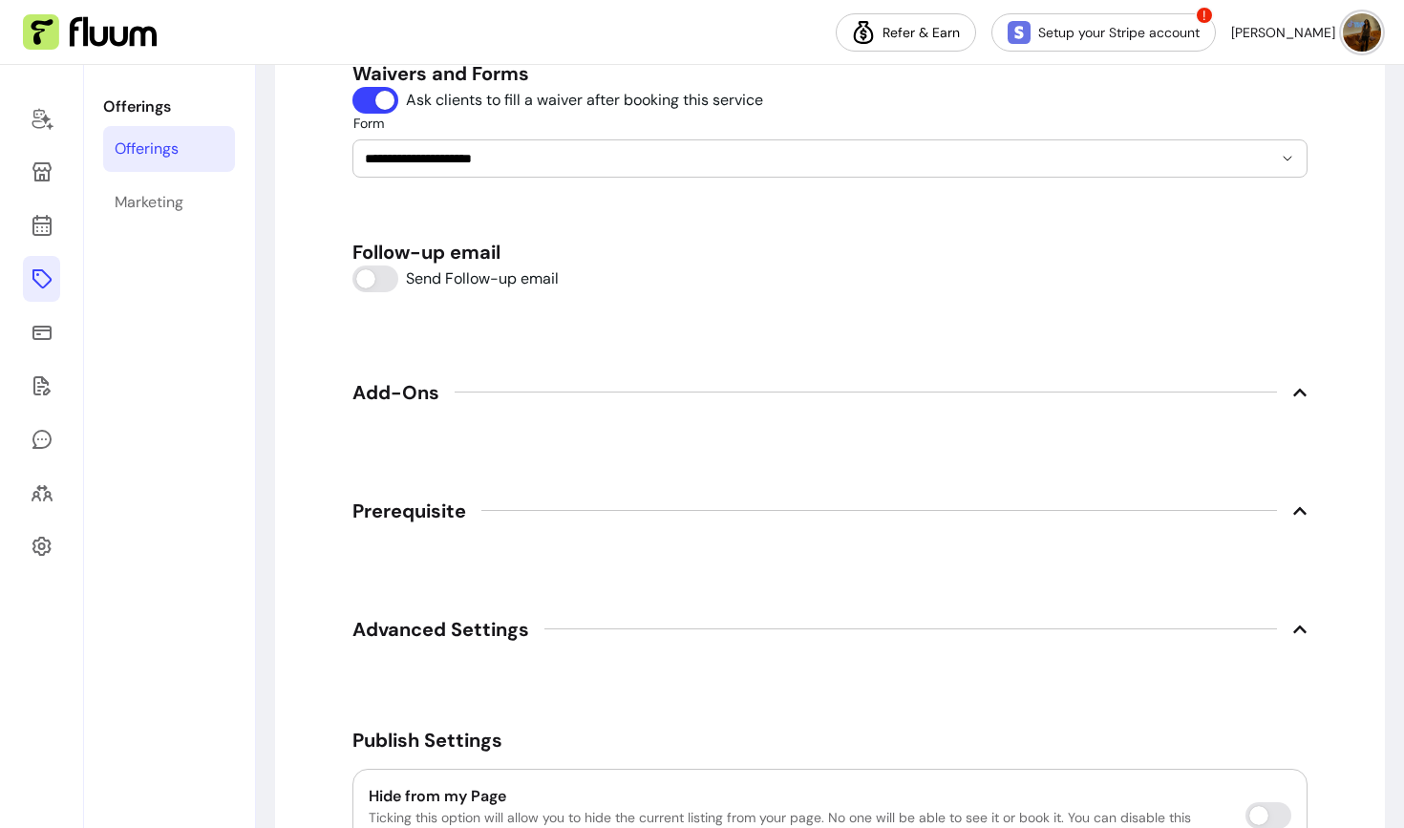
scroll to position [2774, 0]
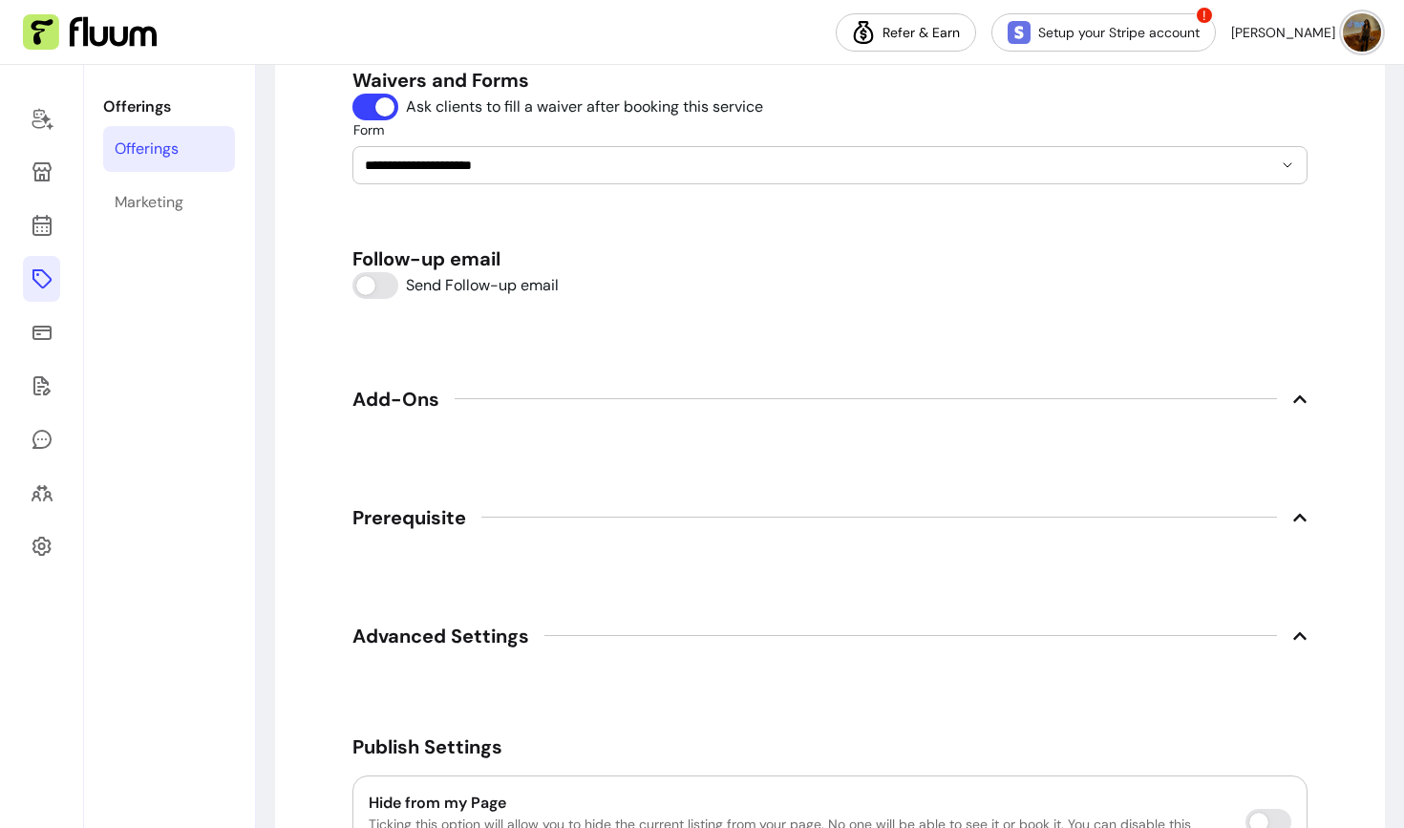
click at [1051, 393] on span "Add-Ons" at bounding box center [829, 399] width 955 height 42
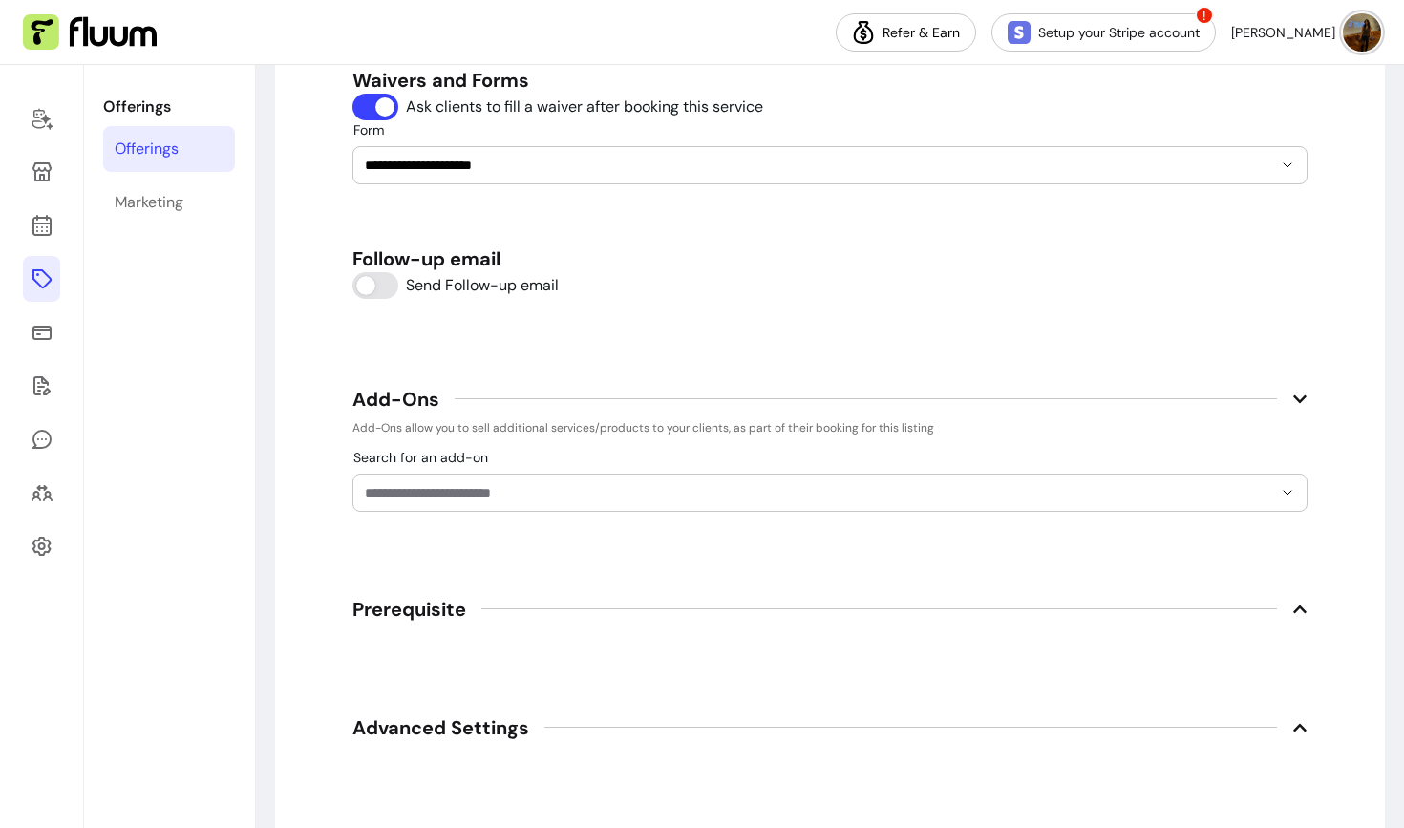
click at [982, 479] on div at bounding box center [830, 493] width 930 height 36
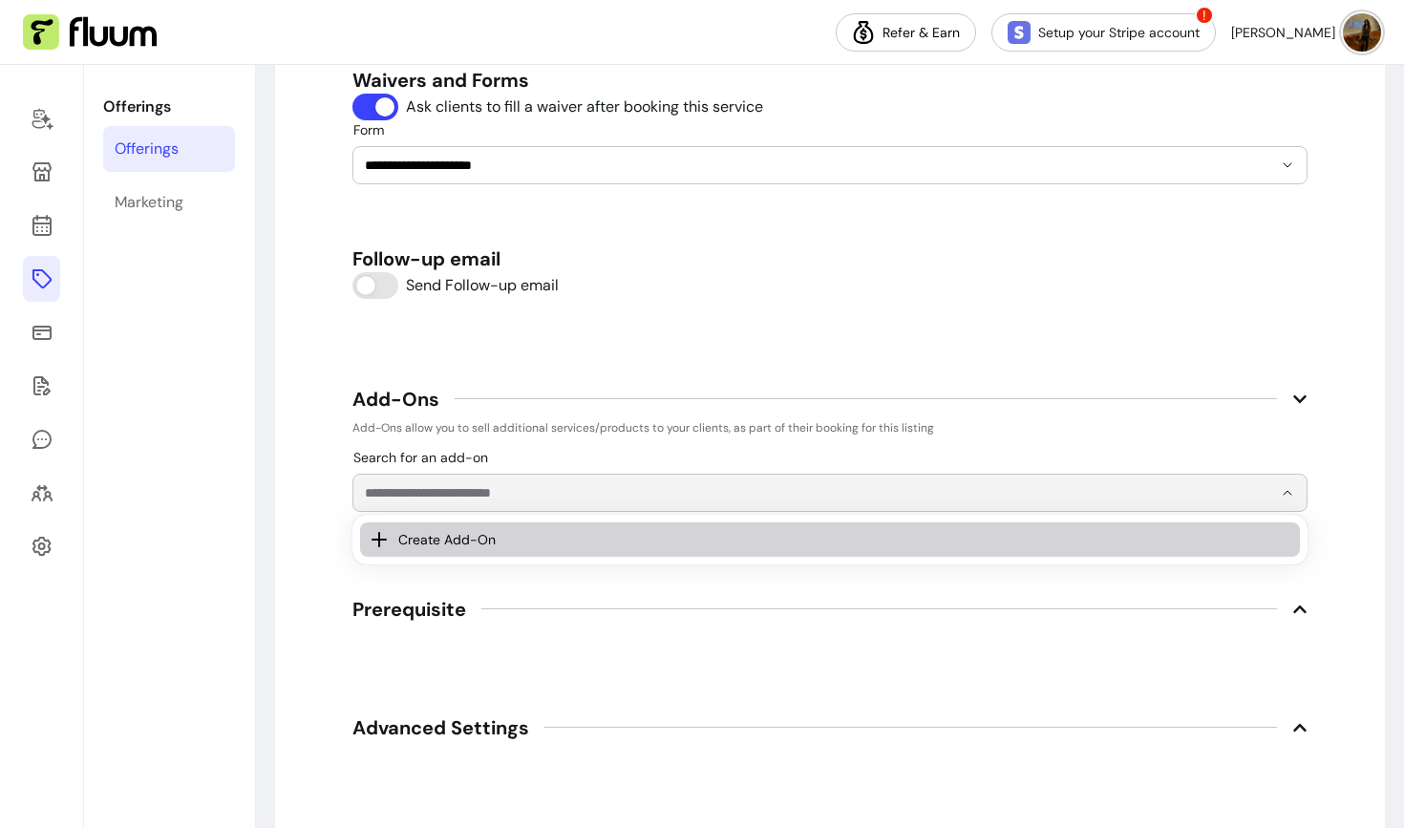
click at [990, 538] on span "Create Add-On" at bounding box center [835, 539] width 875 height 19
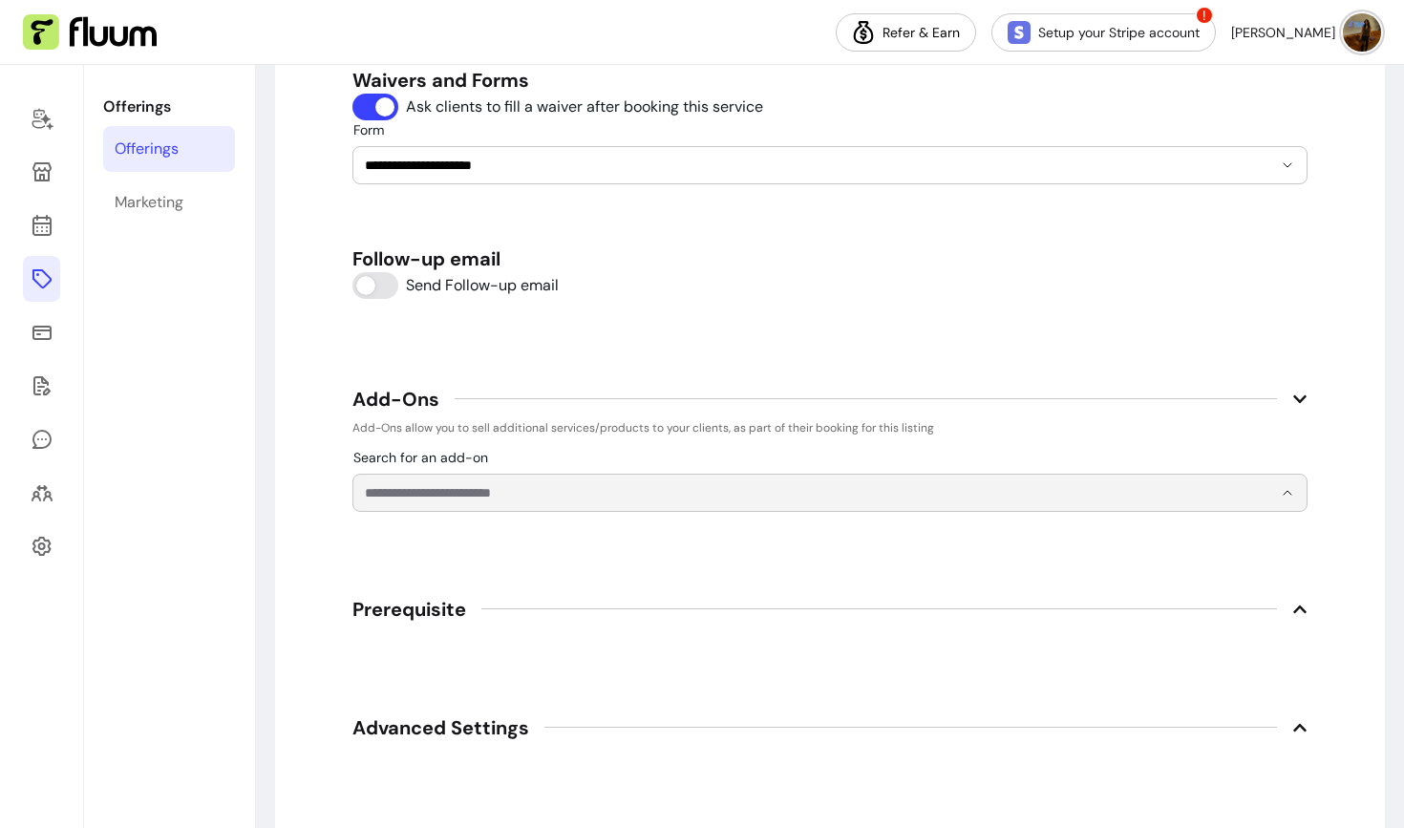
select select "***"
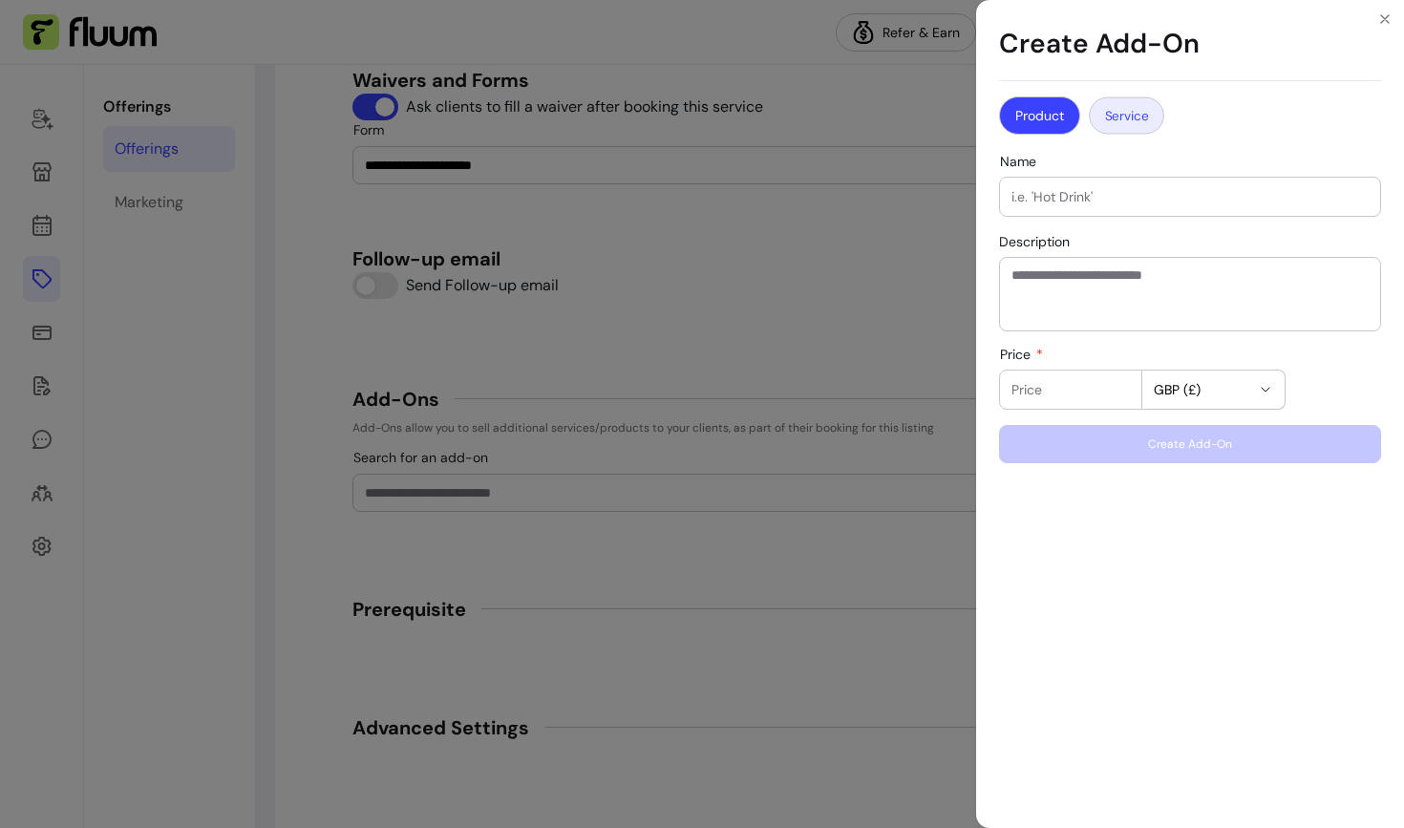
click at [1132, 114] on button "Service" at bounding box center [1126, 115] width 75 height 37
select select "*******"
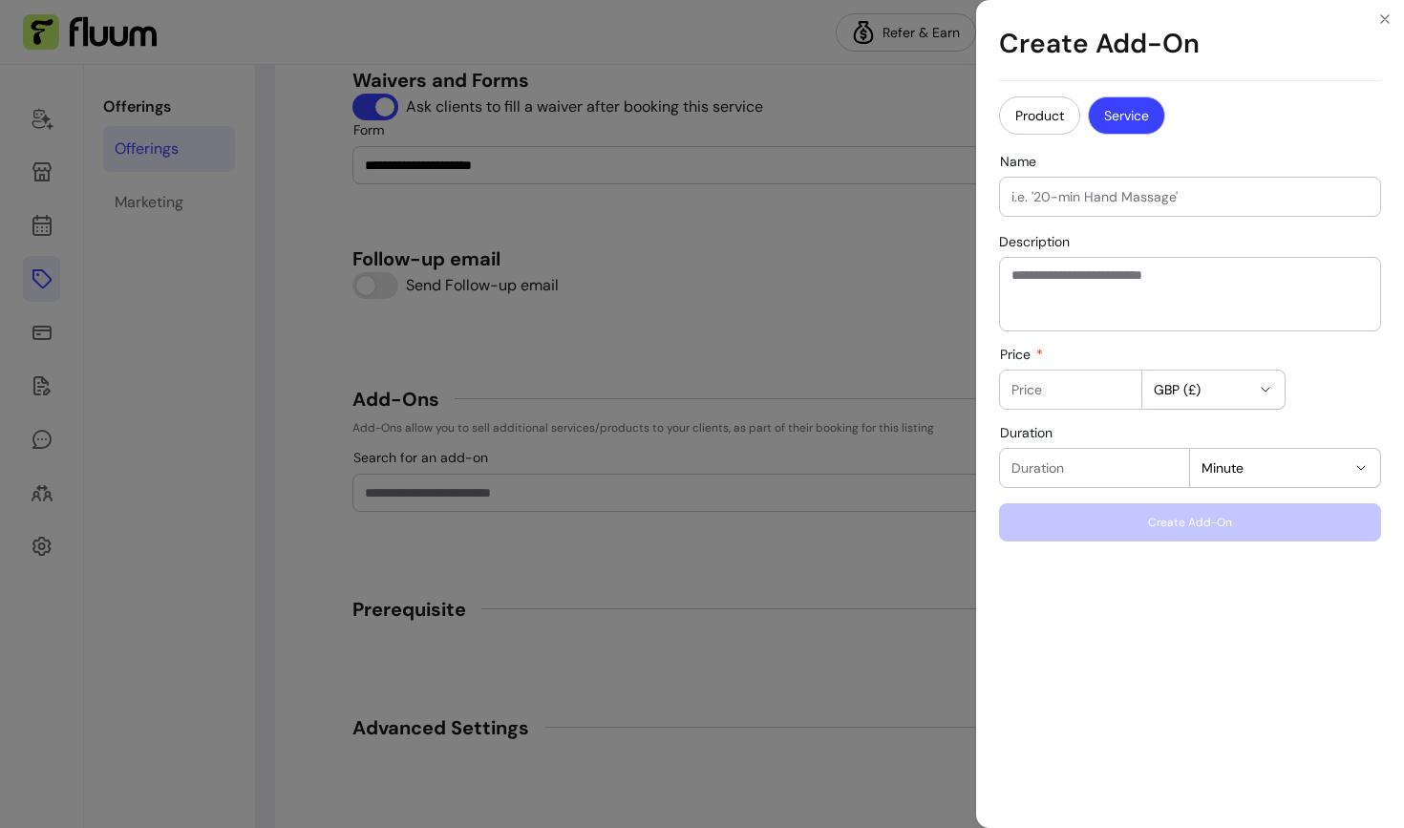
click at [1101, 200] on input "Name" at bounding box center [1190, 196] width 357 height 19
type input "Extra 30 min"
click at [1112, 282] on textarea "Description" at bounding box center [1190, 294] width 357 height 57
type textarea "**********"
click at [1075, 397] on input "Price" at bounding box center [1071, 389] width 118 height 19
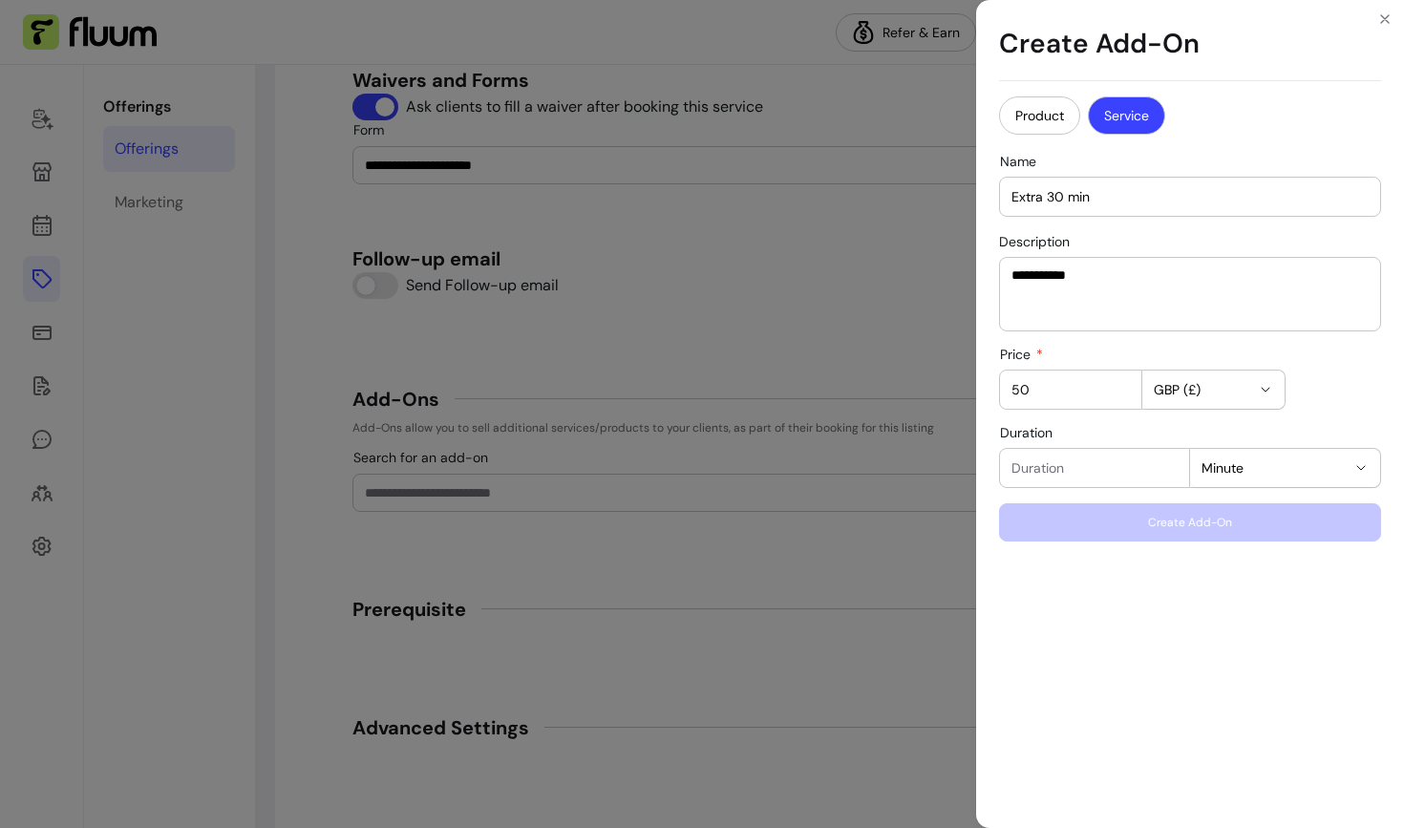
type input "50"
click at [1251, 371] on button "GBP (£)" at bounding box center [1213, 390] width 142 height 38
click at [1306, 359] on div "Price 50 GBP (£)" at bounding box center [1190, 378] width 382 height 63
click at [1215, 392] on span "GBP (£)" at bounding box center [1202, 389] width 96 height 19
click at [1080, 394] on input "50" at bounding box center [1071, 389] width 118 height 19
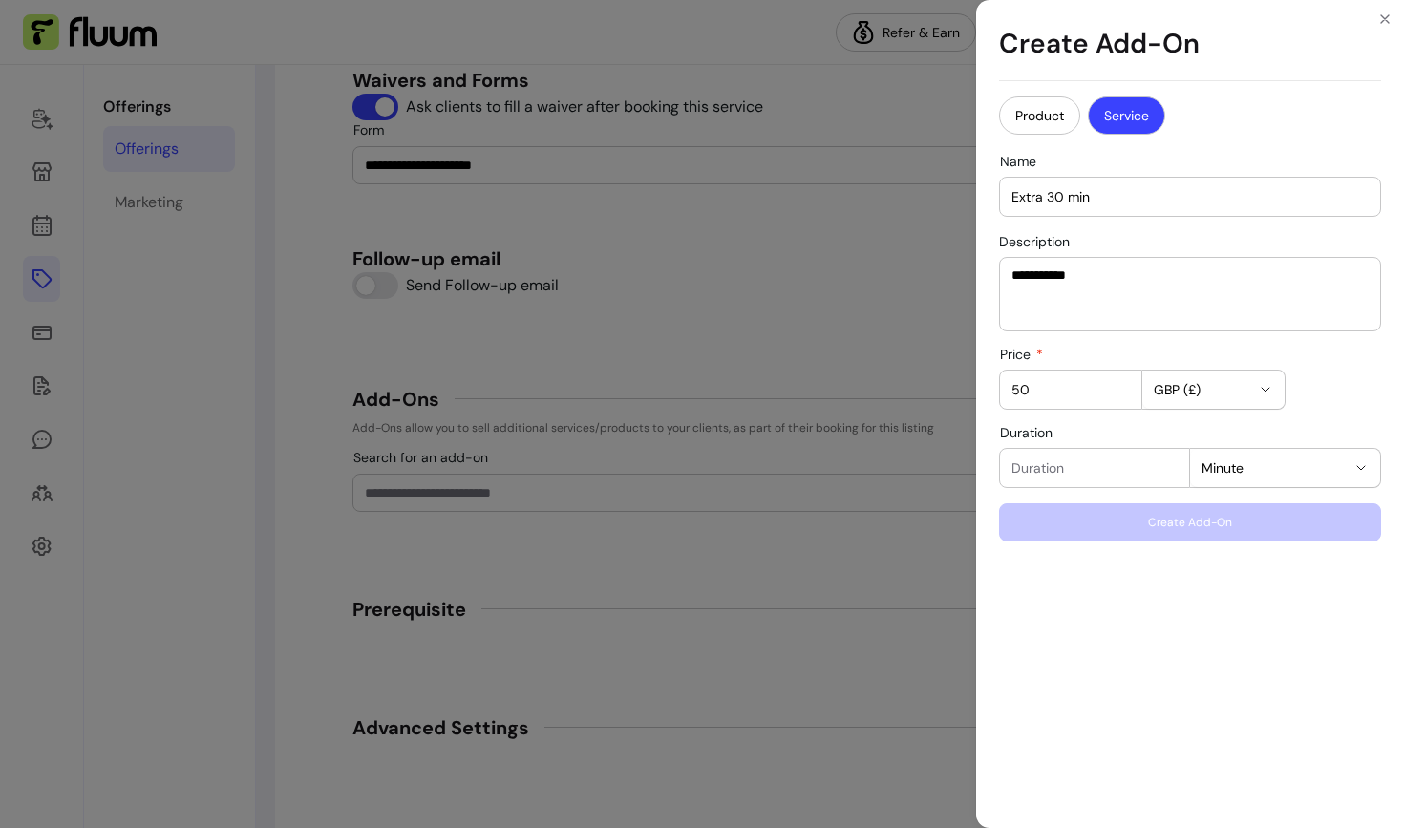
click at [1066, 475] on input "Duration" at bounding box center [1095, 467] width 166 height 19
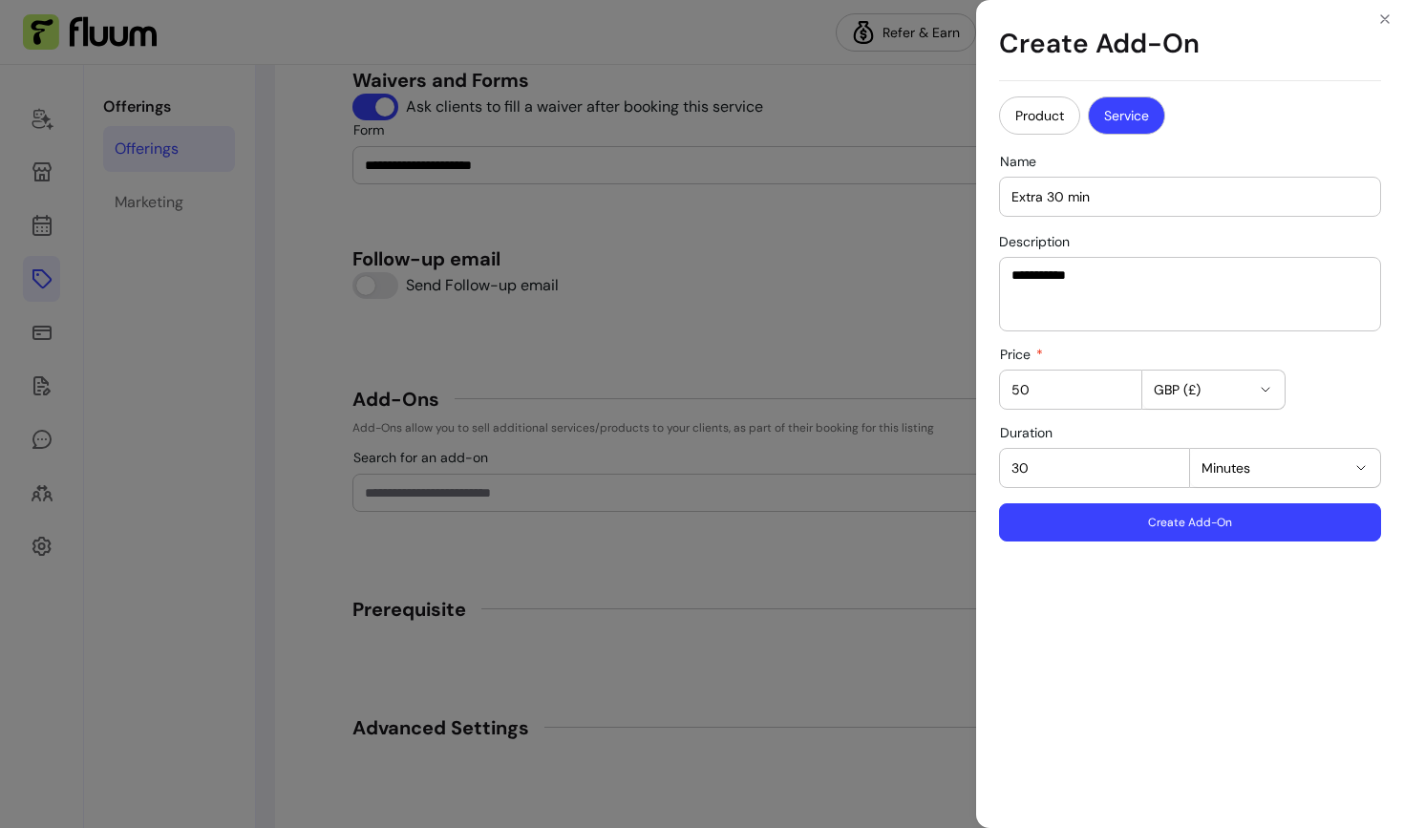
type input "30"
click at [1070, 522] on button "Create Add-On" at bounding box center [1190, 522] width 382 height 38
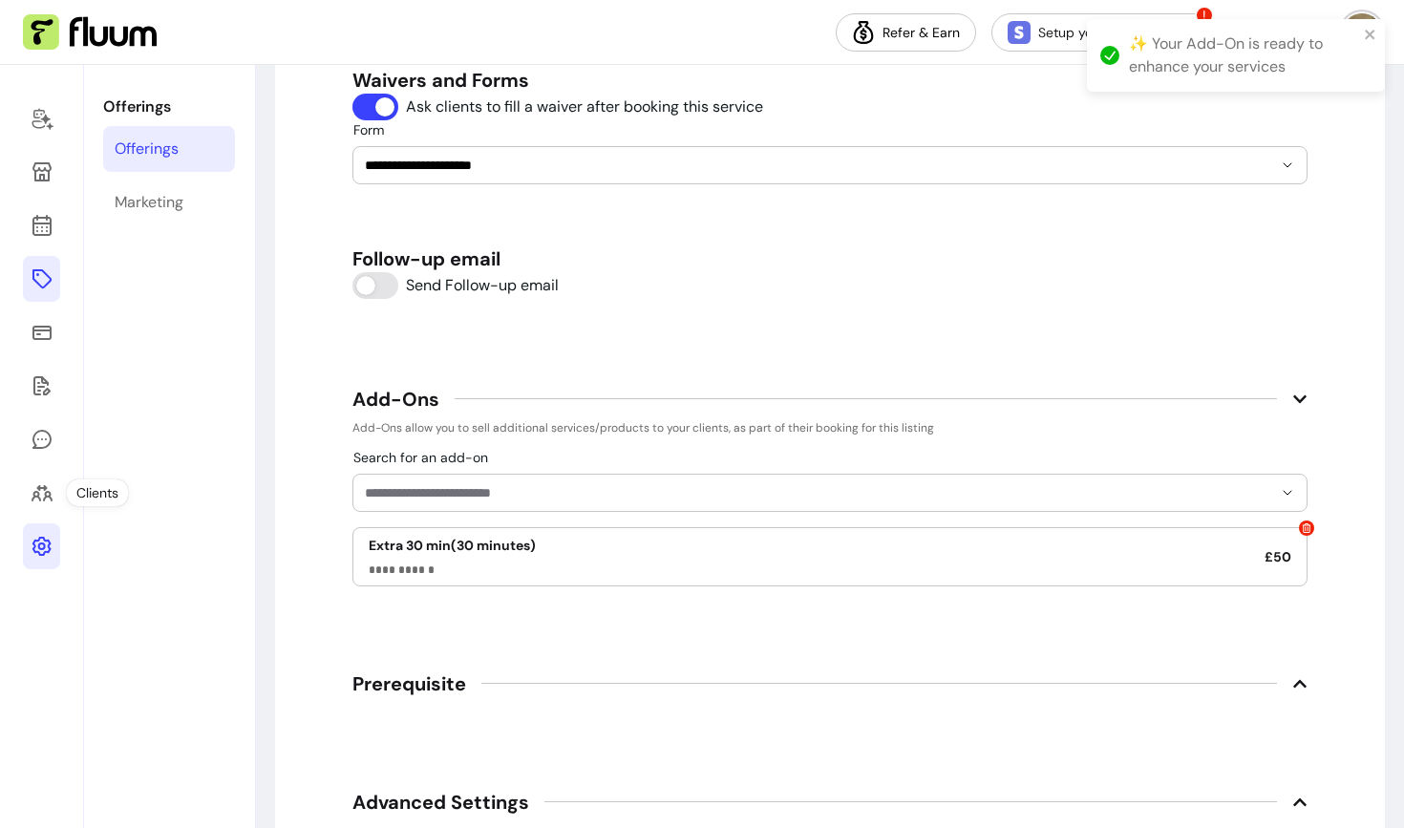
click at [45, 548] on icon at bounding box center [42, 546] width 23 height 23
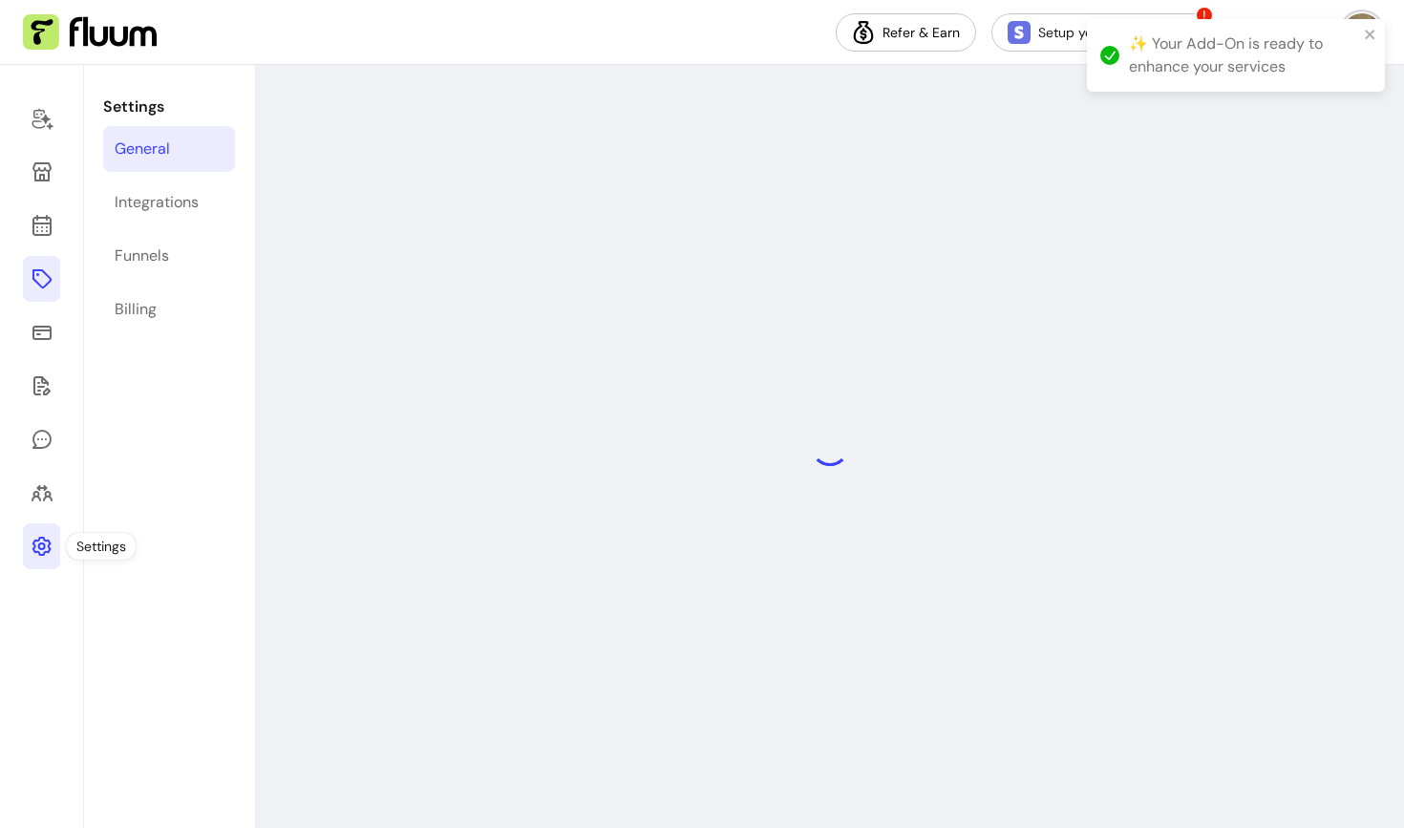
select select "**********"
select select "***"
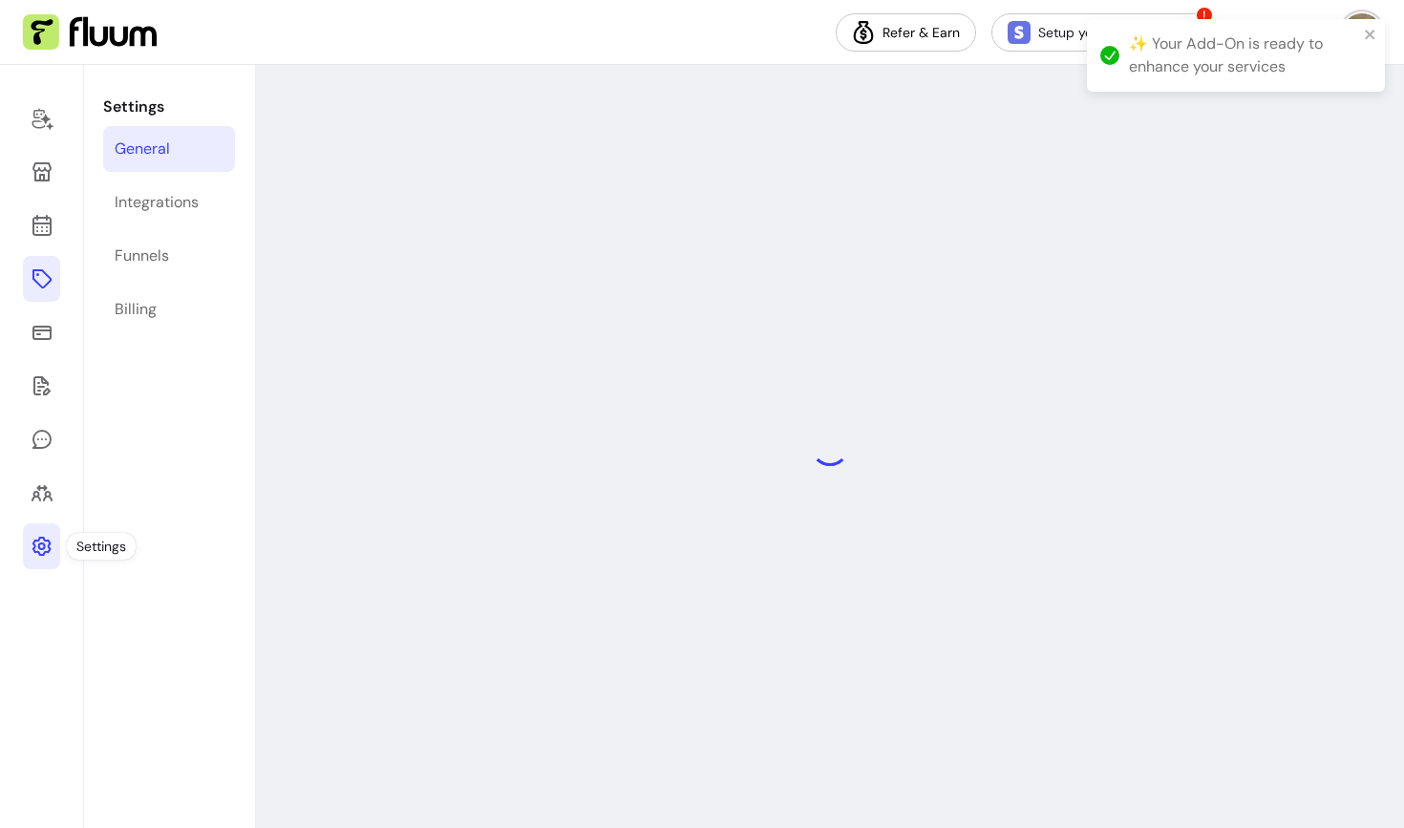
select select "***"
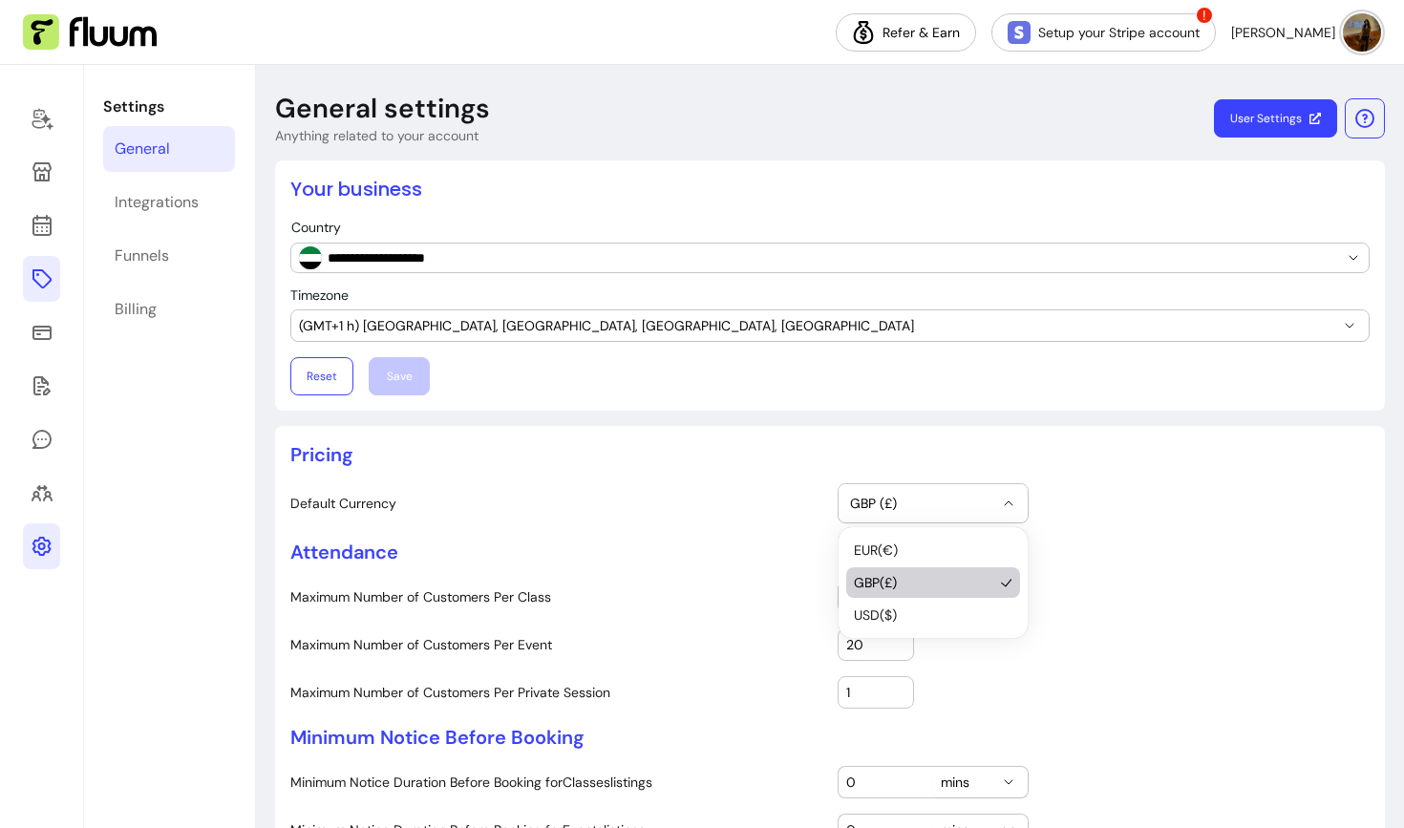
click at [951, 508] on span "GBP (£)" at bounding box center [921, 503] width 143 height 19
click at [917, 604] on li "USD ( $ )" at bounding box center [933, 615] width 174 height 31
select select "***"
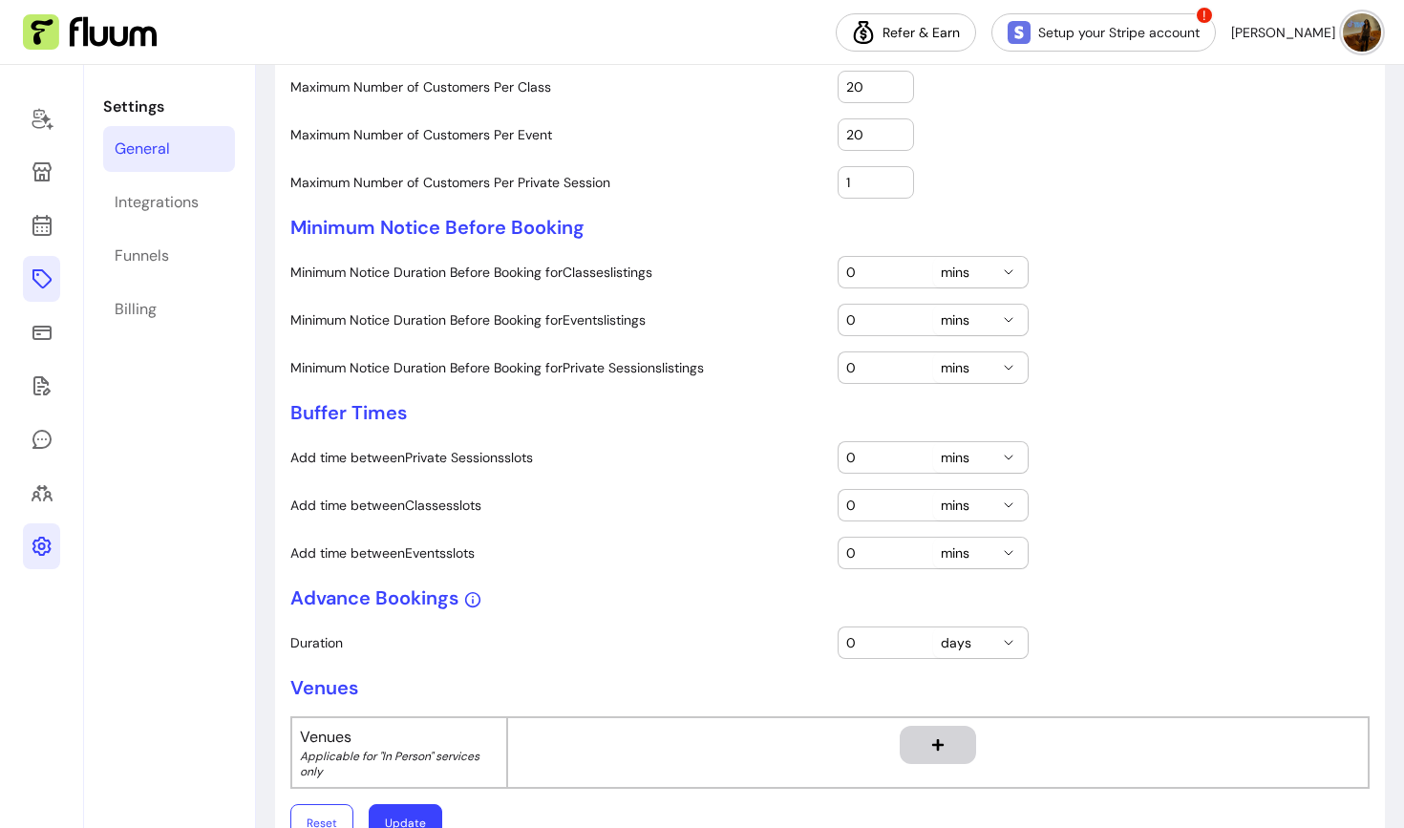
scroll to position [522, 0]
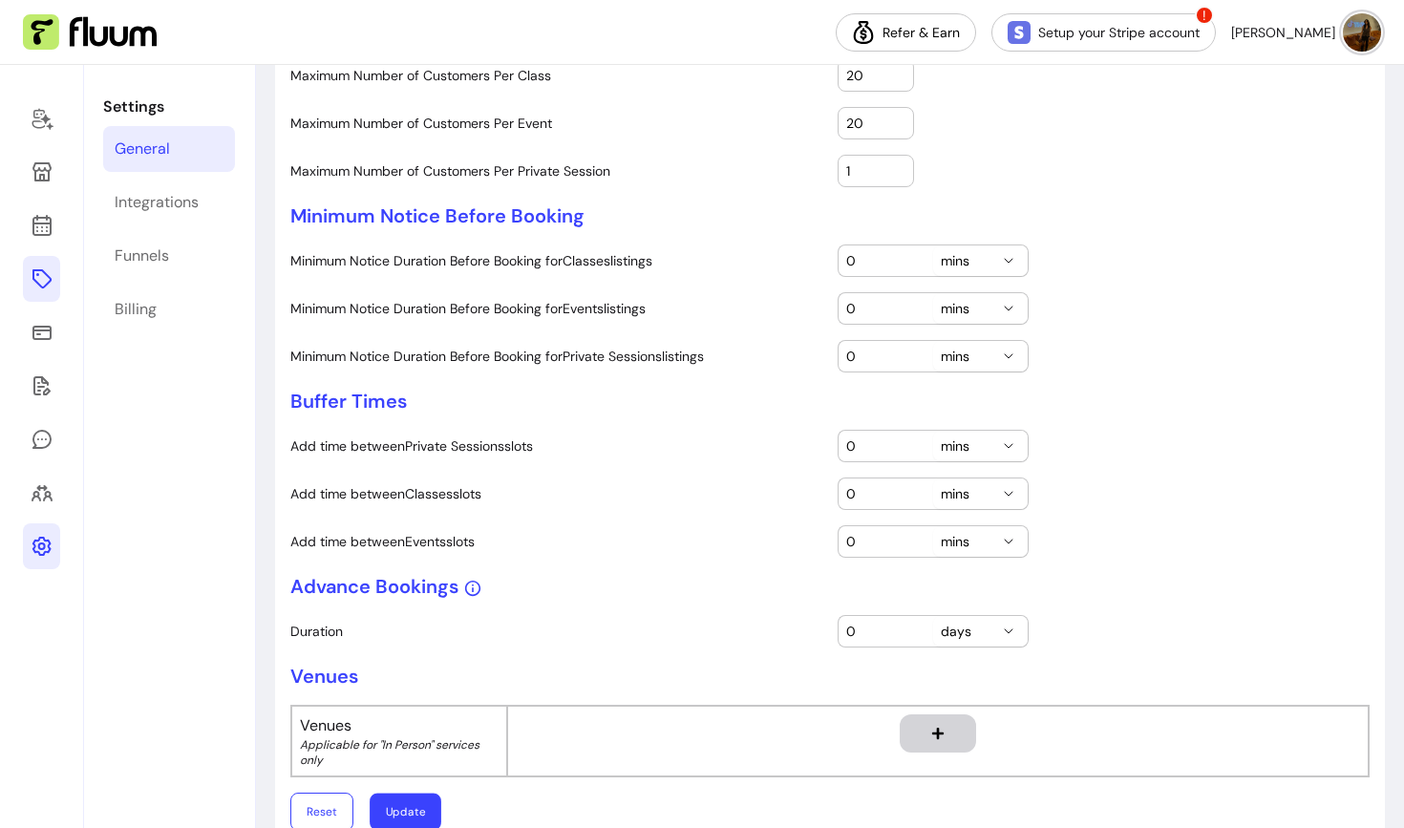
click at [401, 815] on button "Update" at bounding box center [406, 812] width 72 height 37
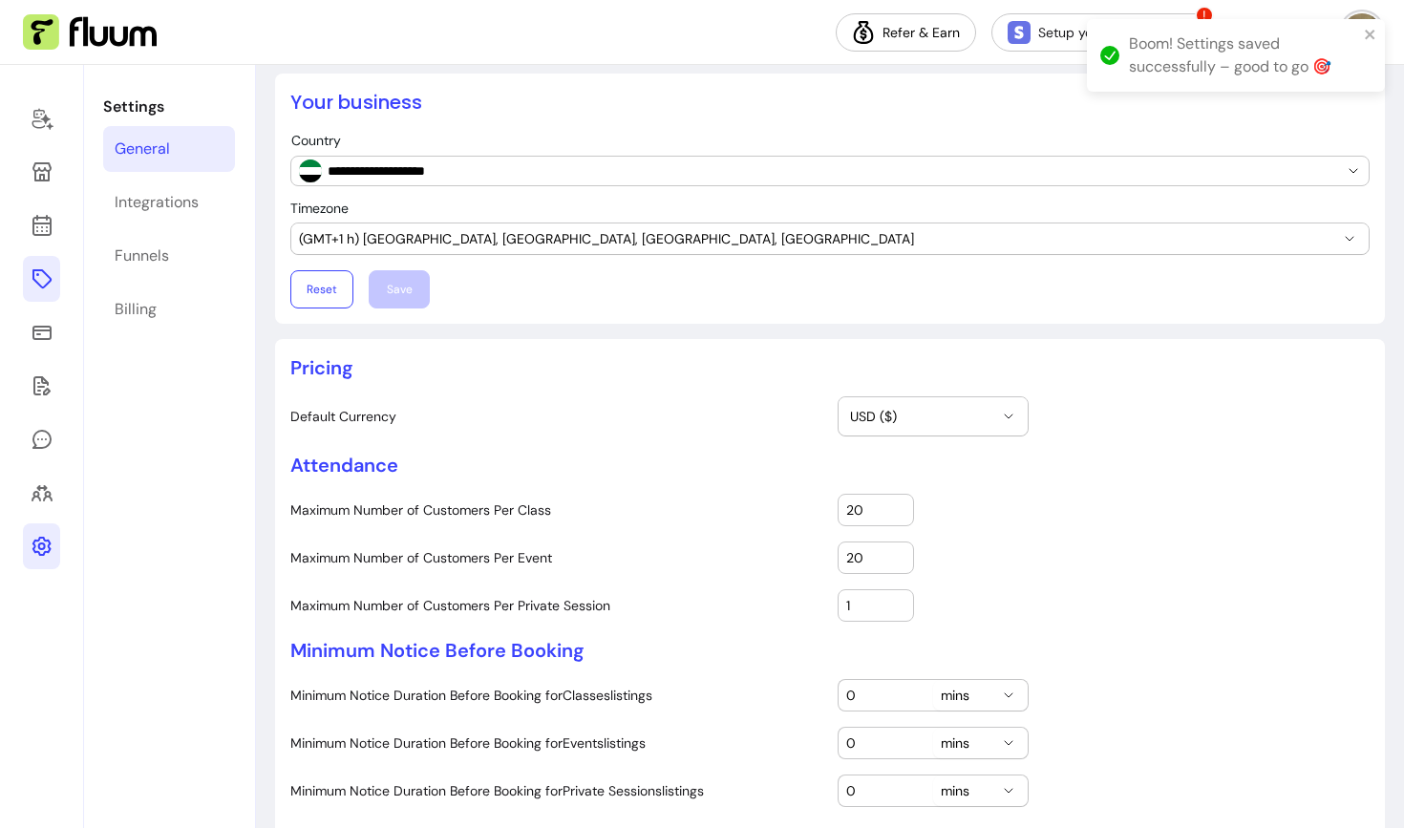
scroll to position [0, 0]
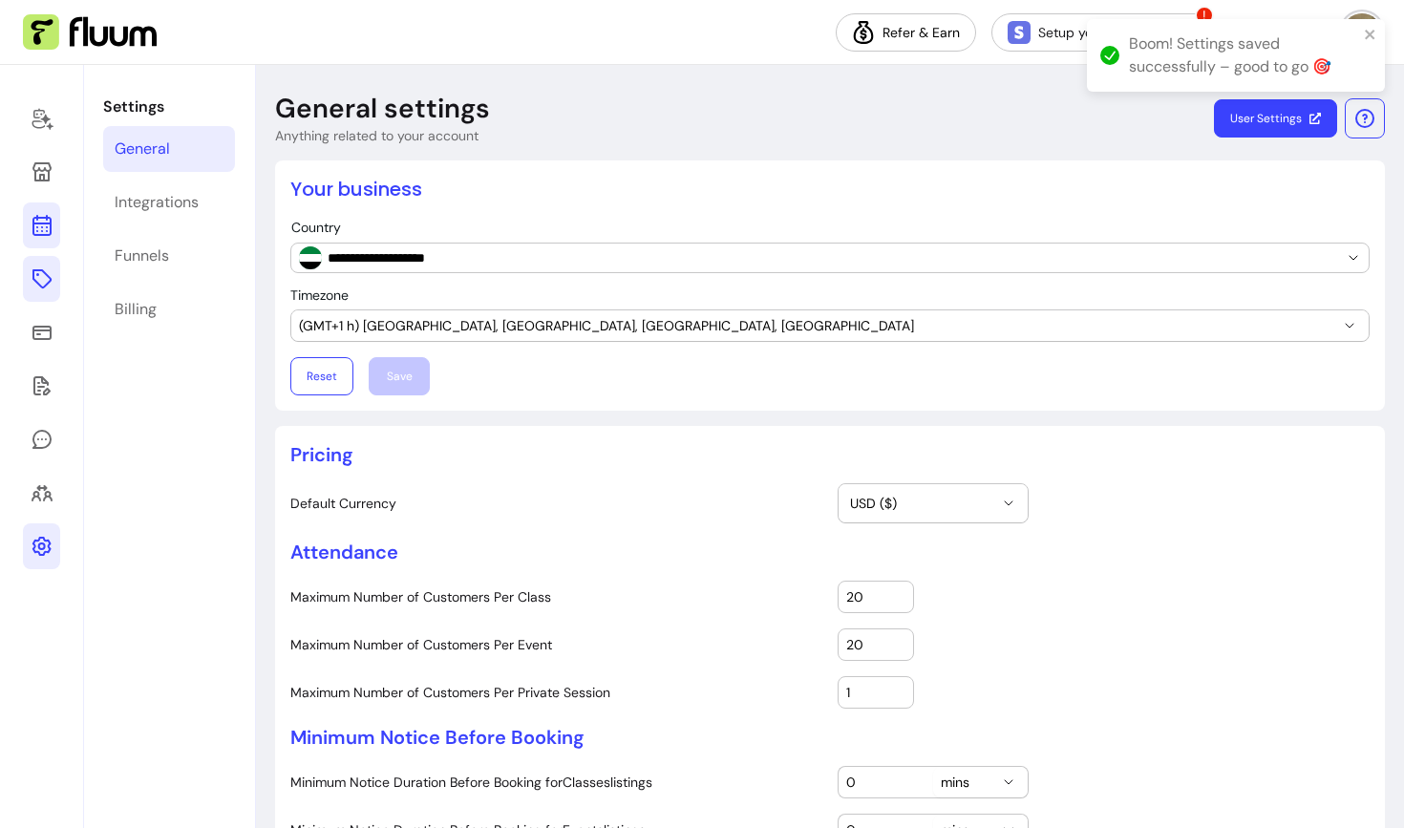
click at [41, 224] on icon at bounding box center [42, 149] width 324 height 272
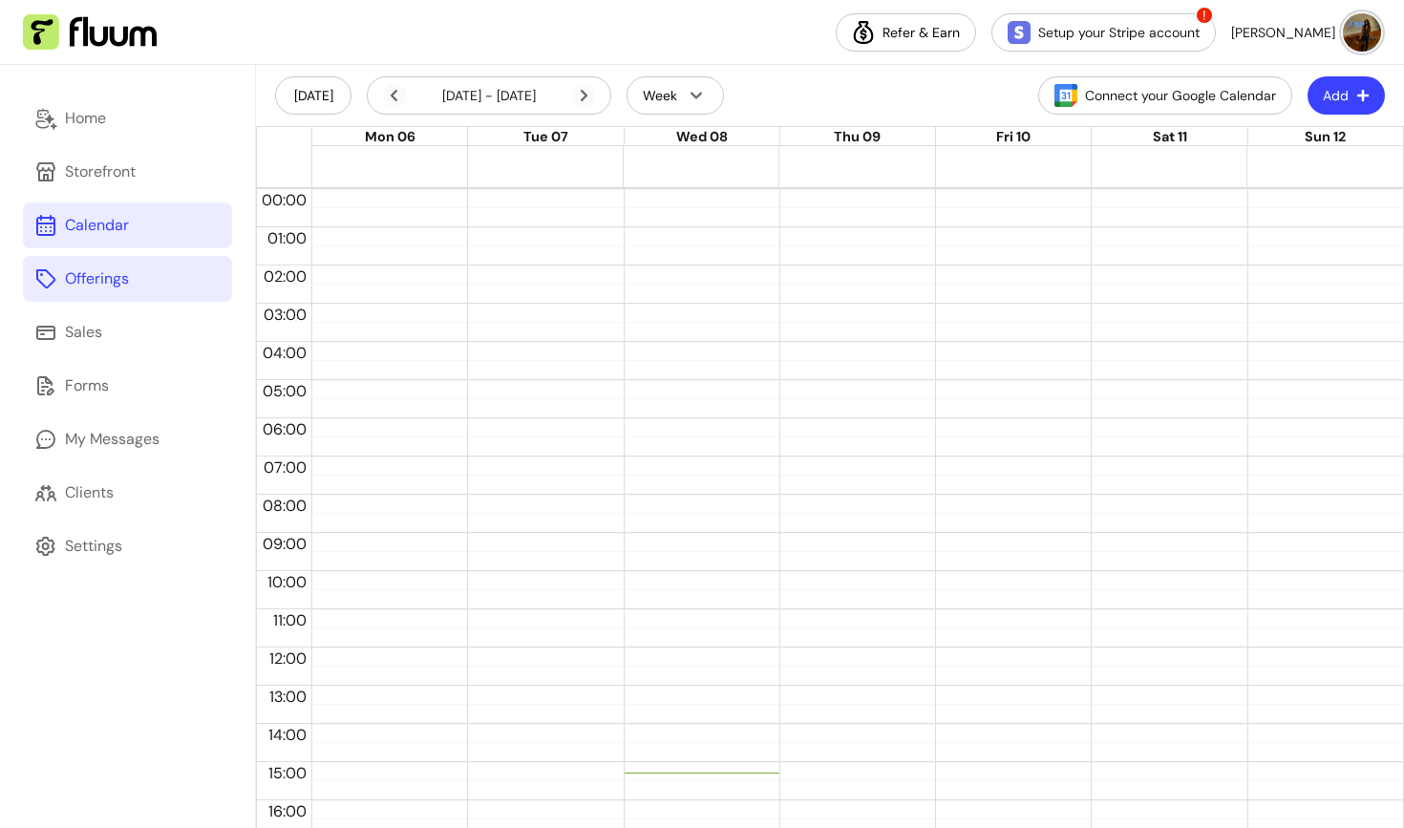
click at [106, 279] on div "Offerings" at bounding box center [97, 278] width 64 height 23
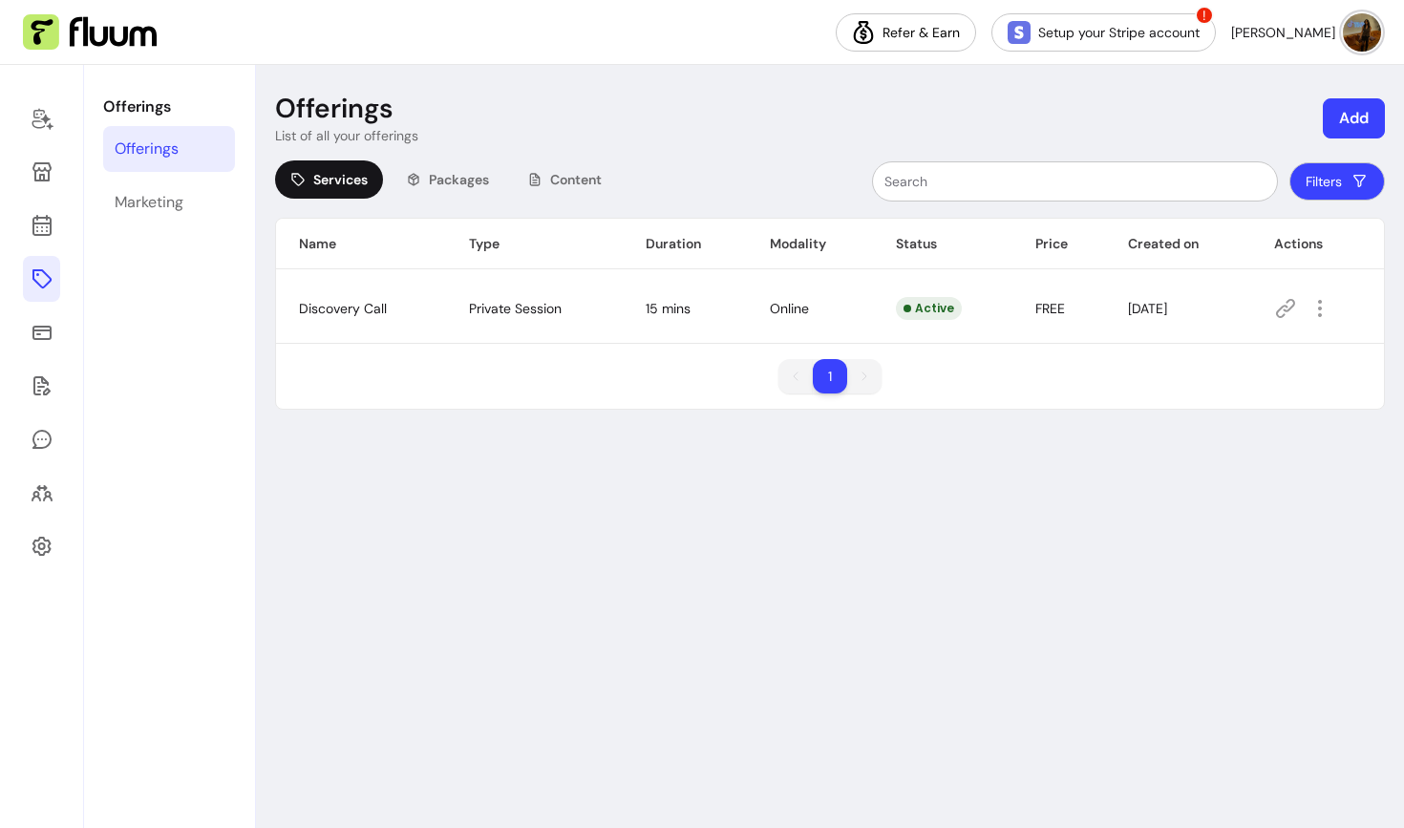
click at [1358, 113] on button "Add" at bounding box center [1354, 118] width 62 height 40
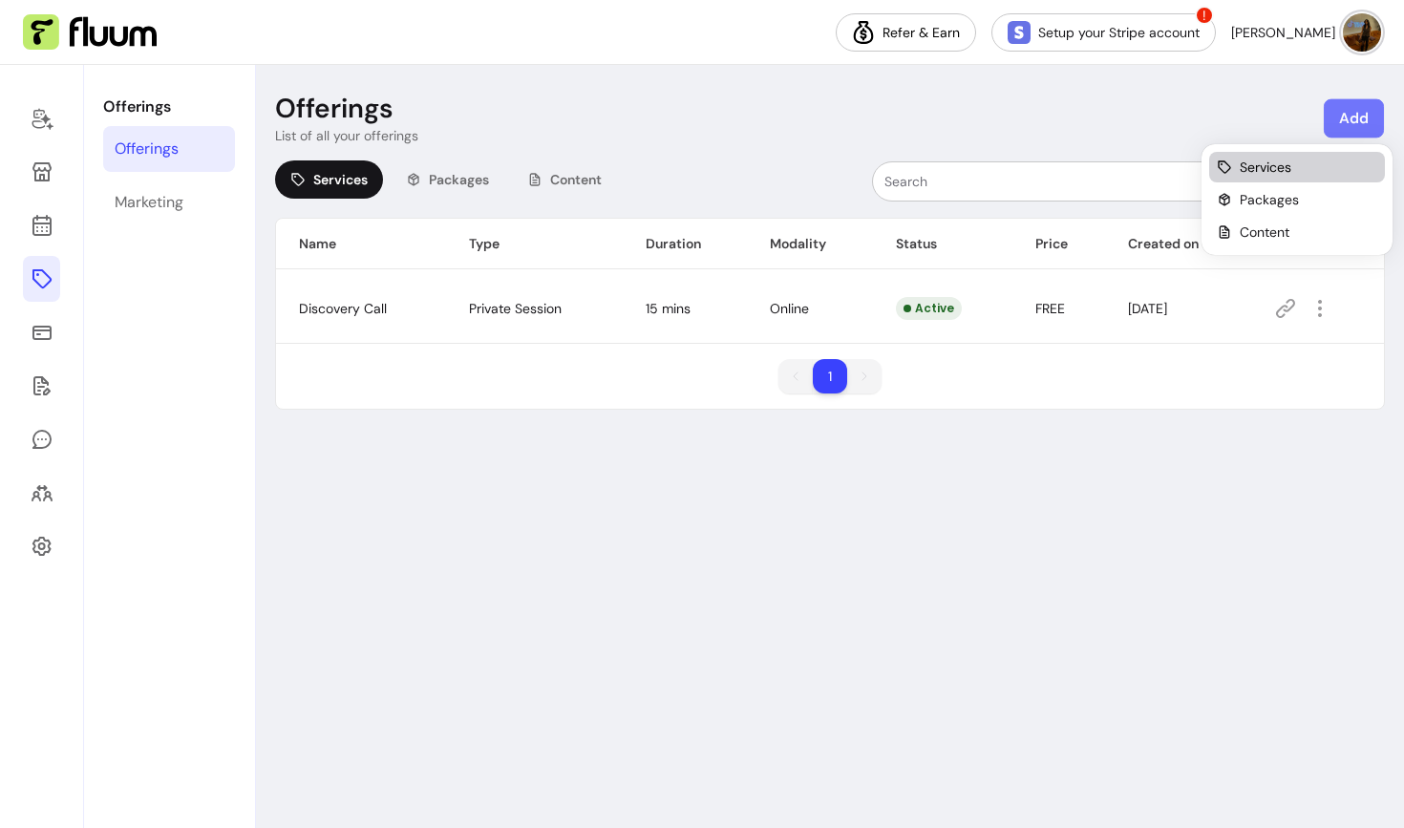
click at [1254, 169] on span "Services" at bounding box center [1266, 167] width 52 height 19
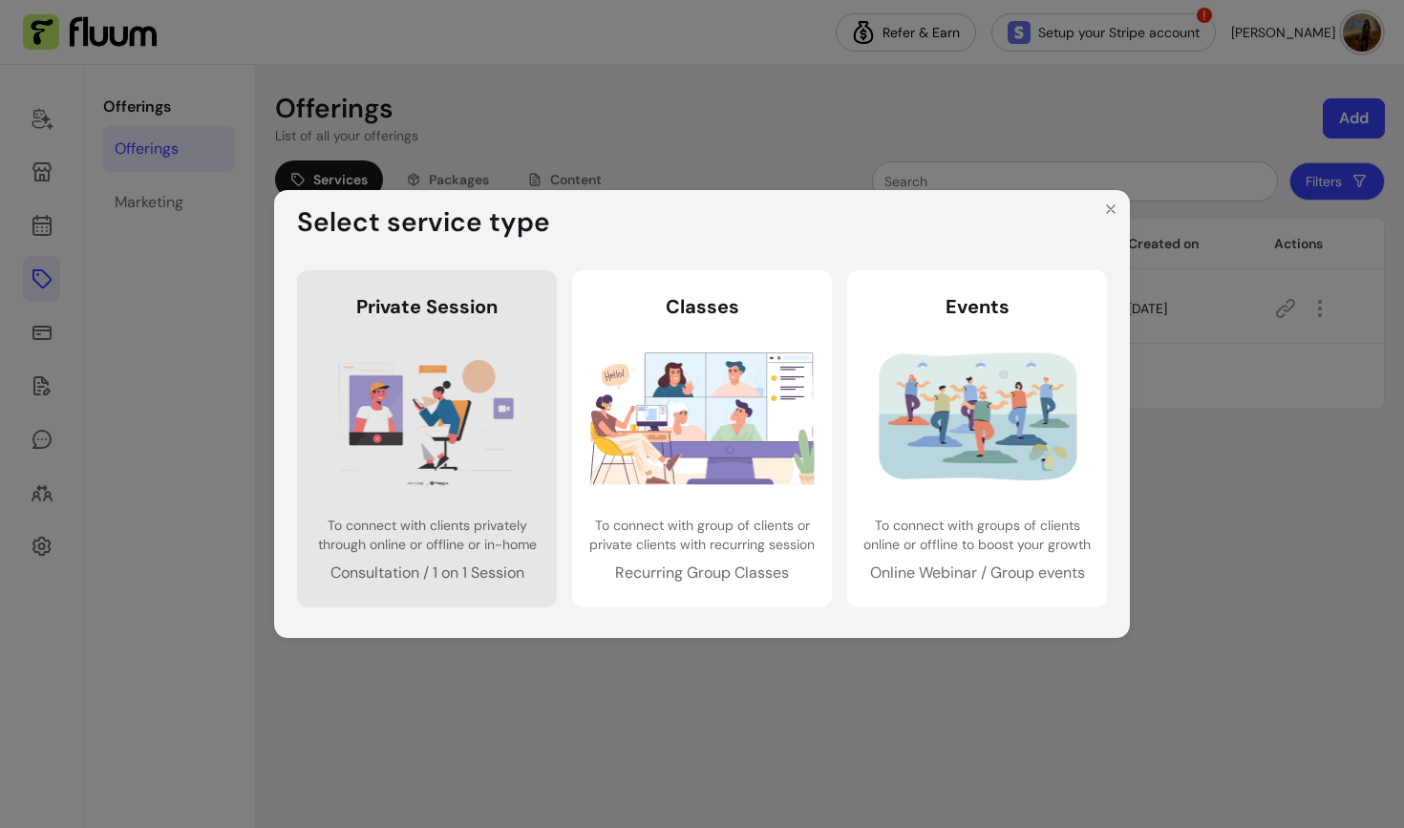
click at [449, 396] on img at bounding box center [427, 417] width 224 height 149
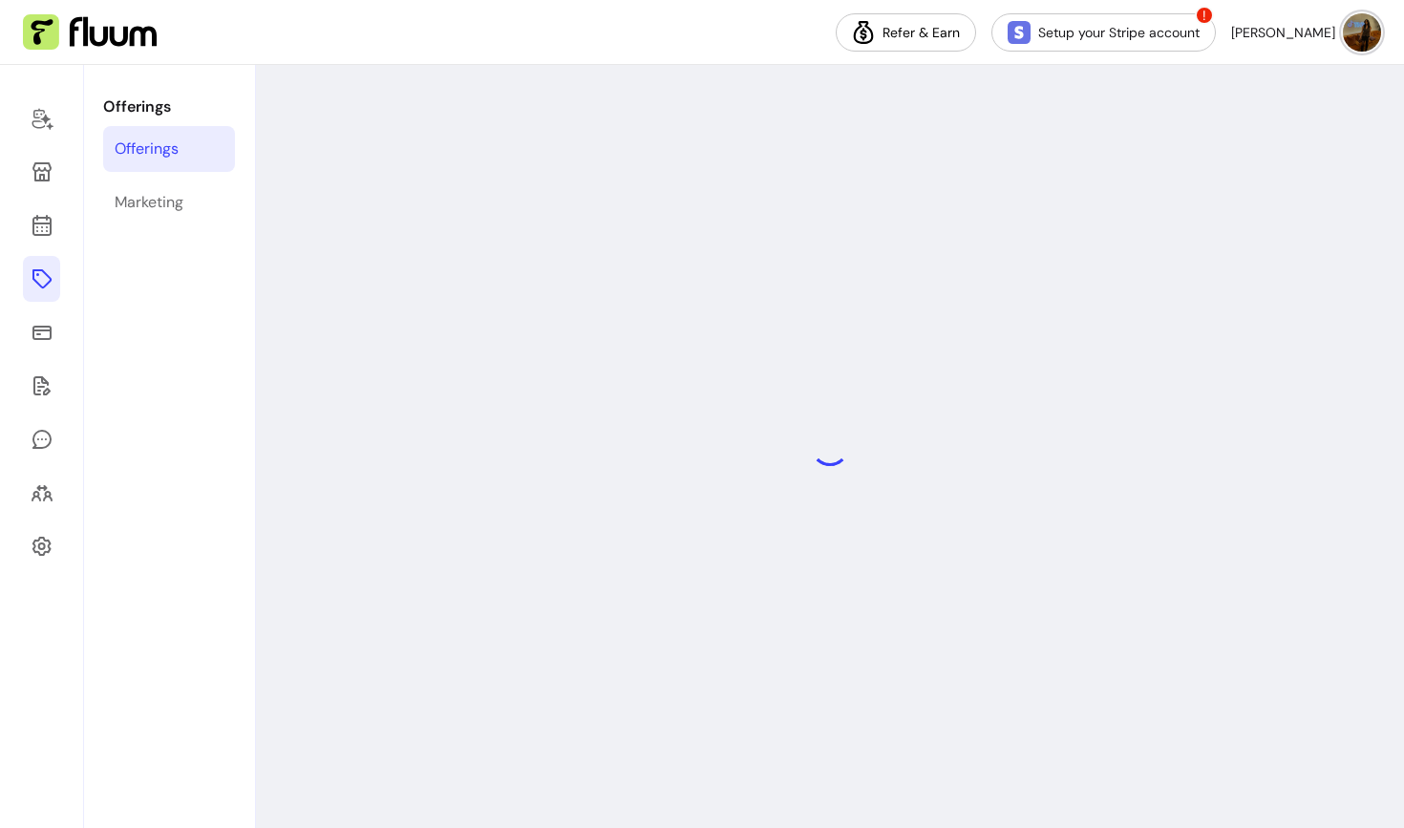
select select "***"
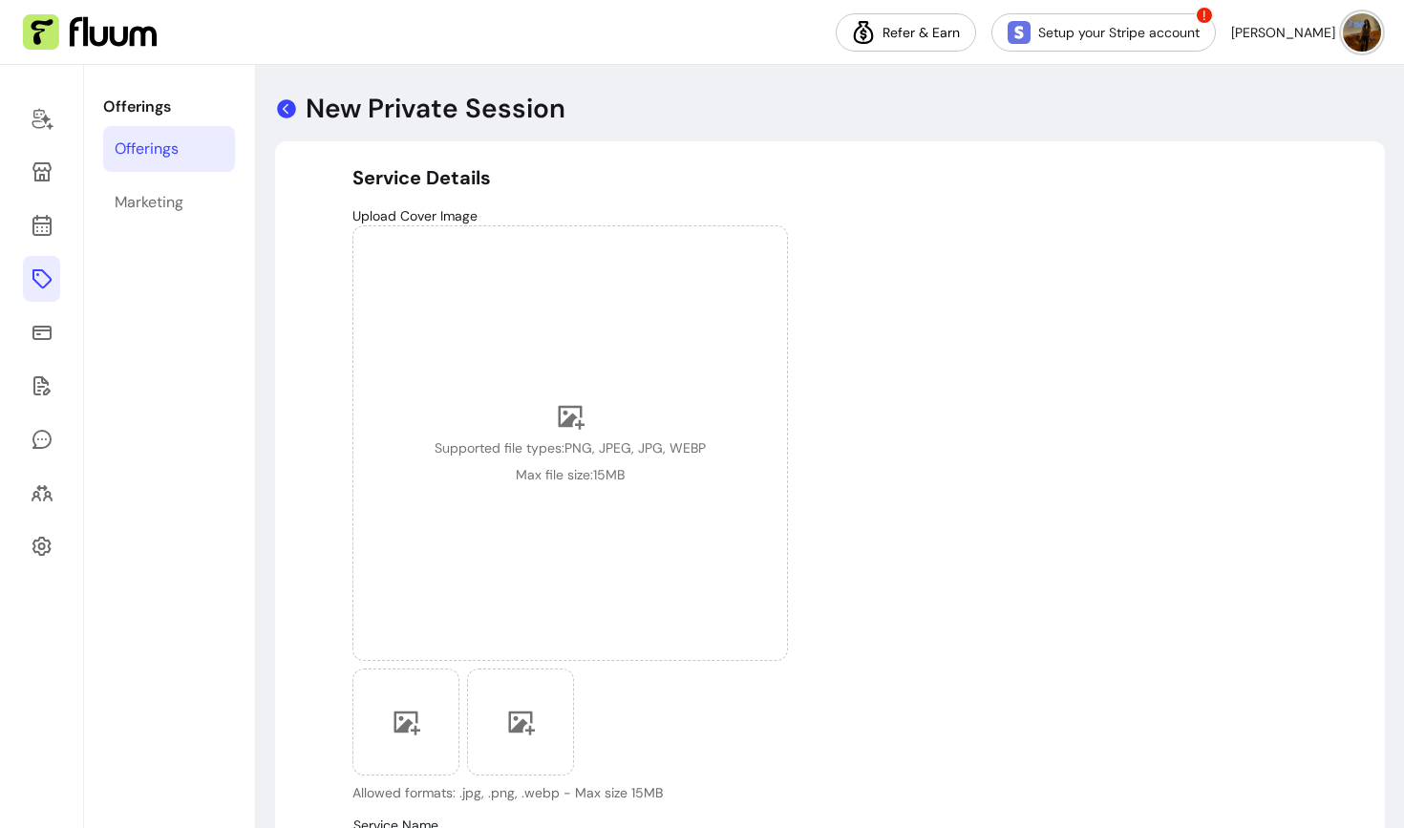
click at [288, 109] on icon at bounding box center [286, 108] width 19 height 19
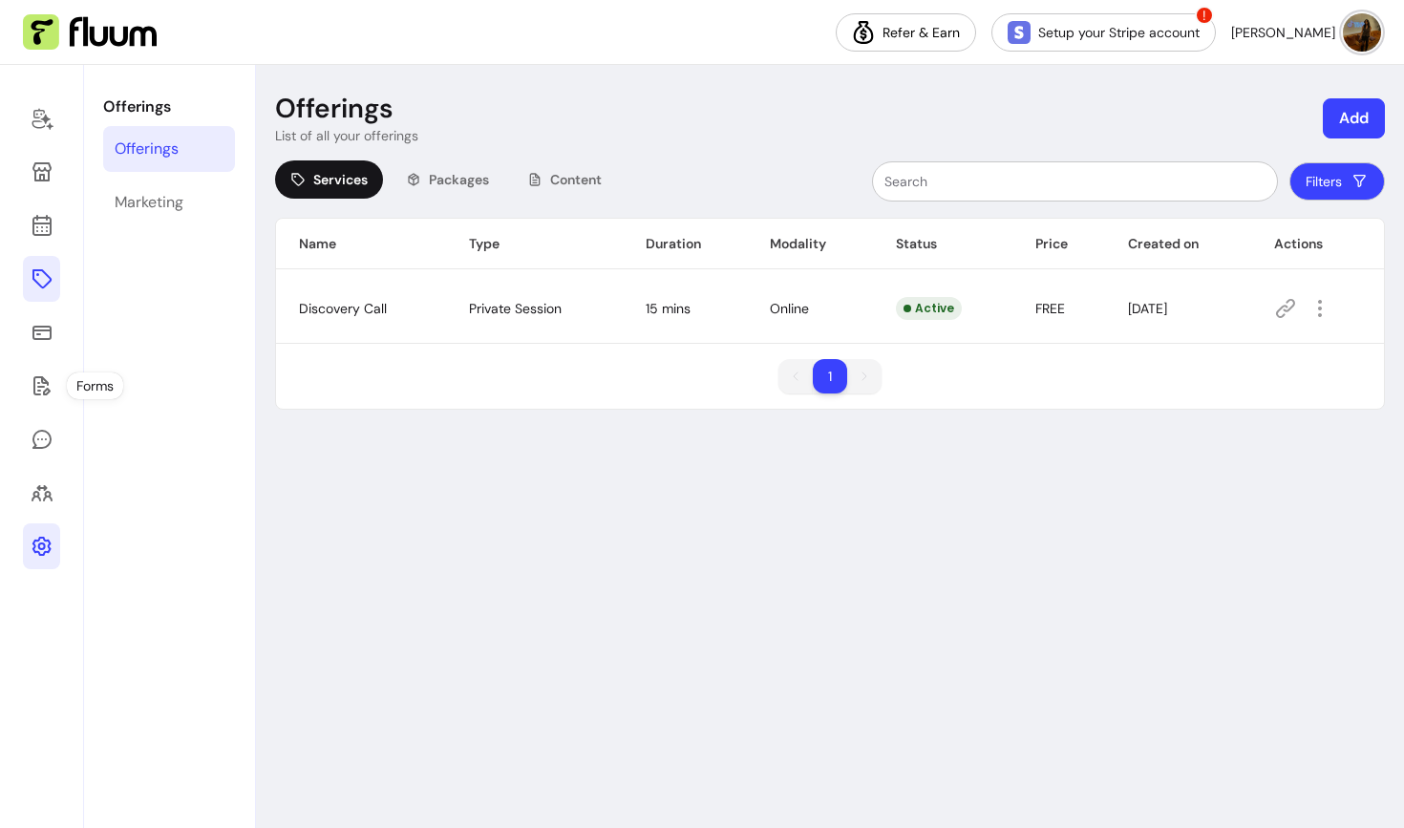
click at [45, 556] on icon at bounding box center [42, 546] width 23 height 23
select select "**********"
select select "***"
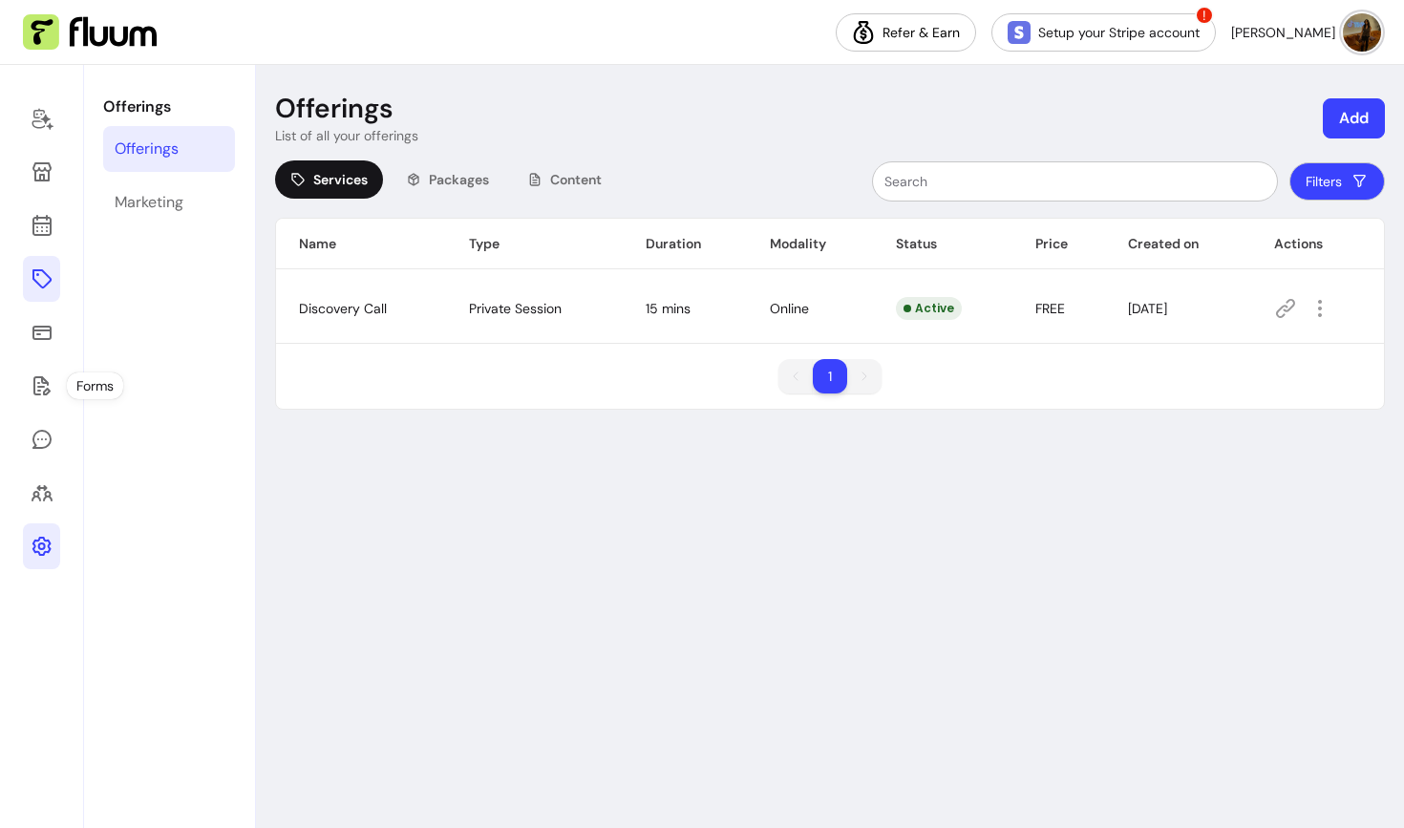
select select "***"
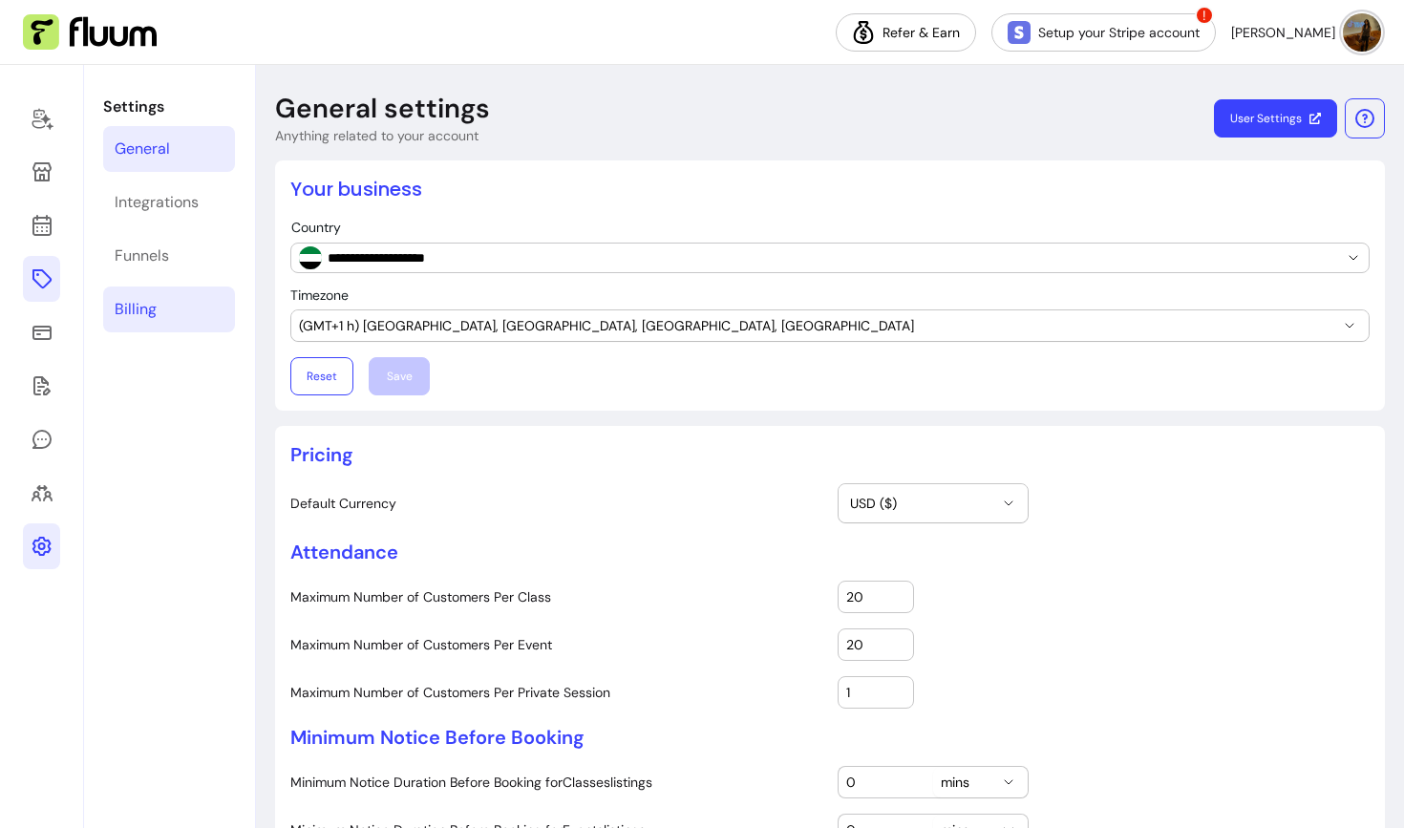
click at [165, 322] on link "Billing" at bounding box center [169, 310] width 132 height 46
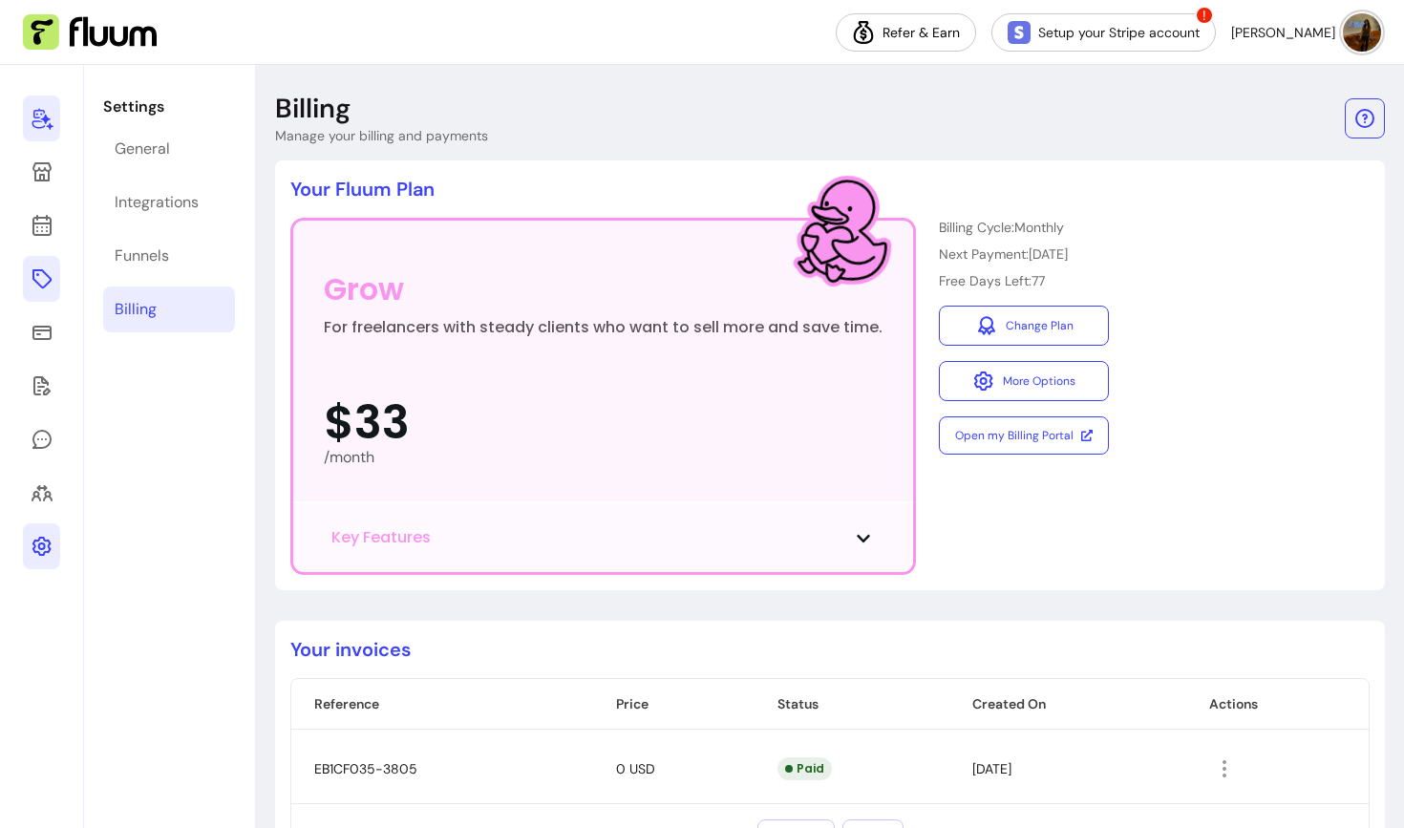
click at [46, 129] on icon at bounding box center [42, 118] width 23 height 23
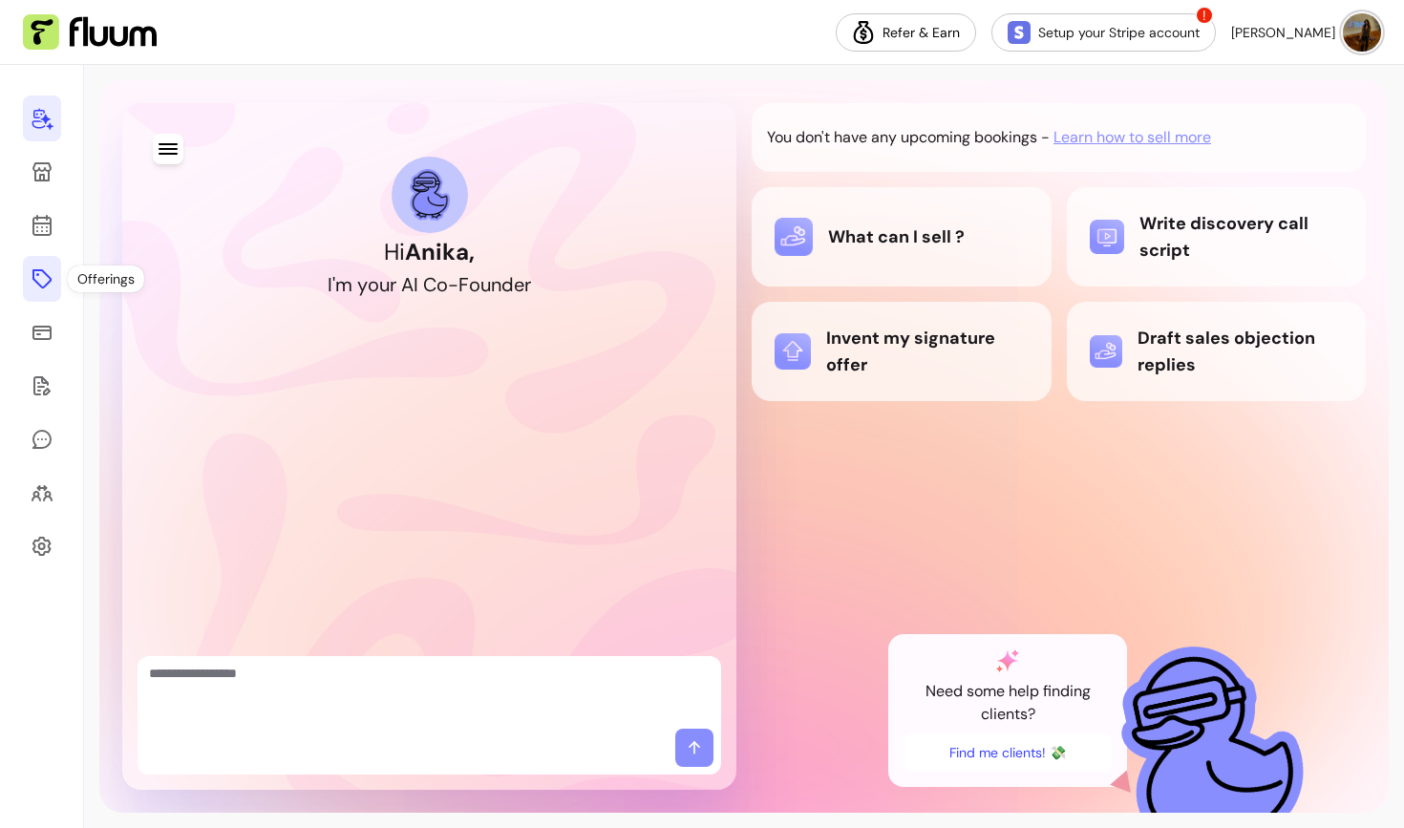
click at [46, 279] on icon at bounding box center [42, 278] width 23 height 23
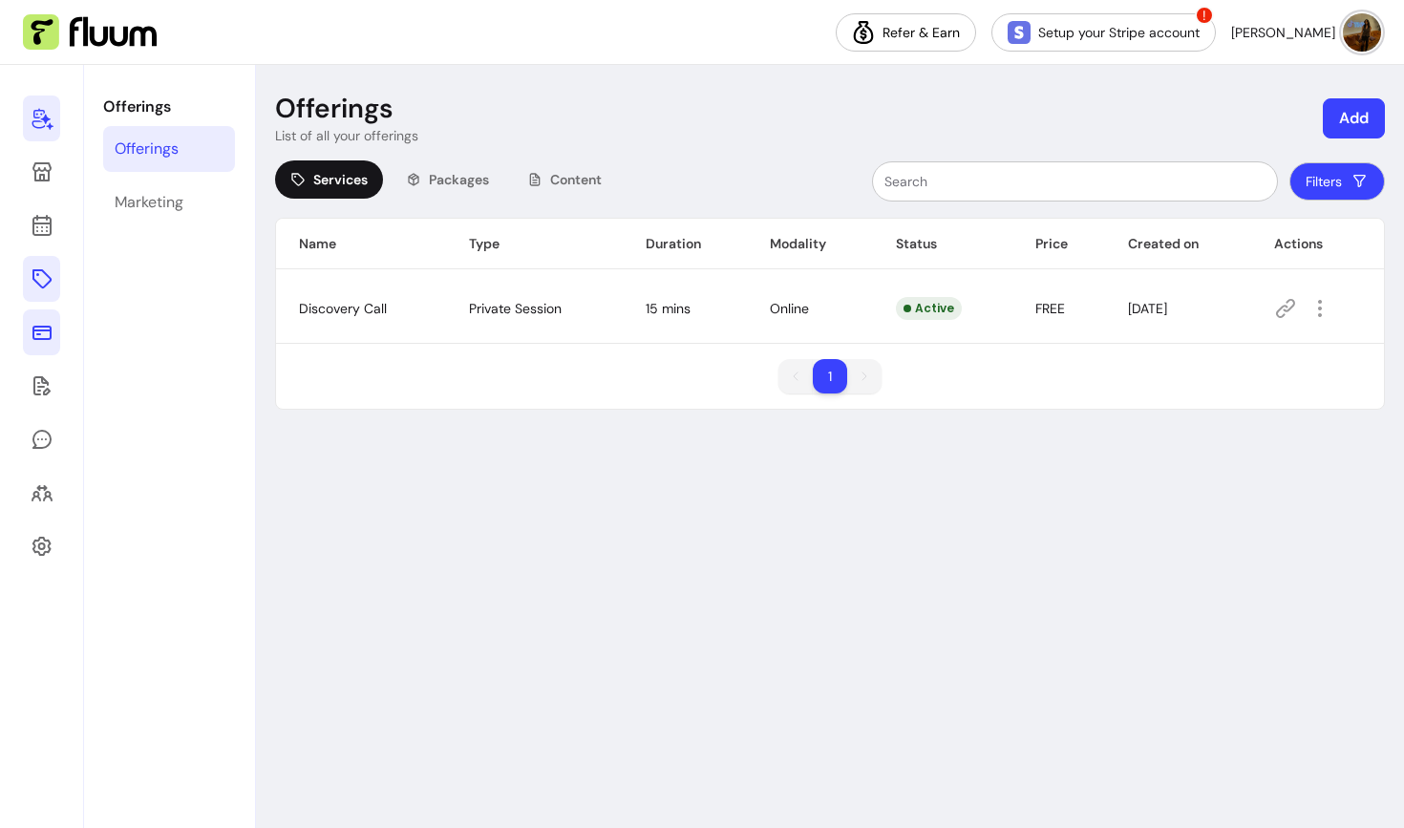
click at [53, 330] on link at bounding box center [41, 332] width 37 height 46
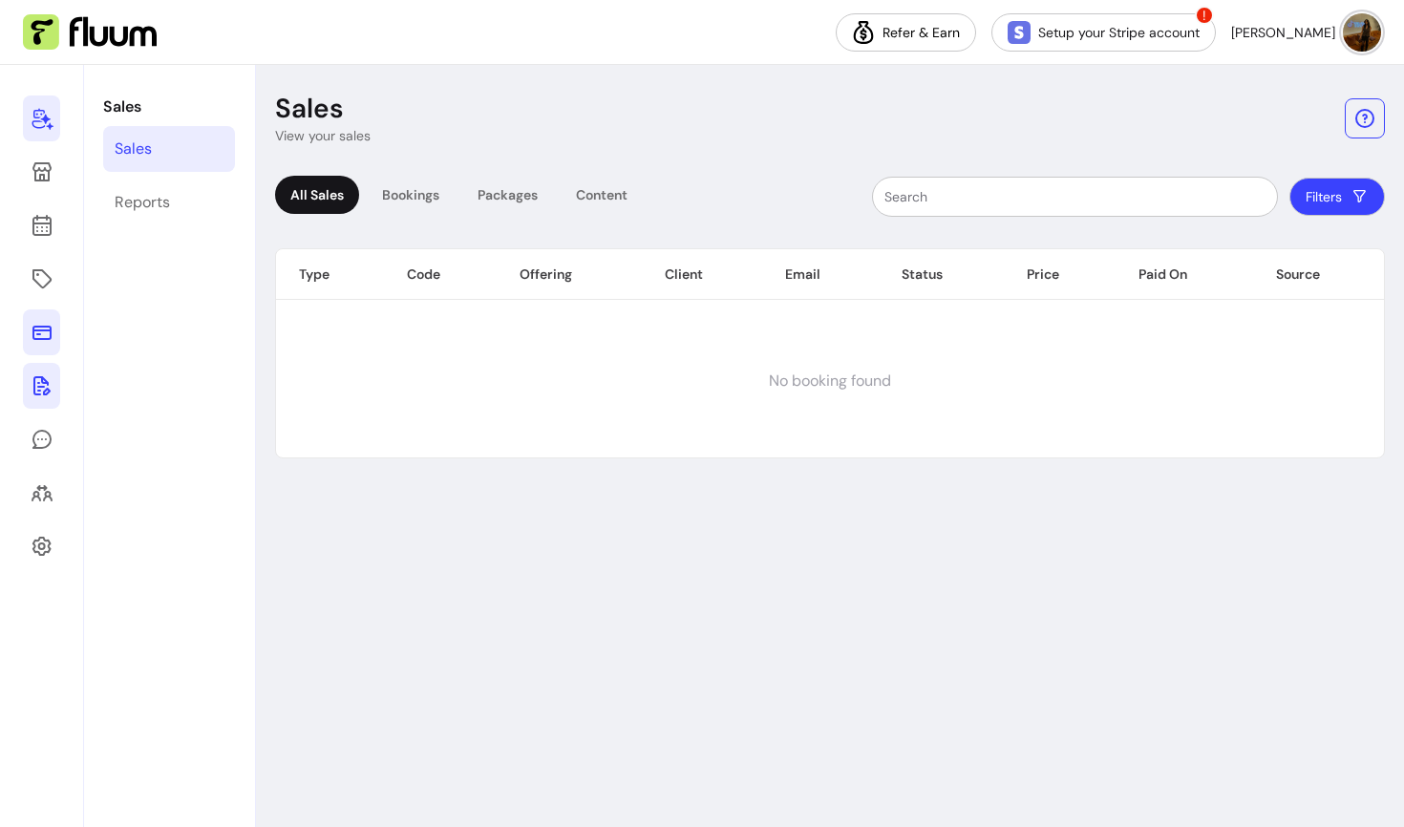
click at [41, 387] on icon at bounding box center [41, 385] width 17 height 19
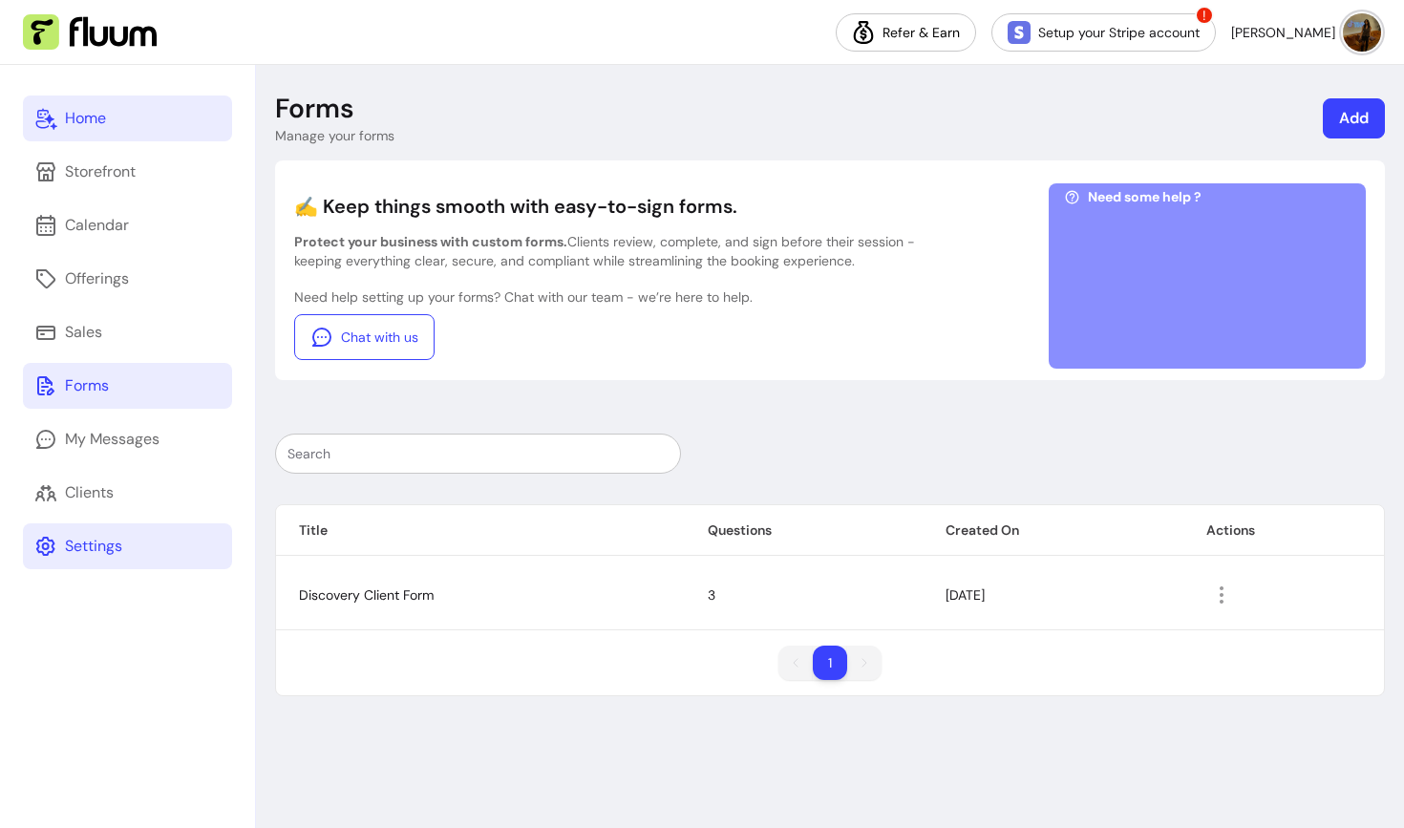
click at [114, 553] on div "Settings" at bounding box center [93, 546] width 57 height 23
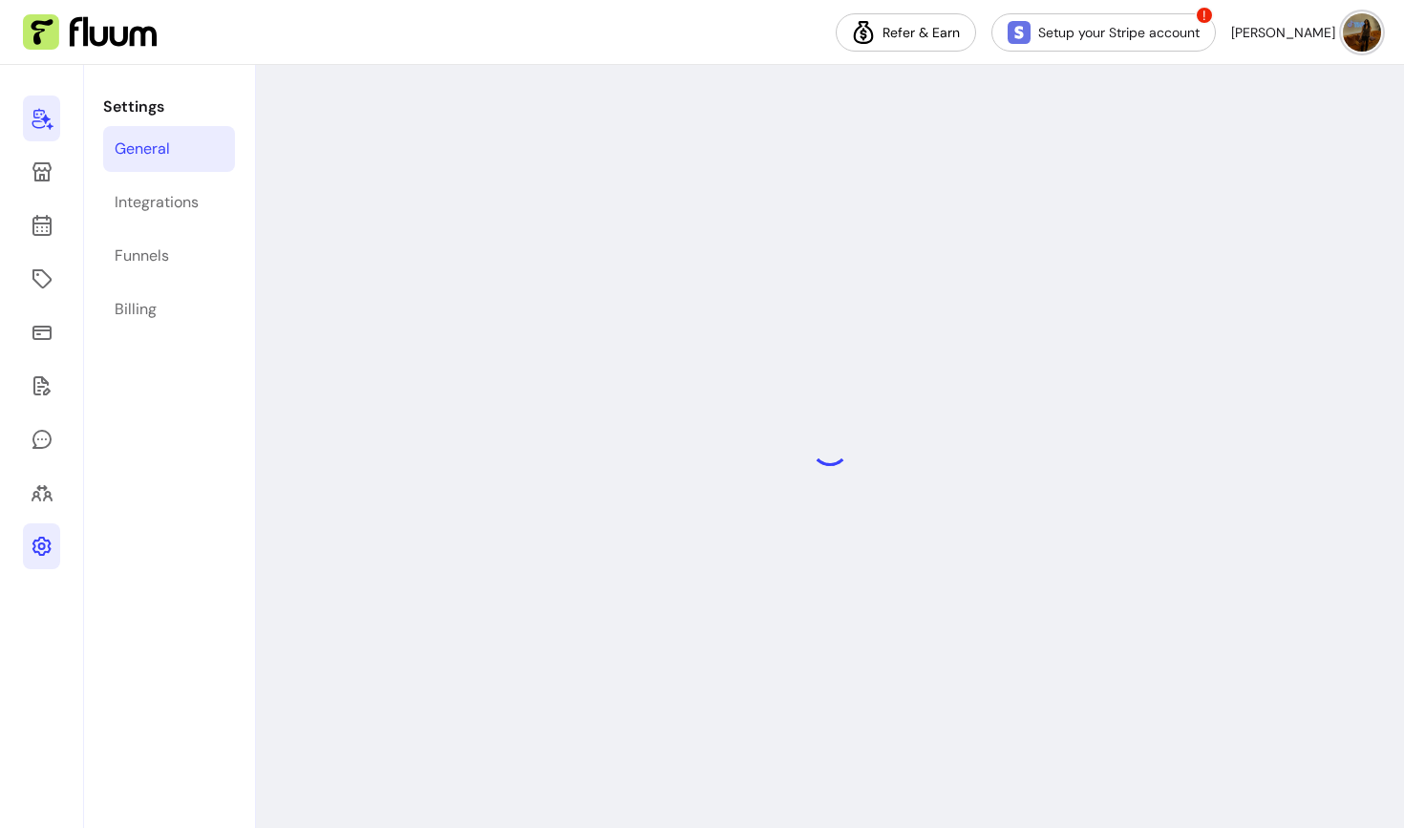
select select "**********"
select select "***"
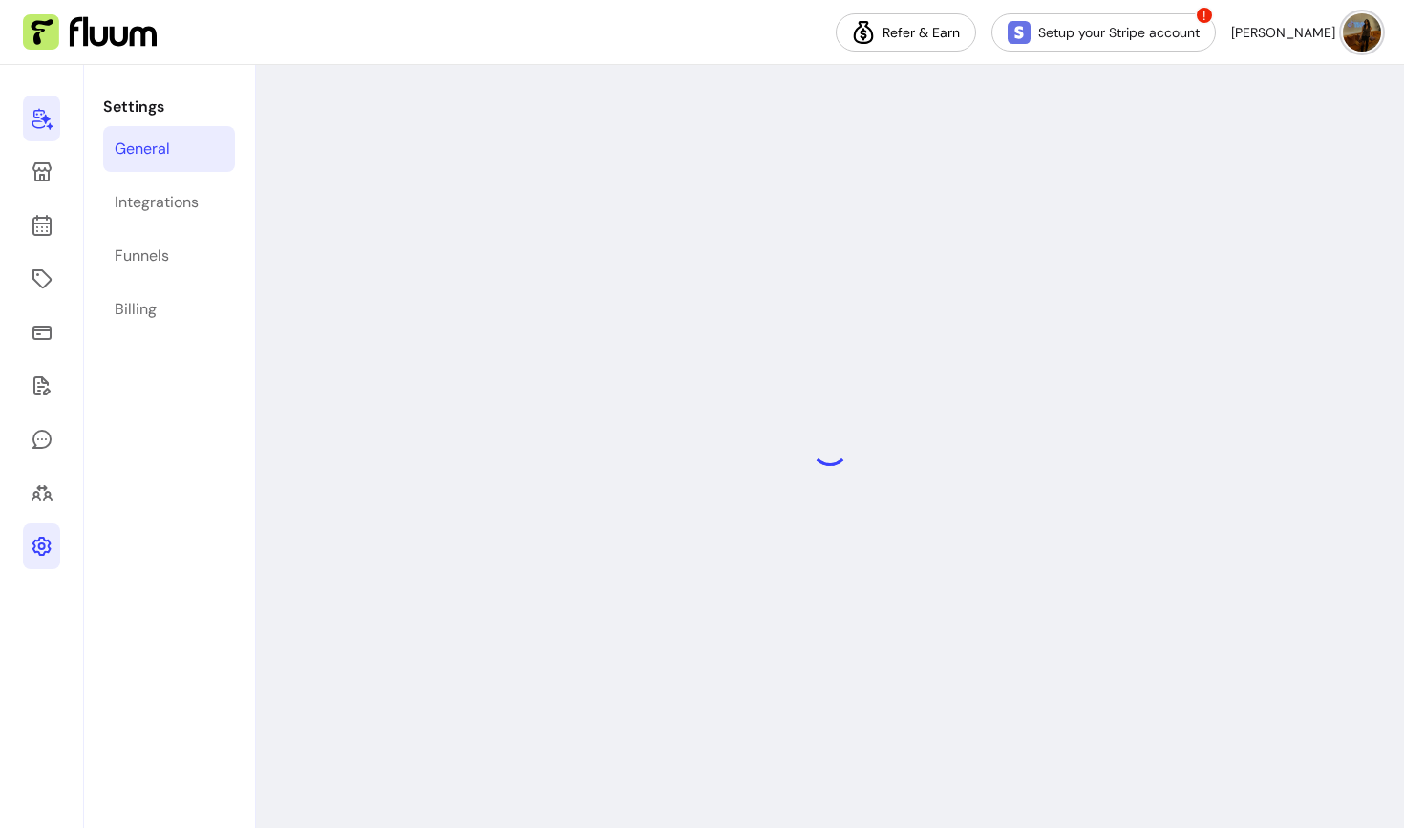
select select "***"
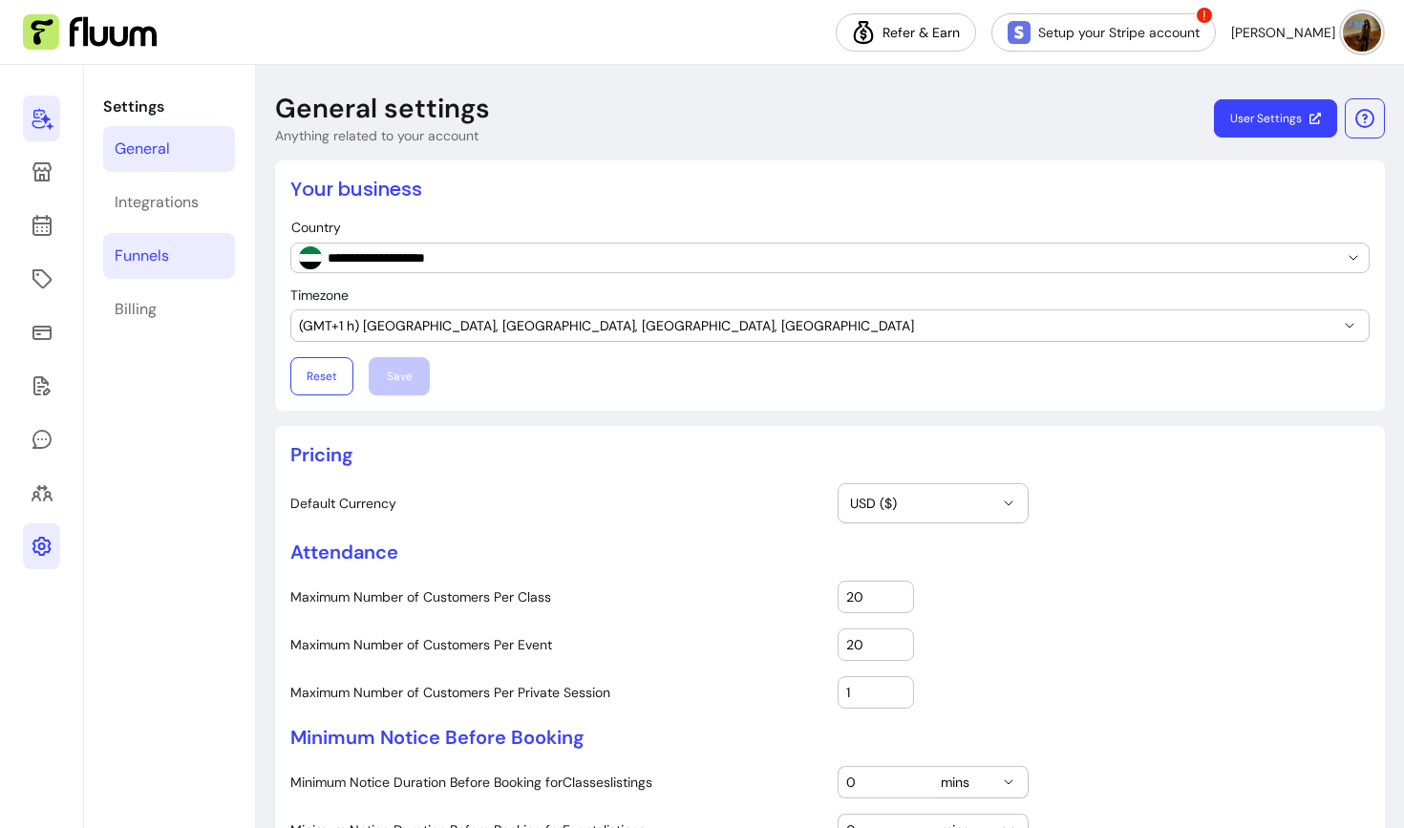
click at [145, 260] on div "Funnels" at bounding box center [142, 256] width 54 height 23
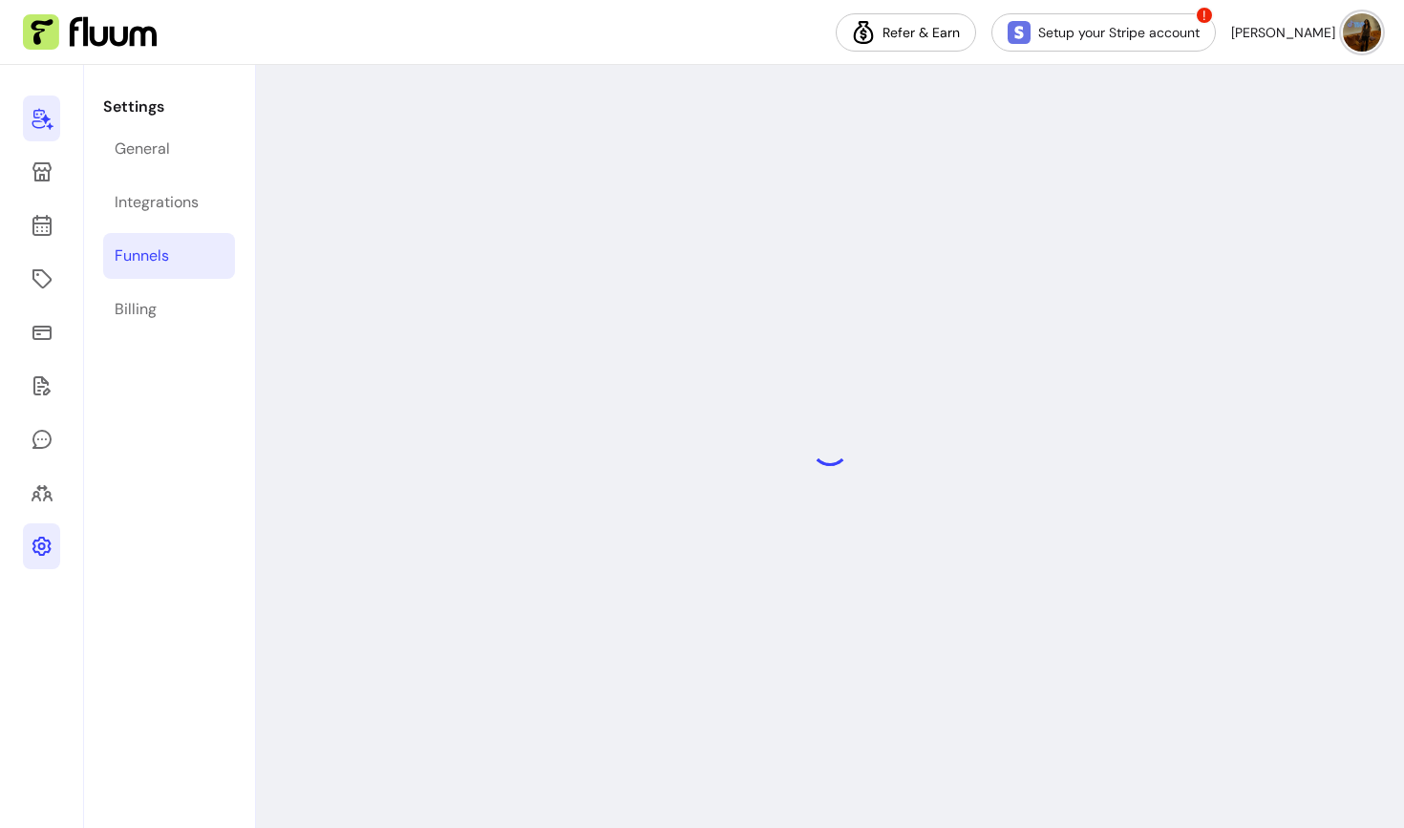
select select "**********"
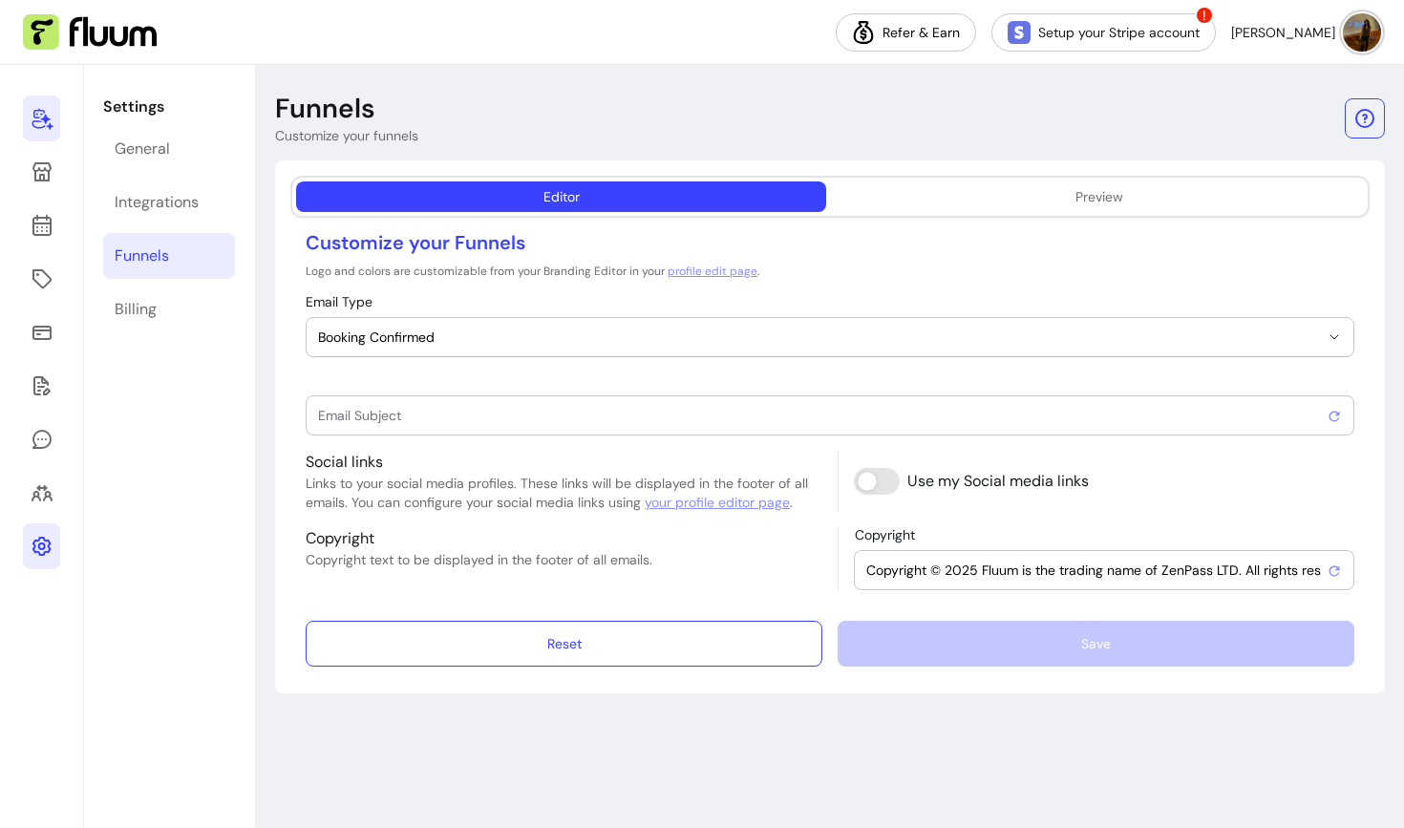
type input "Booking confirmed !"
click at [53, 494] on link at bounding box center [41, 493] width 37 height 46
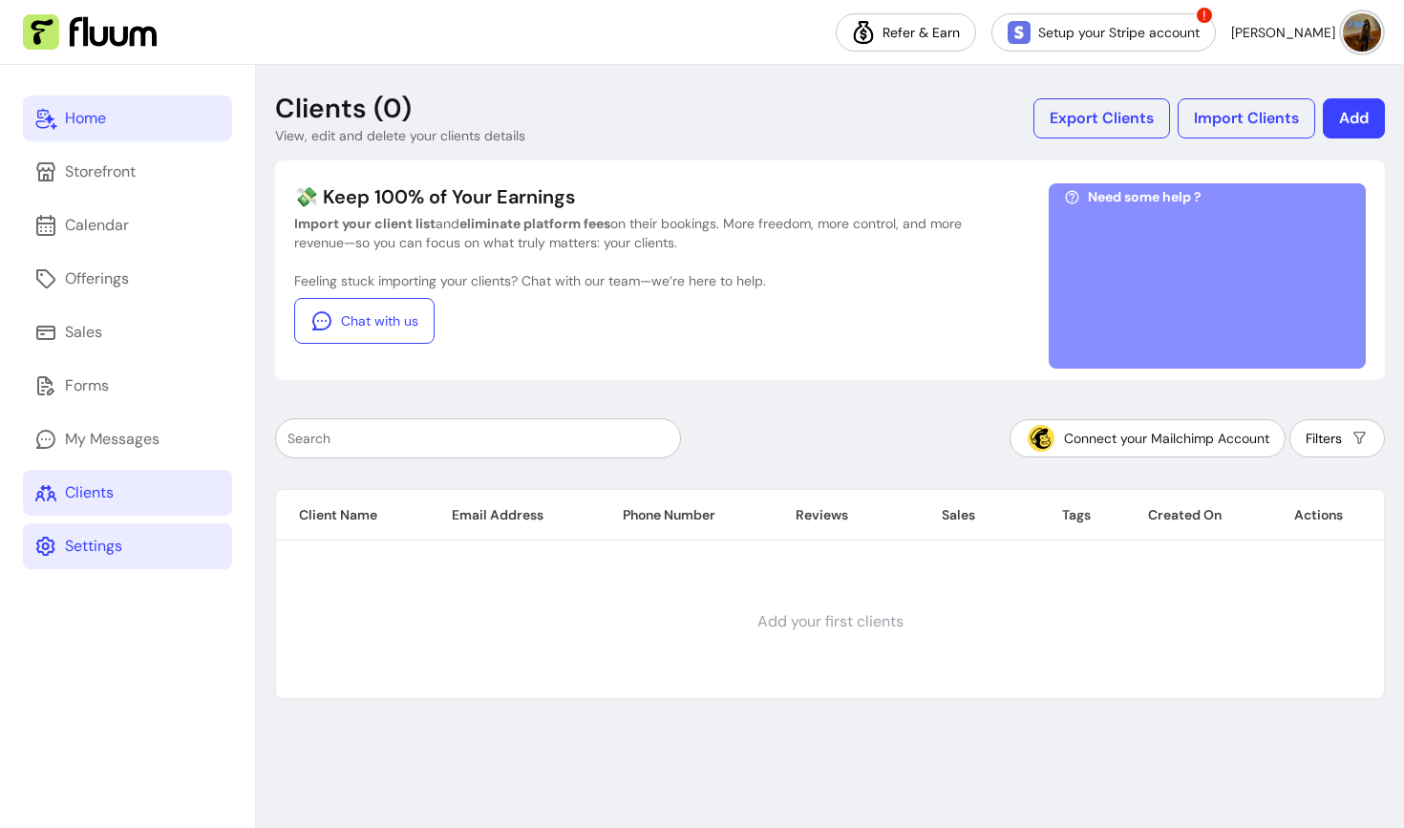
click at [75, 114] on div "Home" at bounding box center [85, 118] width 41 height 23
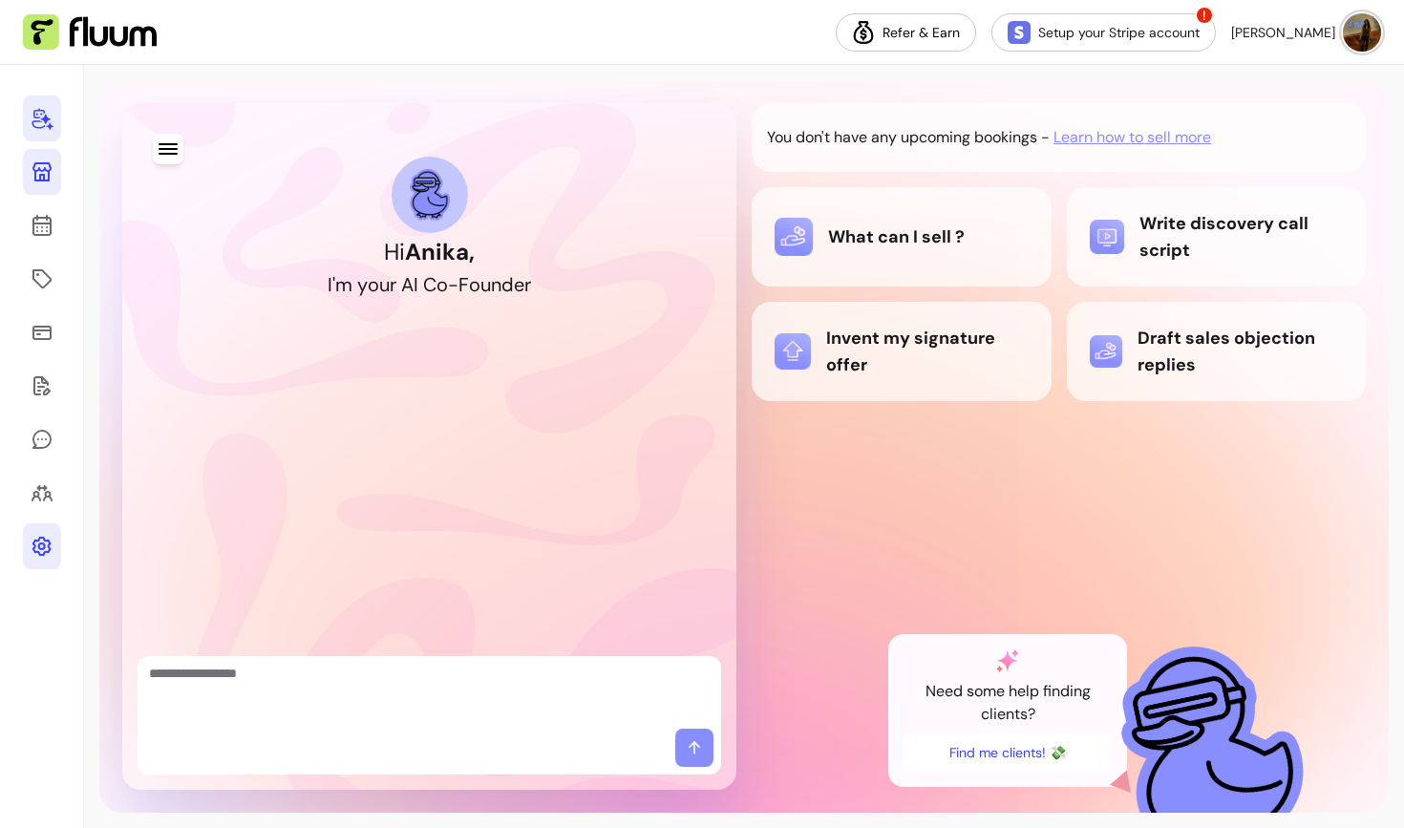
click at [45, 161] on icon at bounding box center [42, 171] width 23 height 23
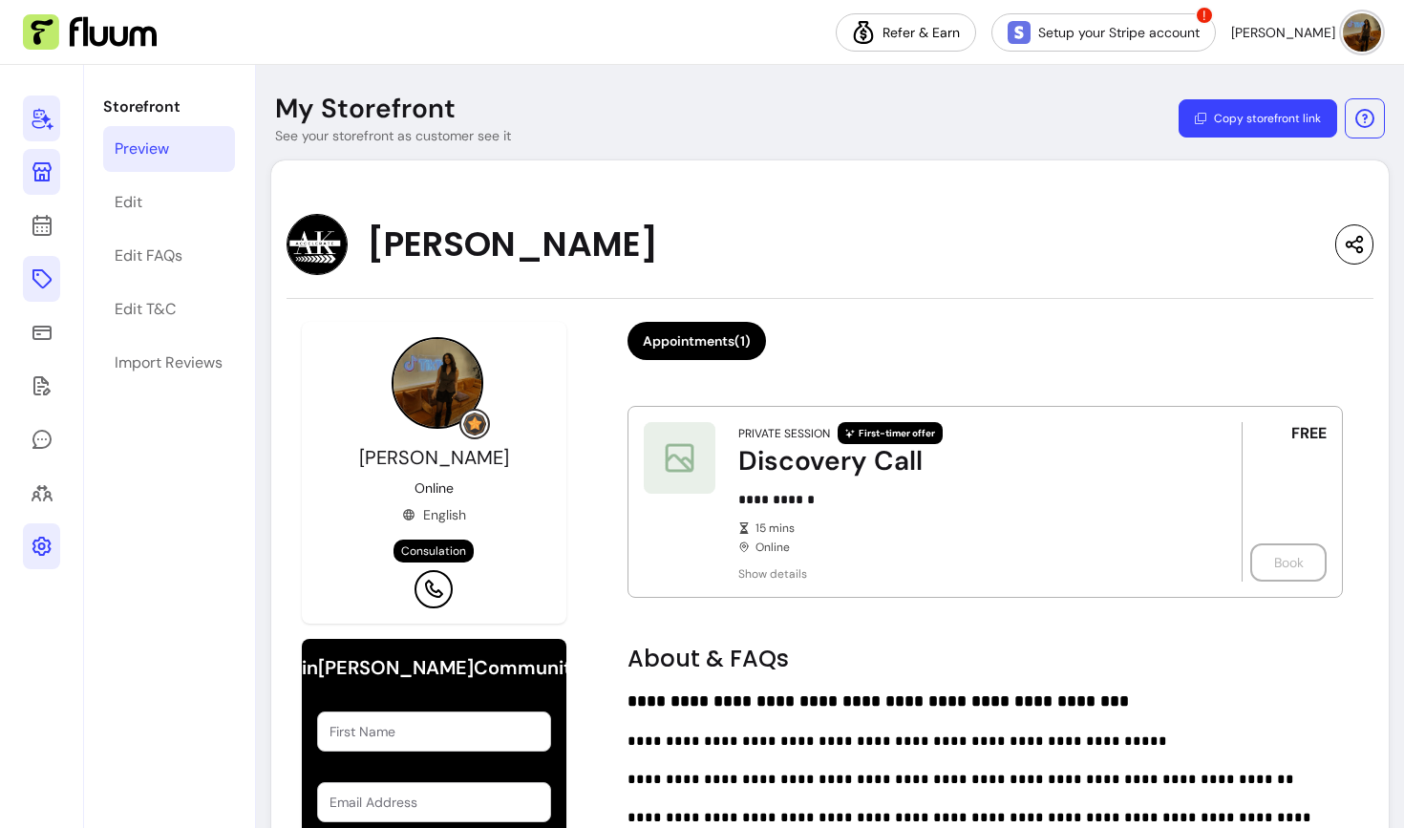
click at [43, 265] on link at bounding box center [41, 279] width 37 height 46
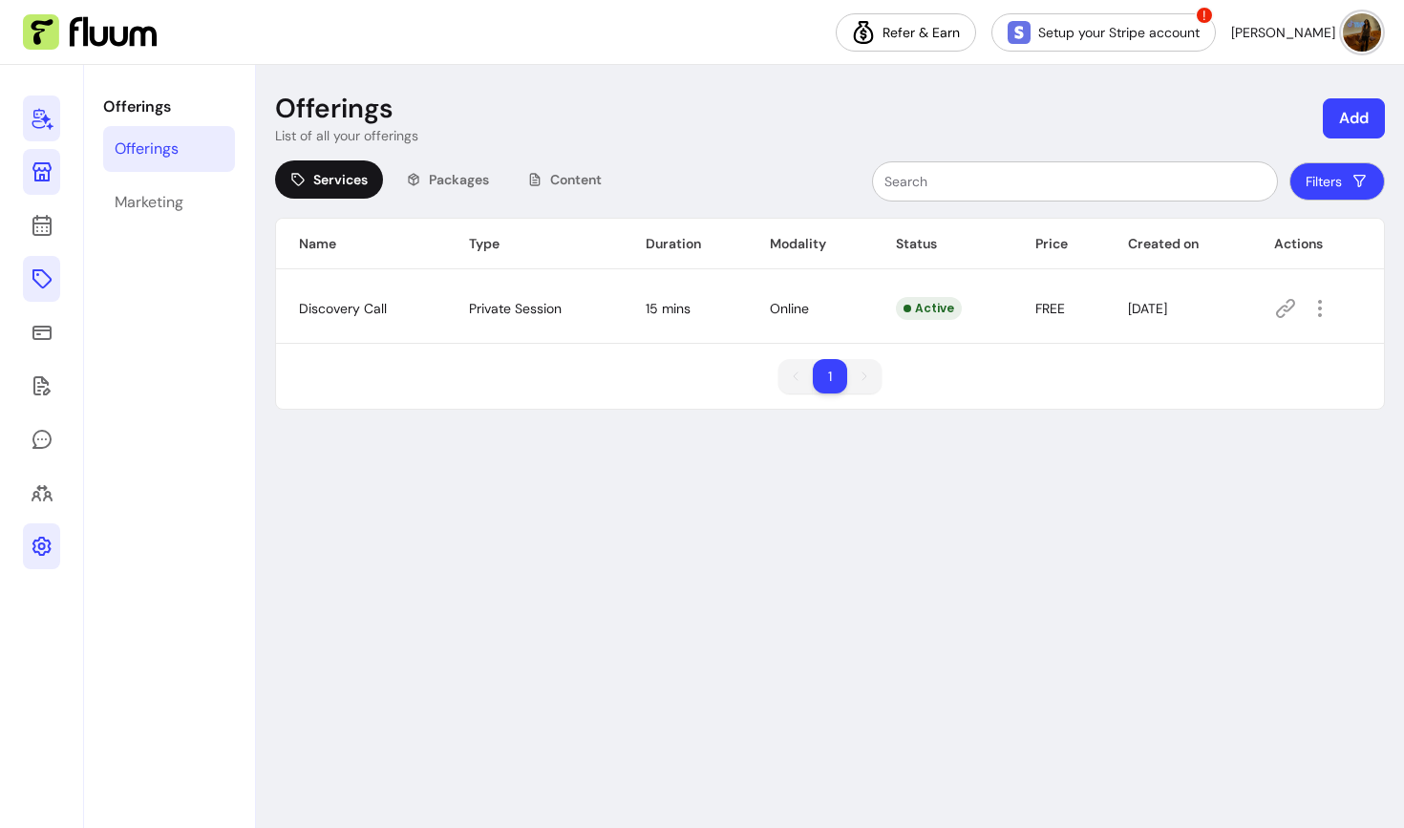
click at [48, 171] on icon at bounding box center [41, 171] width 19 height 19
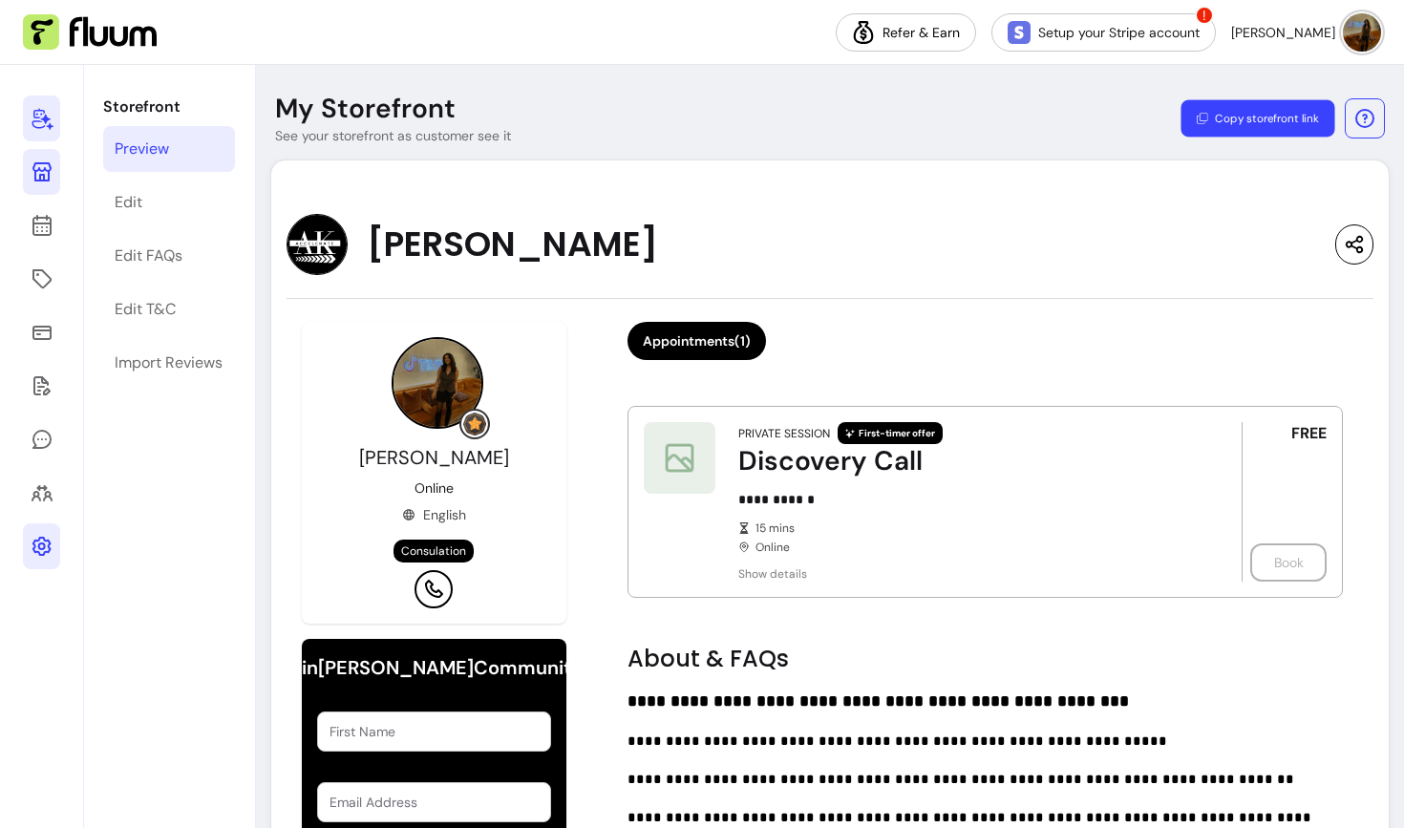
click at [1238, 121] on button "Copy storefront link" at bounding box center [1258, 118] width 154 height 37
click at [49, 541] on icon at bounding box center [42, 546] width 23 height 23
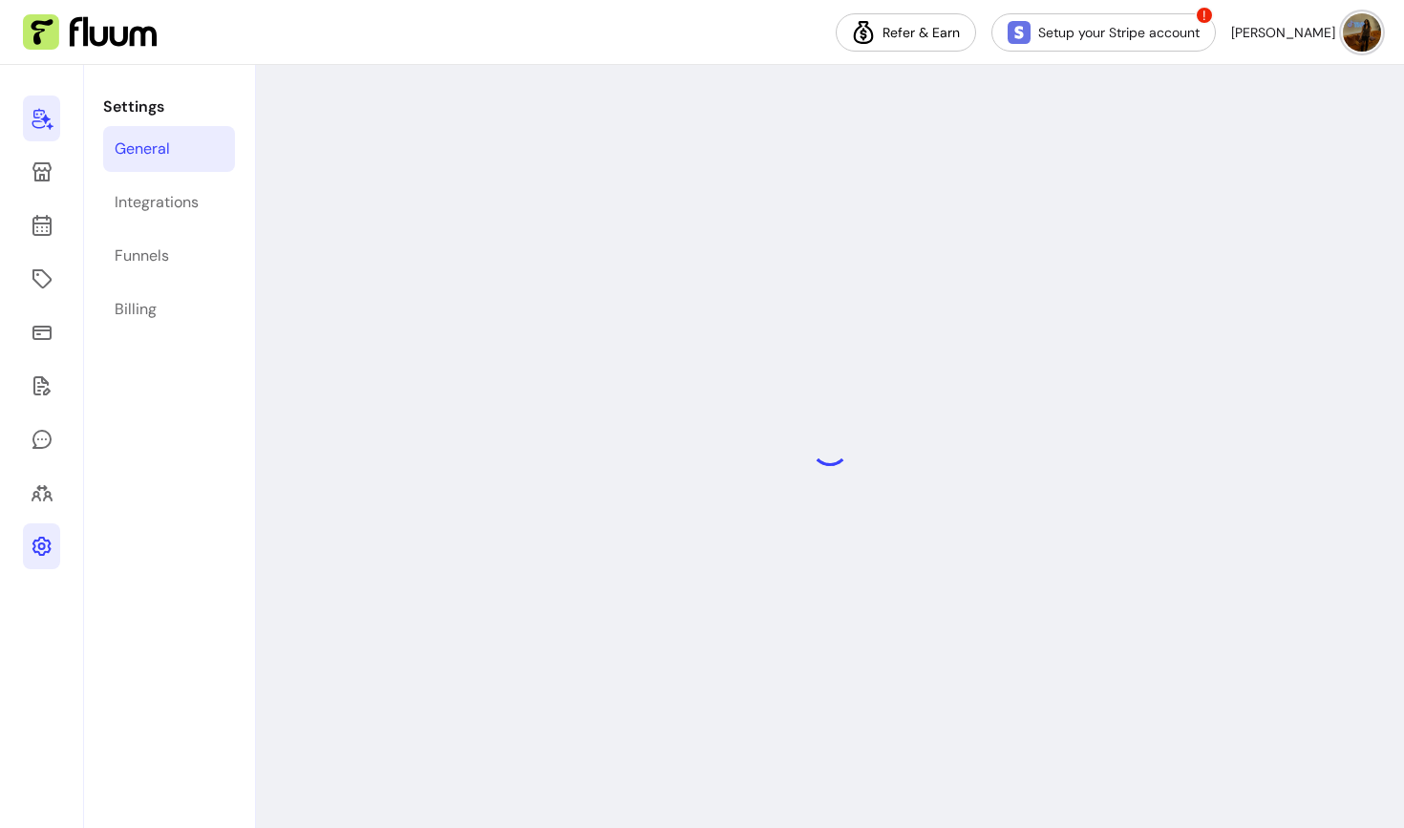
select select "**********"
select select "***"
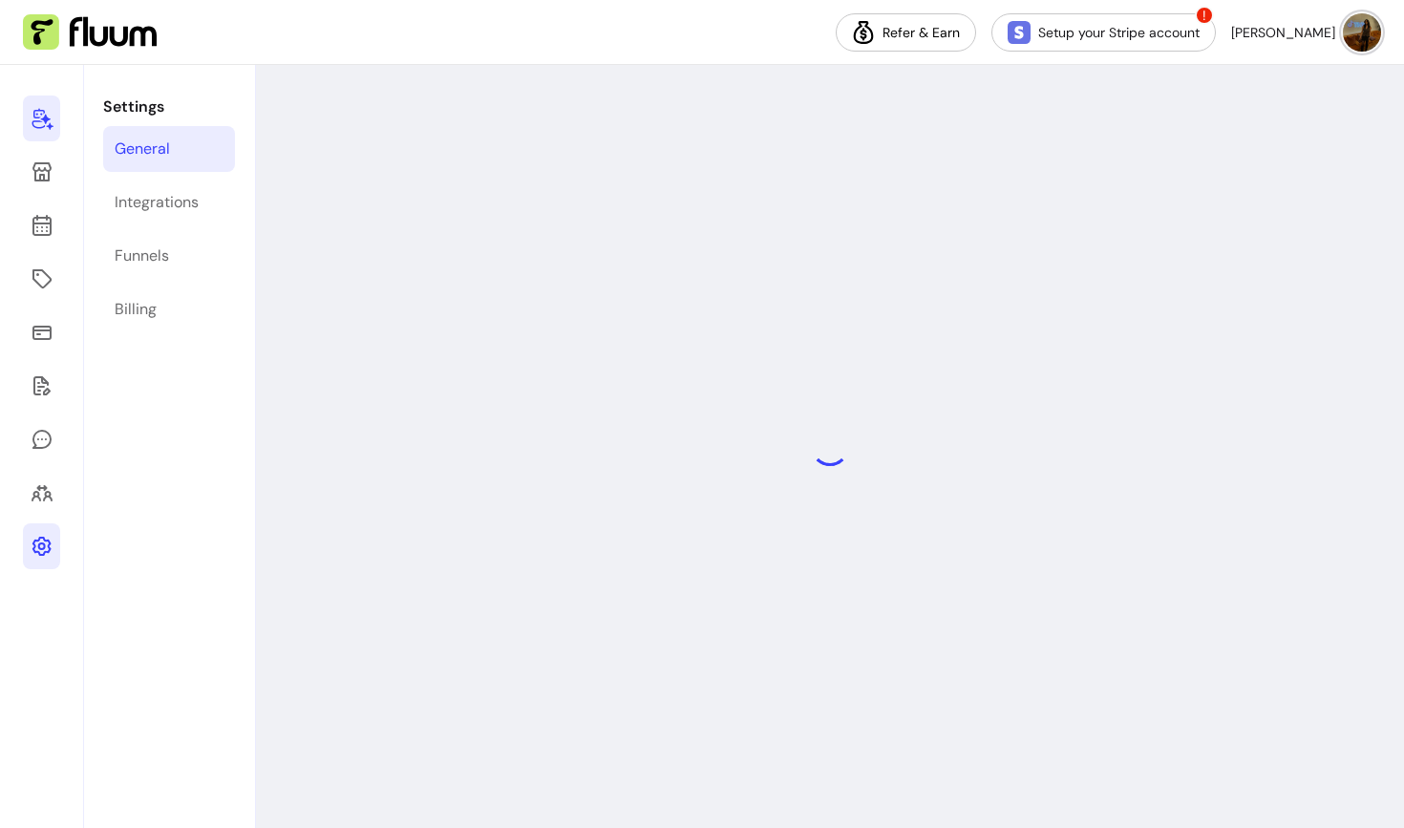
select select "***"
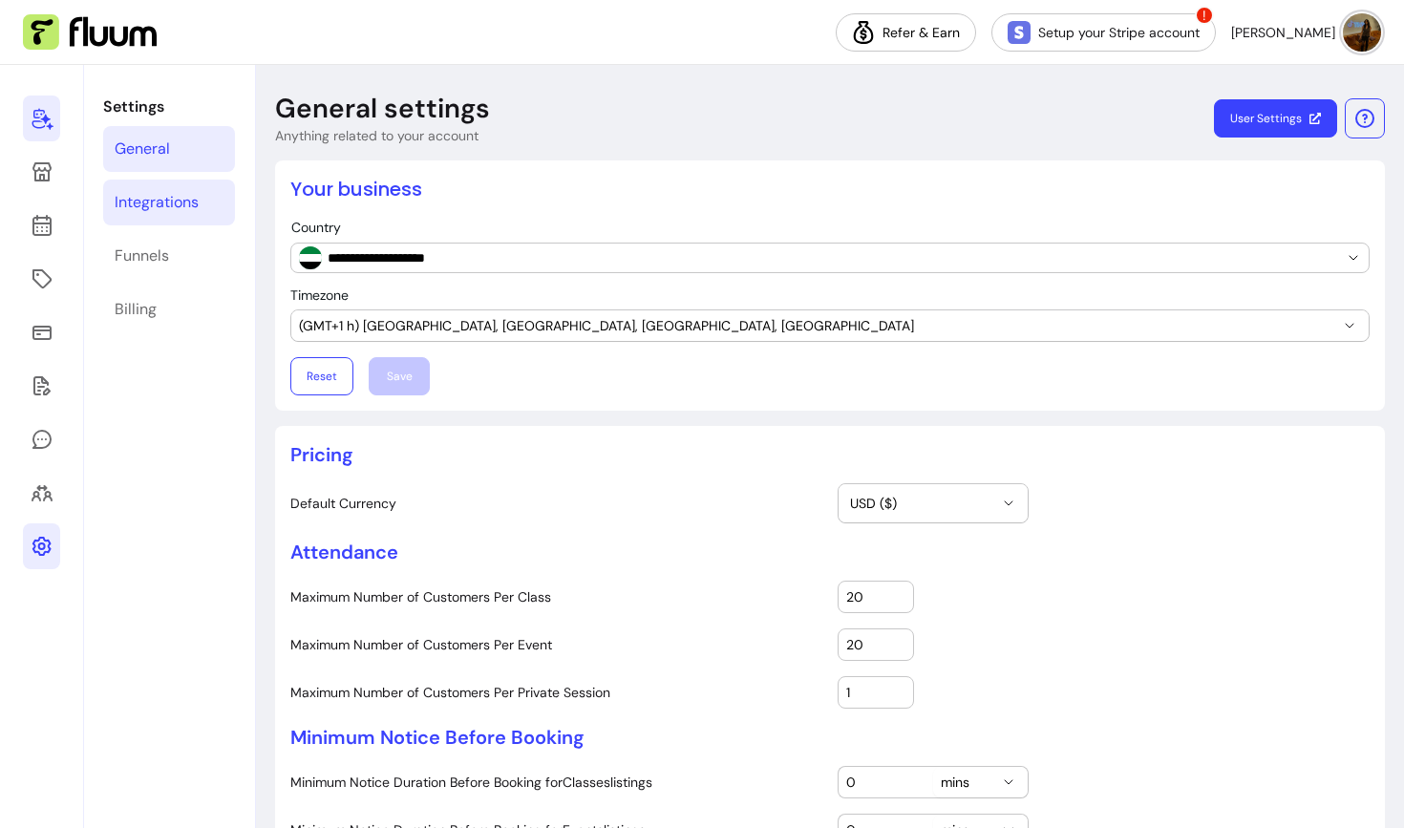
click at [123, 203] on div "Integrations" at bounding box center [157, 202] width 84 height 23
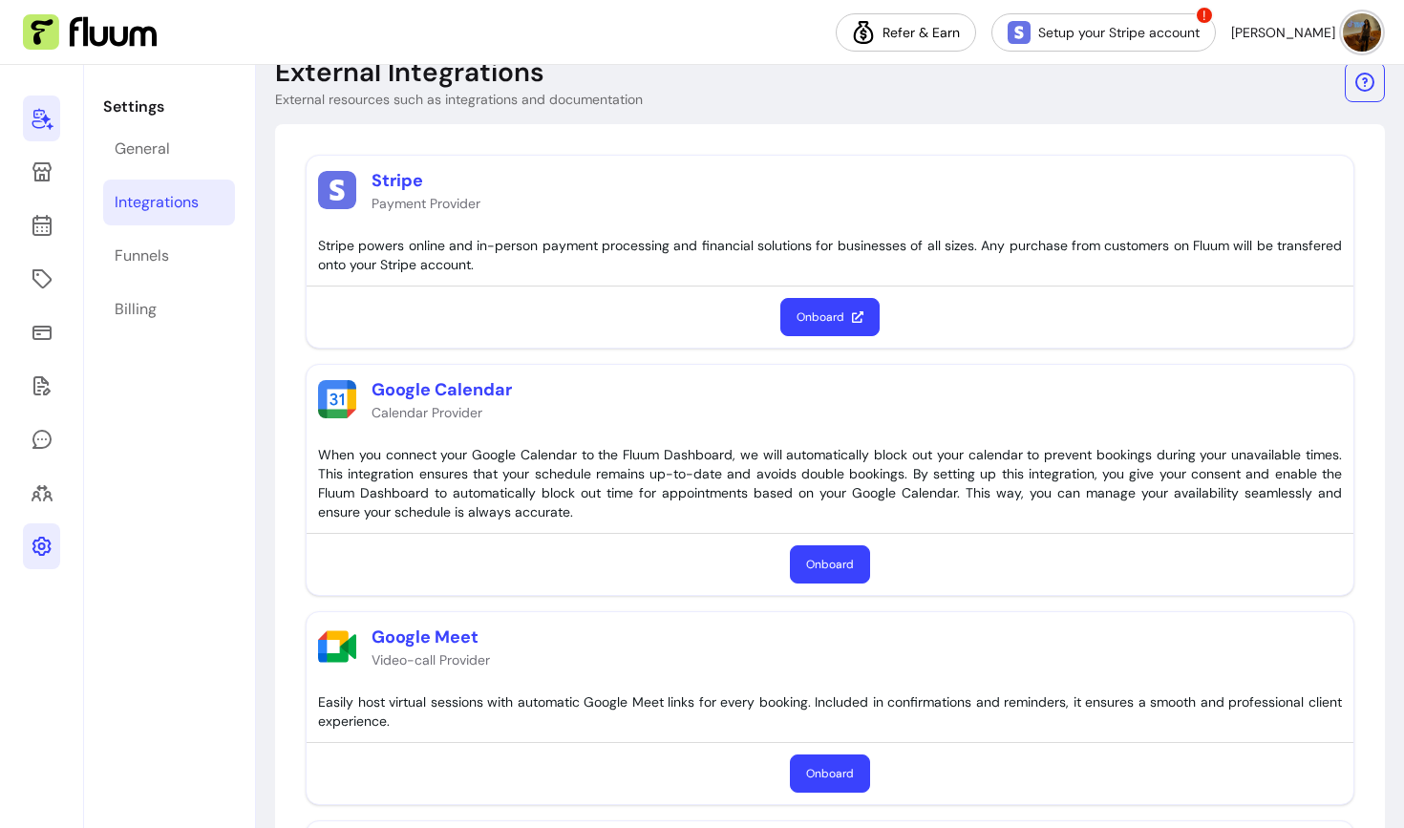
scroll to position [27, 0]
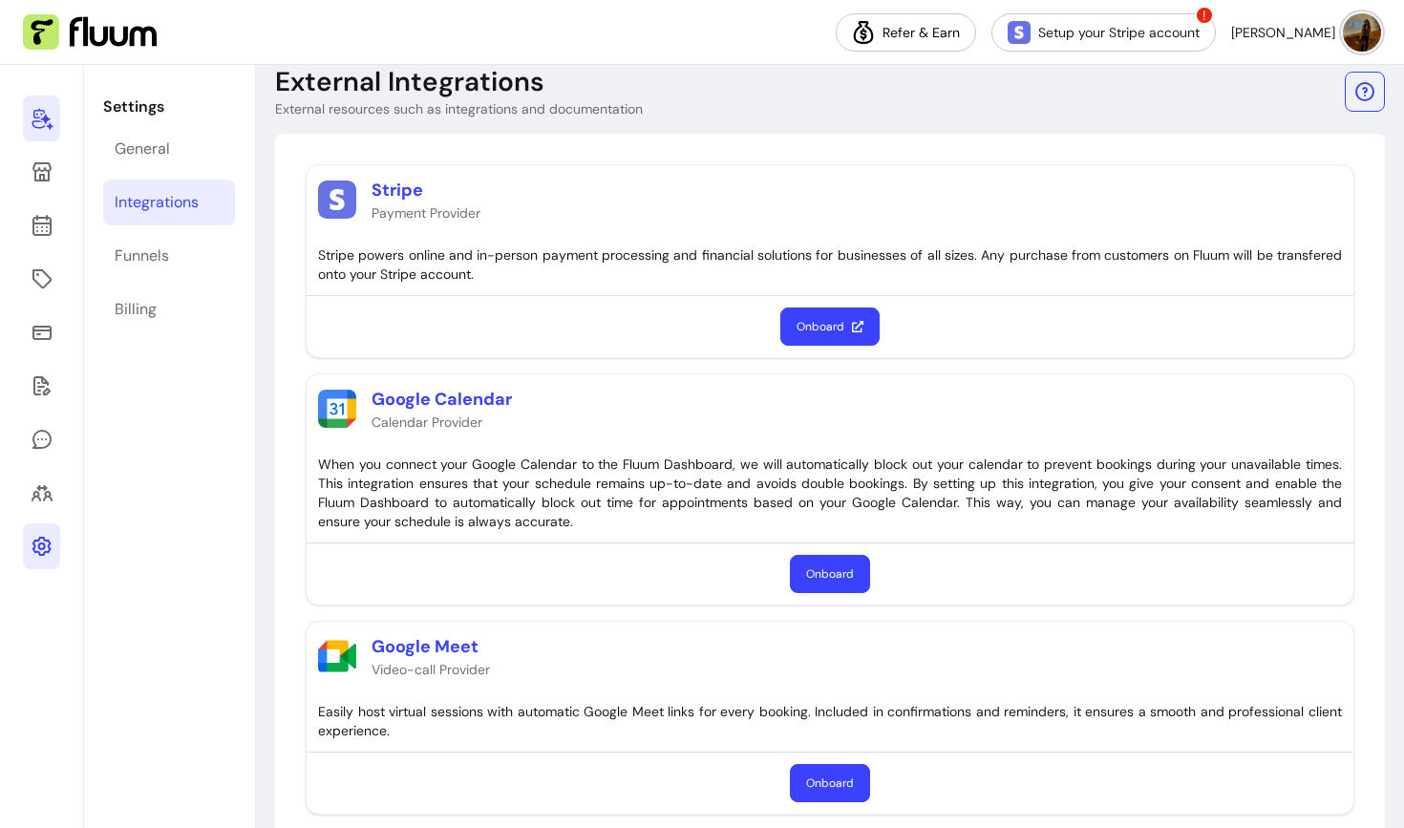
click at [43, 121] on icon at bounding box center [42, 118] width 23 height 23
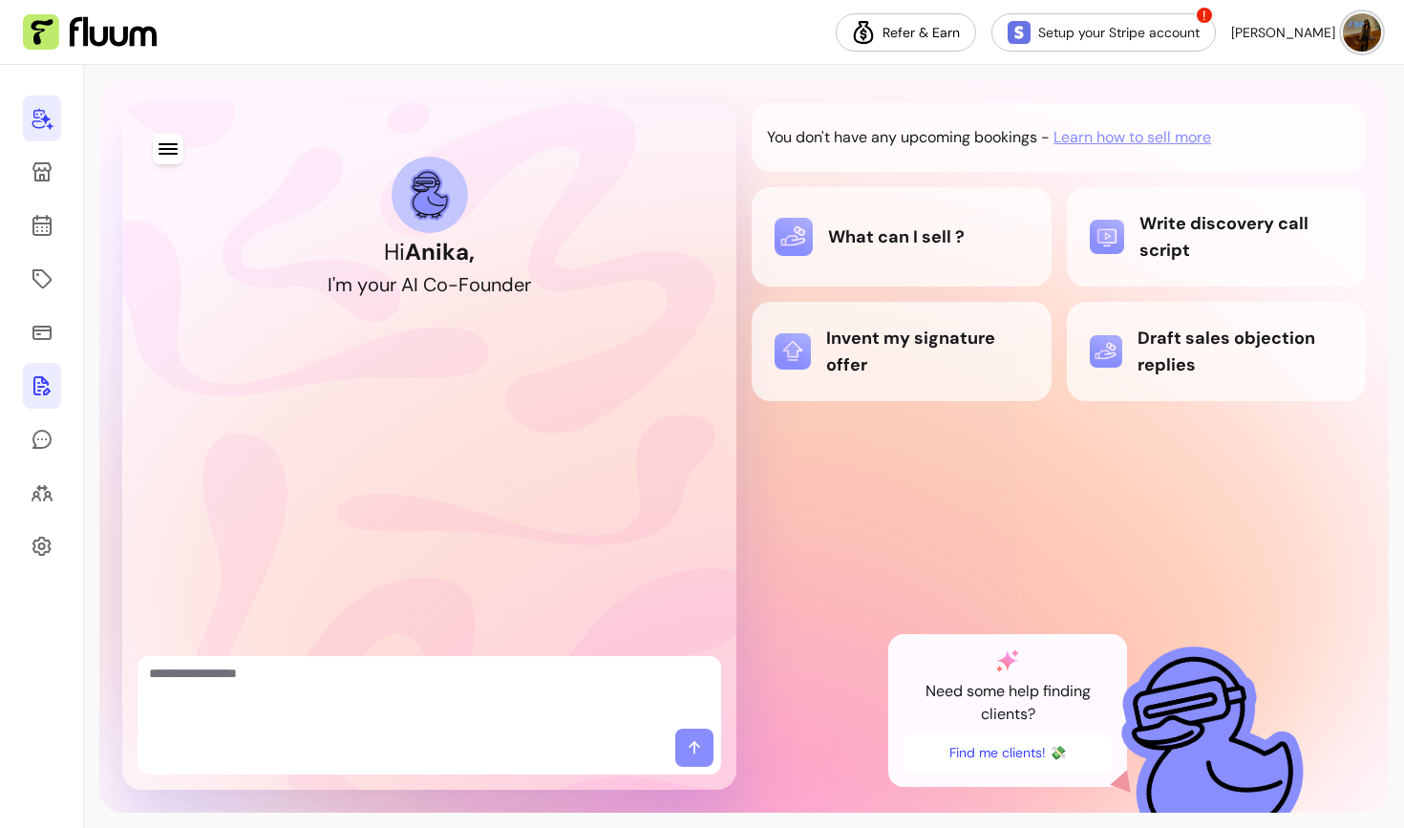
click at [39, 377] on icon at bounding box center [41, 385] width 17 height 19
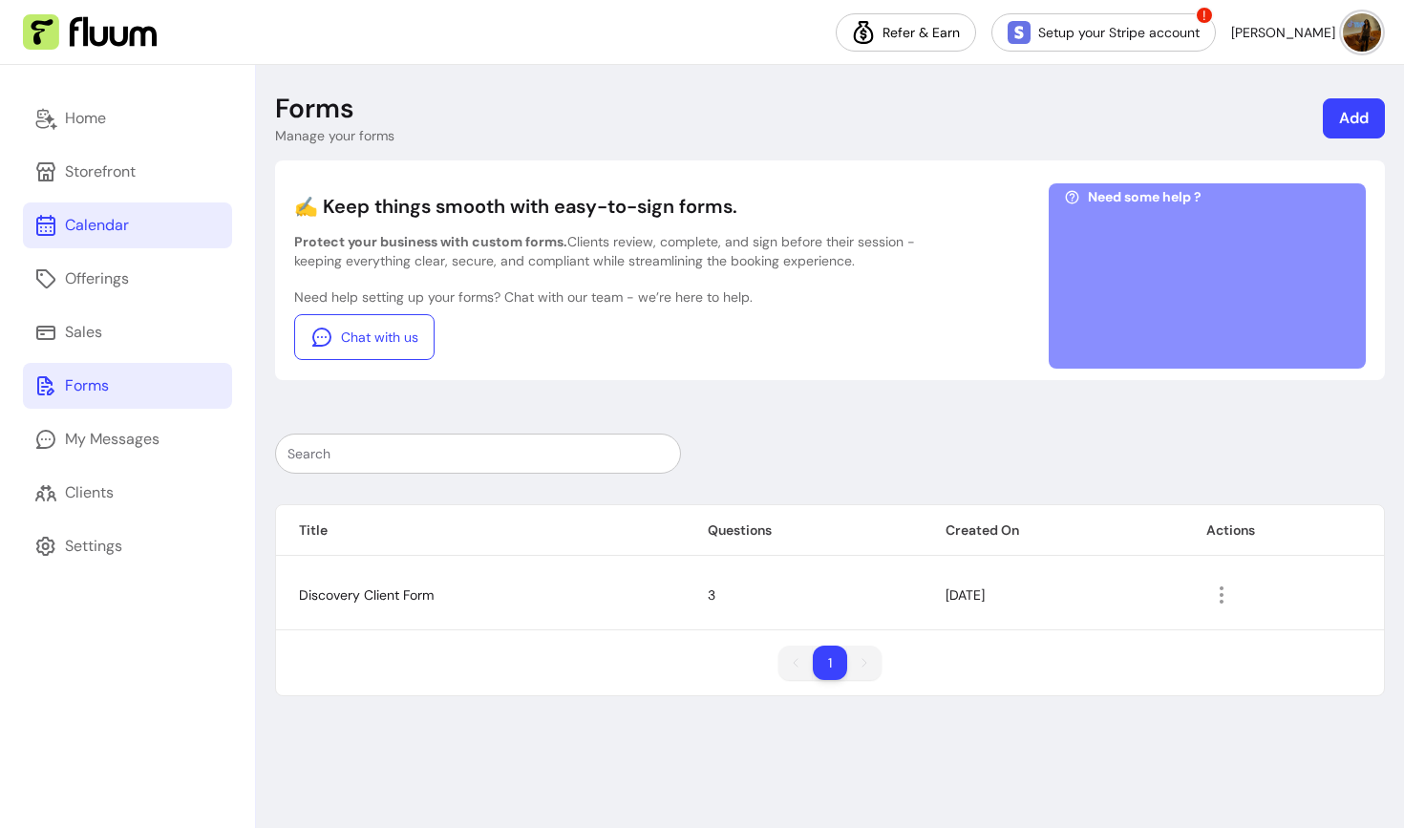
click at [83, 224] on div "Calendar" at bounding box center [97, 225] width 64 height 23
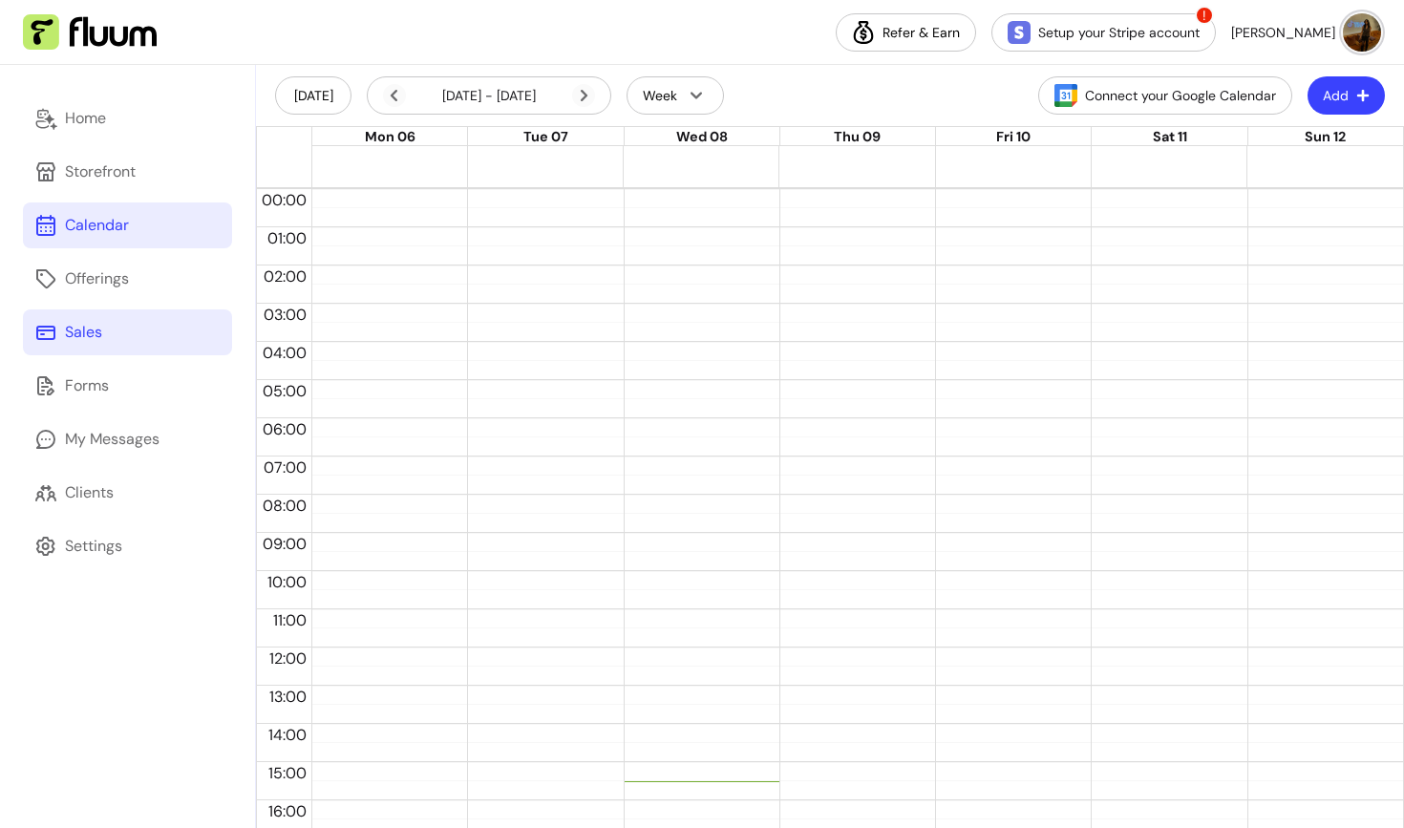
click at [101, 345] on link "Sales" at bounding box center [127, 332] width 209 height 46
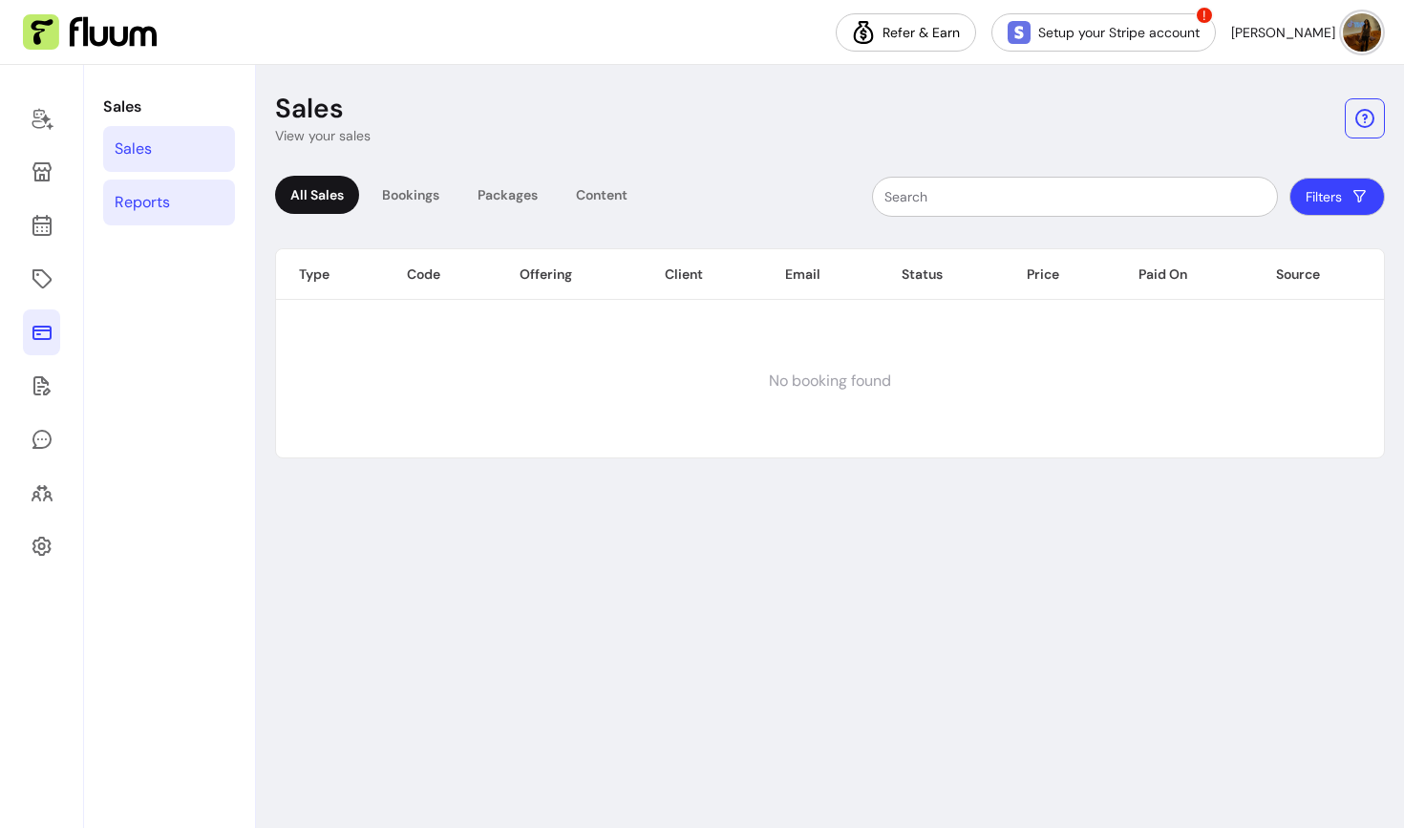
click at [155, 203] on div "Reports" at bounding box center [142, 202] width 55 height 23
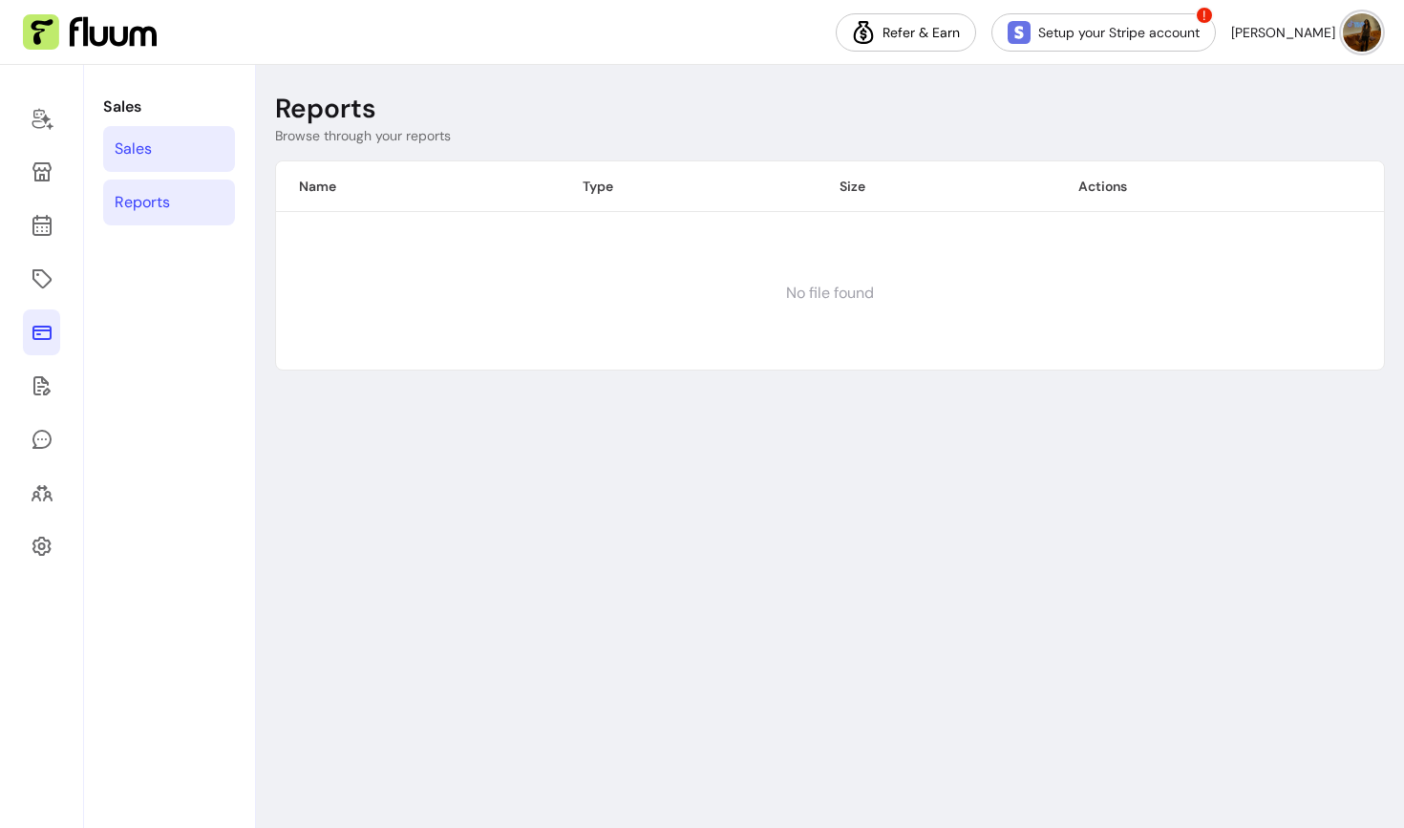
click at [149, 145] on div "Sales" at bounding box center [133, 149] width 37 height 23
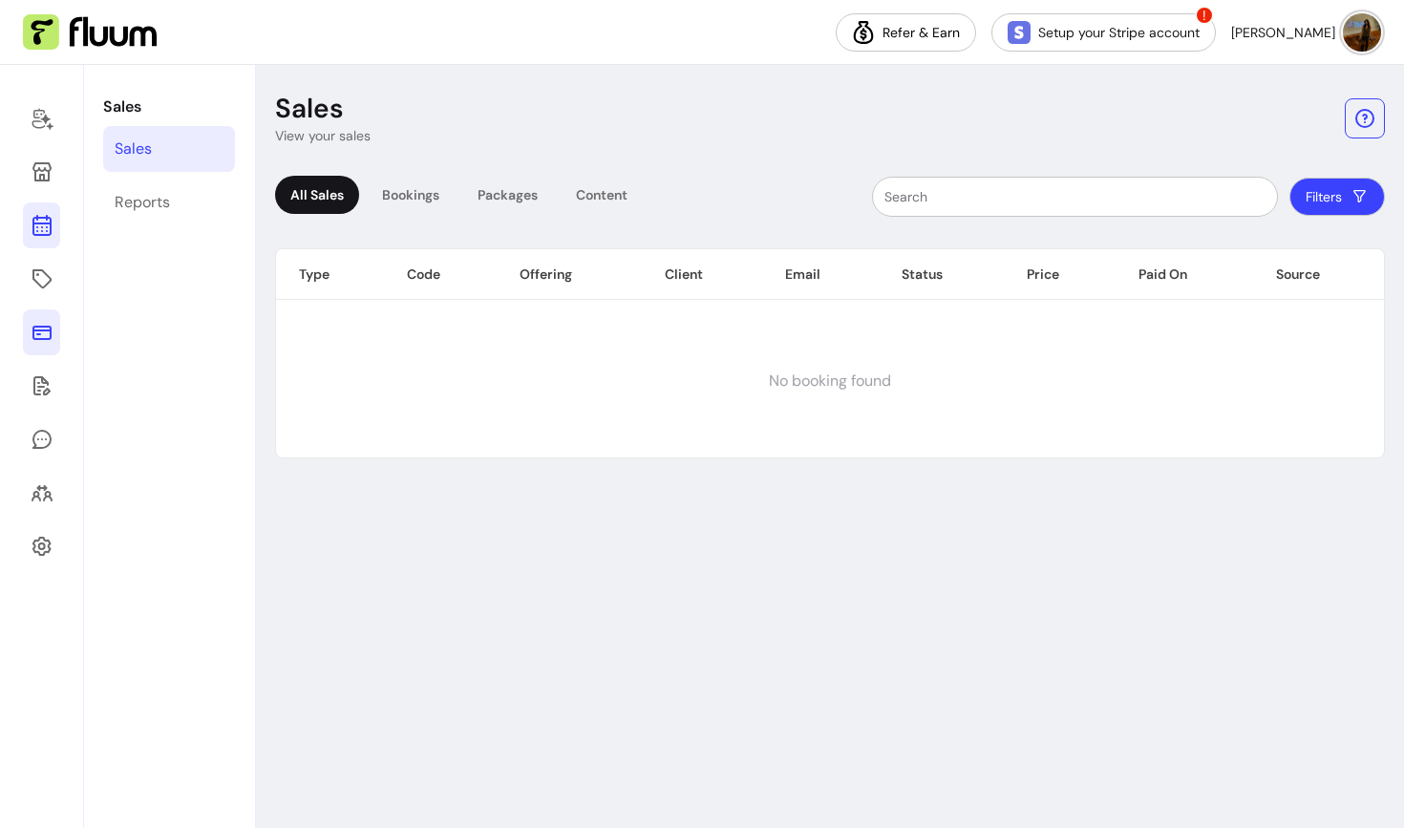
click at [42, 222] on icon at bounding box center [42, 225] width 23 height 23
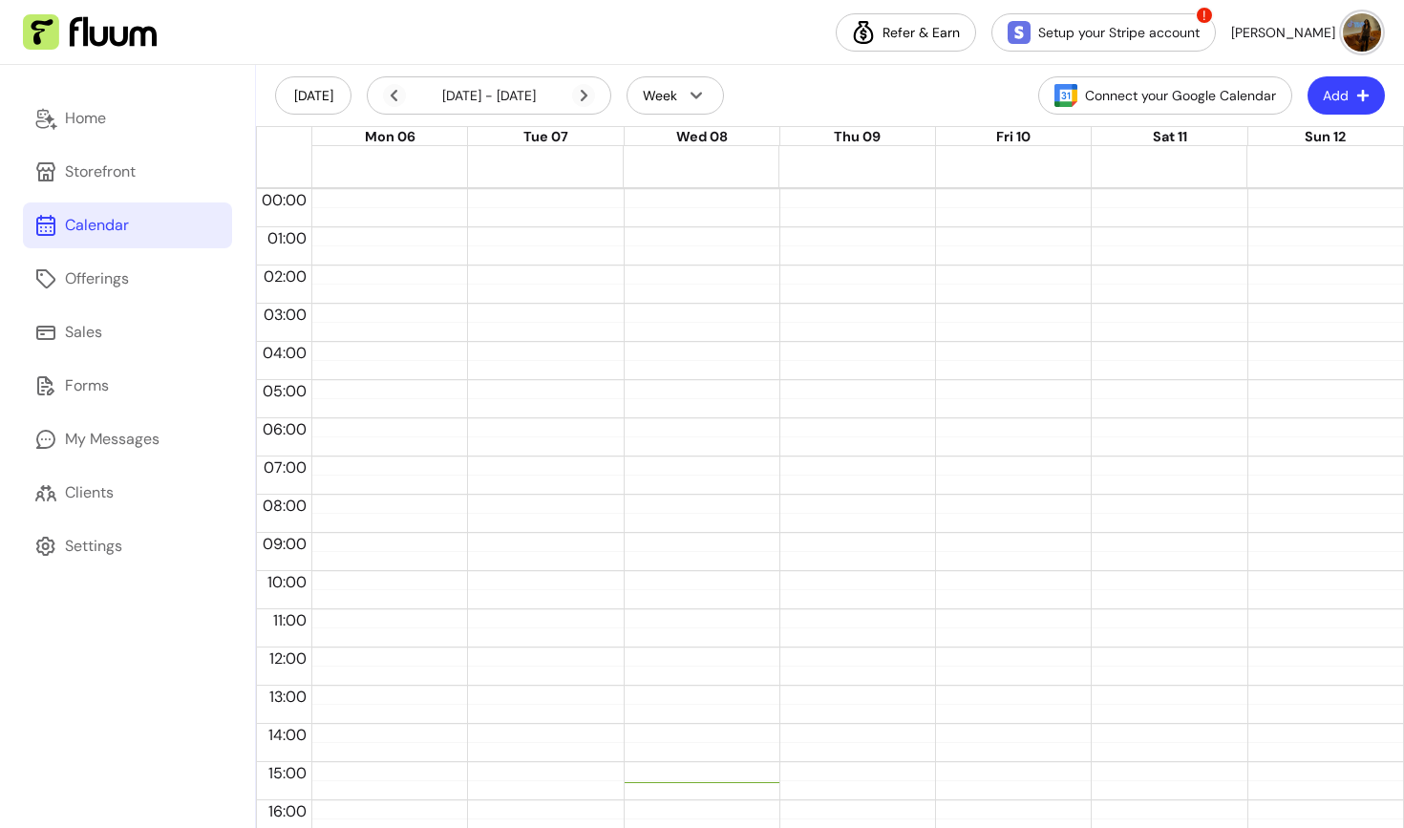
click at [1371, 96] on button "Add" at bounding box center [1346, 95] width 77 height 38
click at [1266, 181] on span "Add Appointment" at bounding box center [1298, 175] width 139 height 19
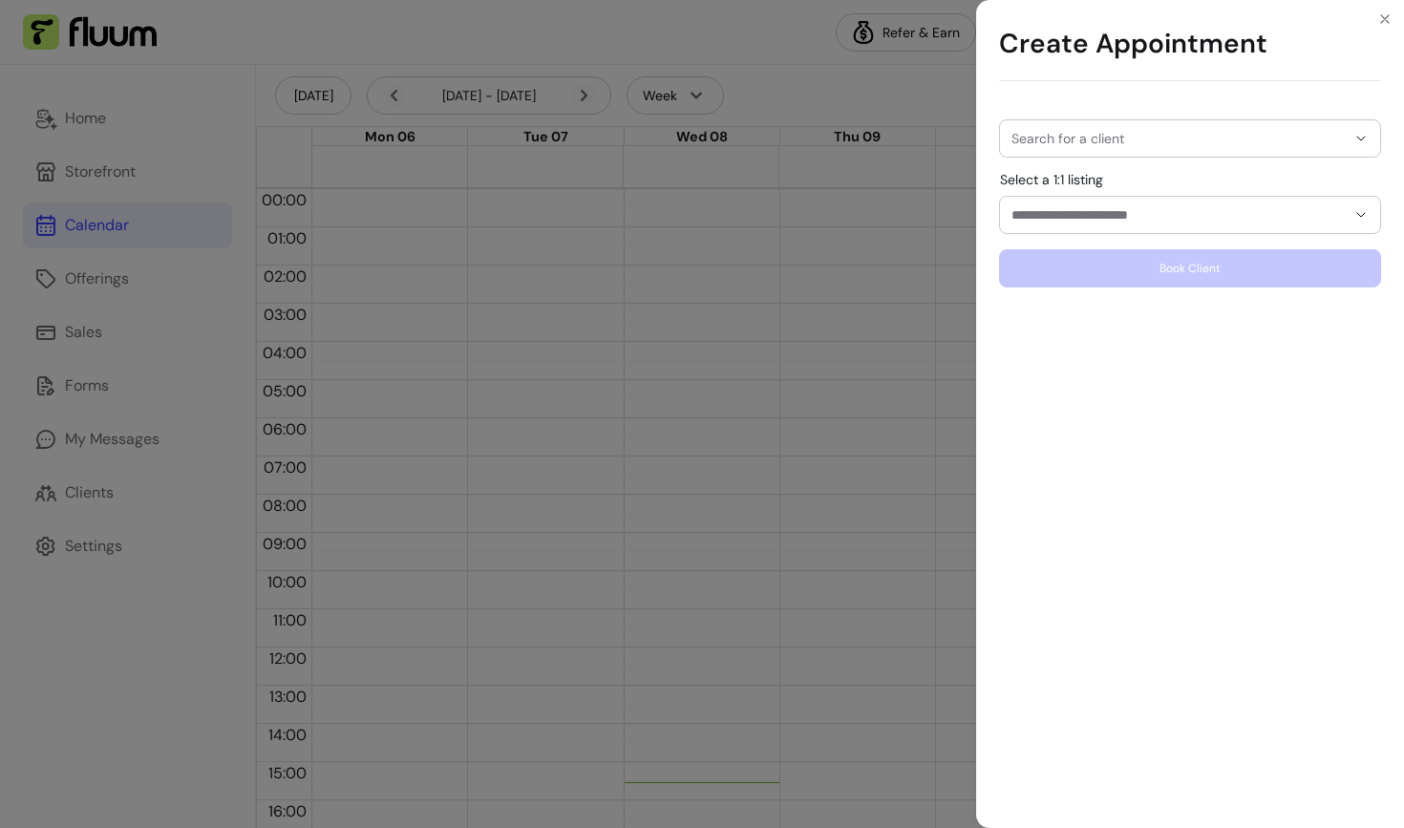
click at [1252, 139] on input "Search for a client" at bounding box center [1179, 138] width 334 height 19
click at [1281, 119] on div "Search for a client" at bounding box center [1190, 138] width 382 height 38
click at [1261, 194] on div "No results found." at bounding box center [1190, 185] width 367 height 31
click at [1241, 226] on div at bounding box center [1190, 215] width 357 height 36
